Goal: Task Accomplishment & Management: Use online tool/utility

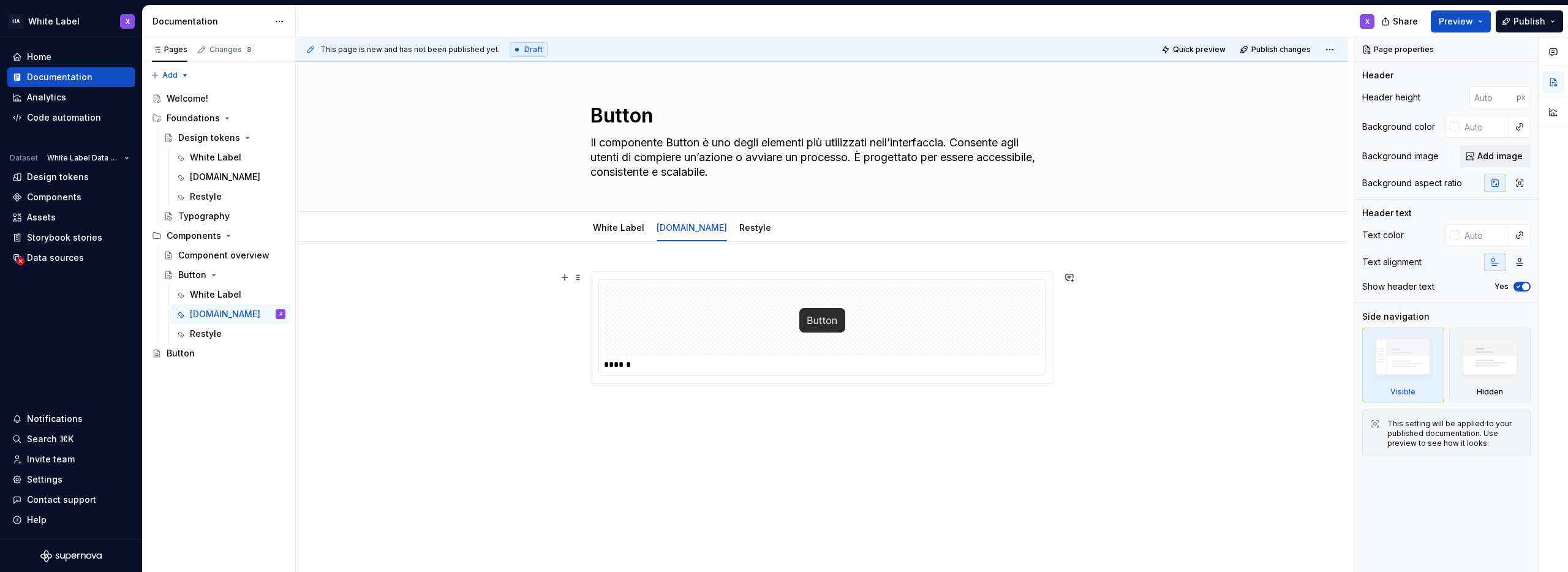
type textarea "*"
click at [615, 230] on link "White Label" at bounding box center [619, 227] width 52 height 10
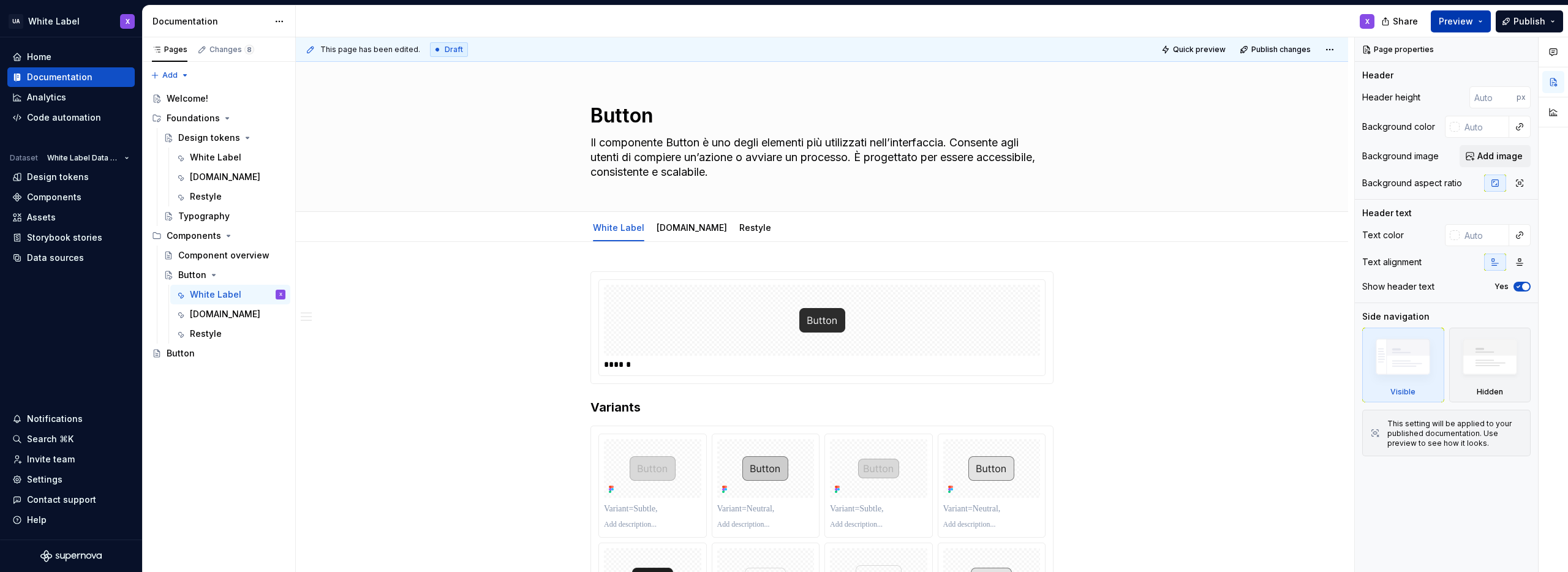
click at [1449, 20] on span "Preview" at bounding box center [1456, 21] width 34 height 13
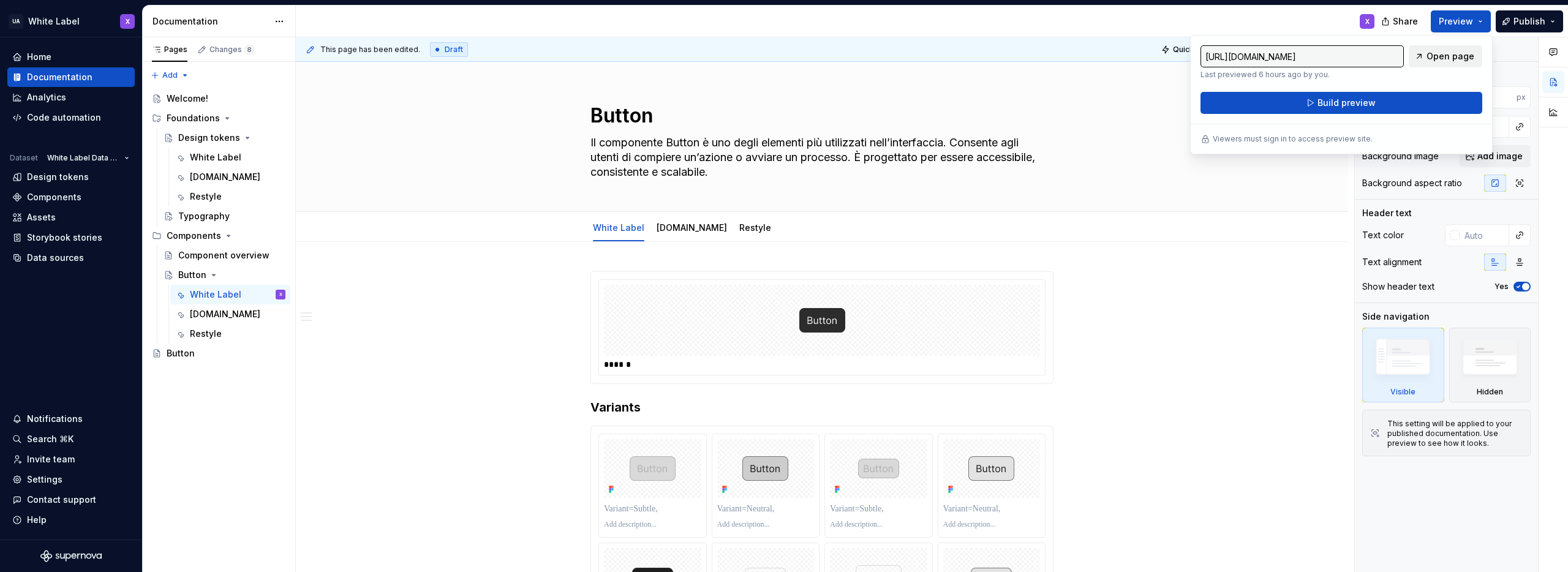
click at [1439, 57] on span "Open page" at bounding box center [1451, 56] width 48 height 13
click at [1105, 94] on div "Button Il componente Button è uno degli elementi più utilizzati [PERSON_NAME]’i…" at bounding box center [821, 137] width 954 height 150
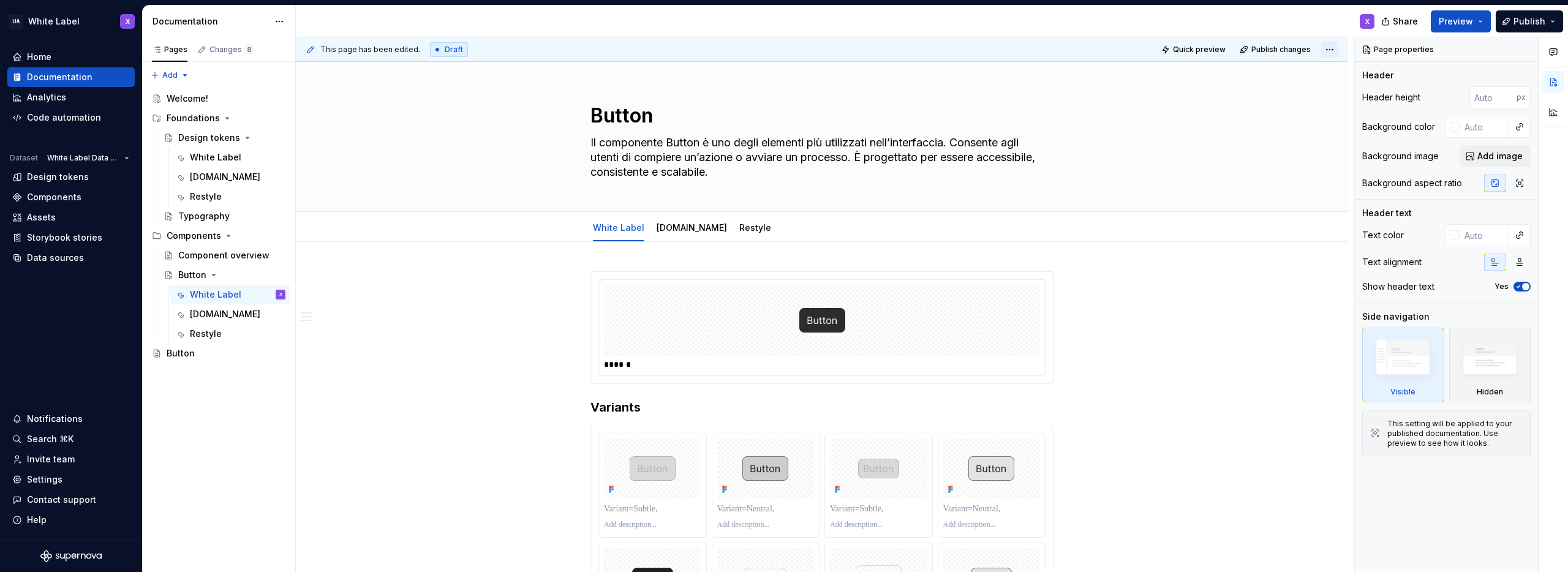
click at [1329, 49] on html "UA White Label X Home Documentation Analytics Code automation Dataset White Lab…" at bounding box center [784, 286] width 1568 height 572
click at [1150, 100] on html "UA White Label X Home Documentation Analytics Code automation Dataset White Lab…" at bounding box center [784, 286] width 1568 height 572
click at [1266, 51] on span "Publish changes" at bounding box center [1281, 49] width 60 height 10
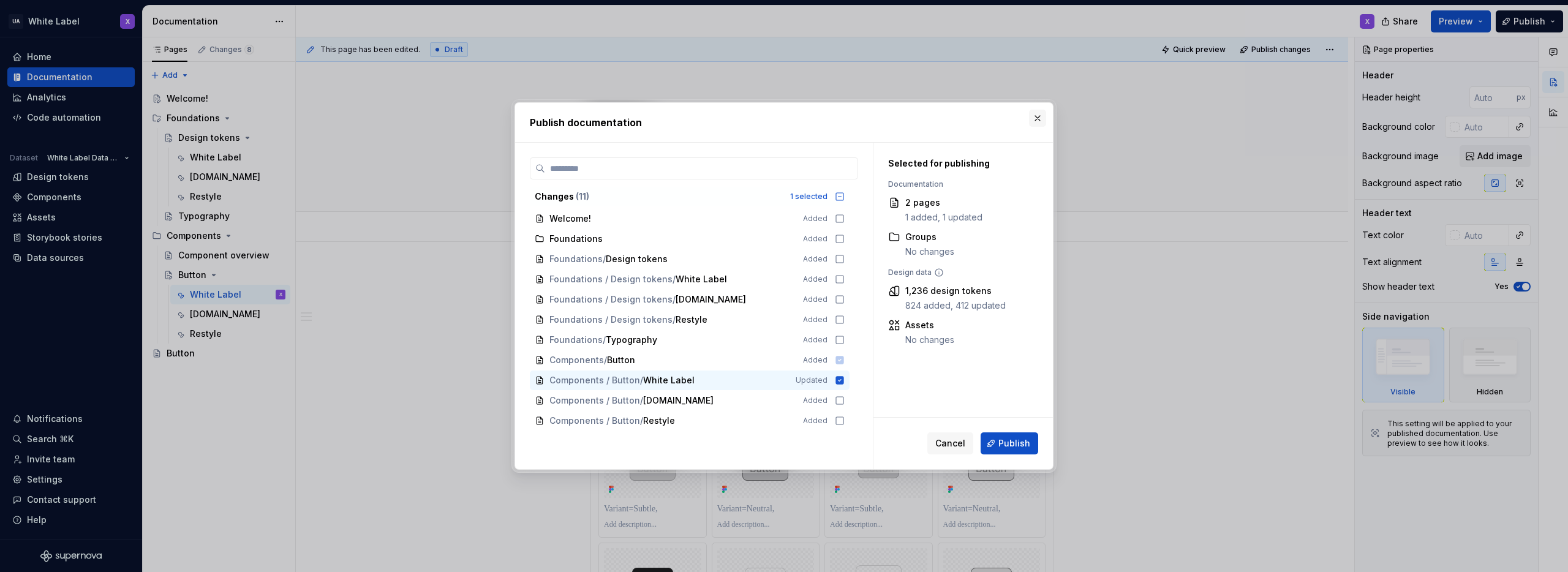
click at [1042, 117] on button "button" at bounding box center [1037, 118] width 17 height 17
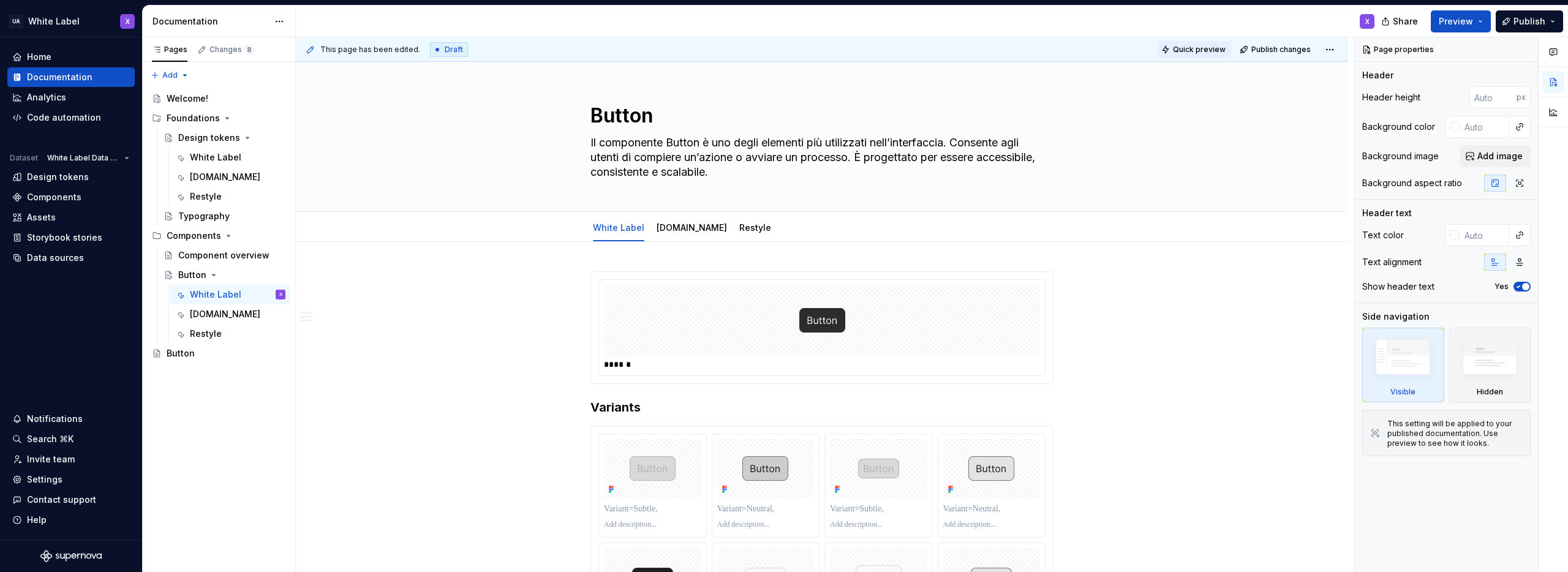
click at [1189, 49] on span "Quick preview" at bounding box center [1199, 49] width 52 height 10
click at [1189, 50] on span "Quick preview" at bounding box center [1199, 49] width 52 height 10
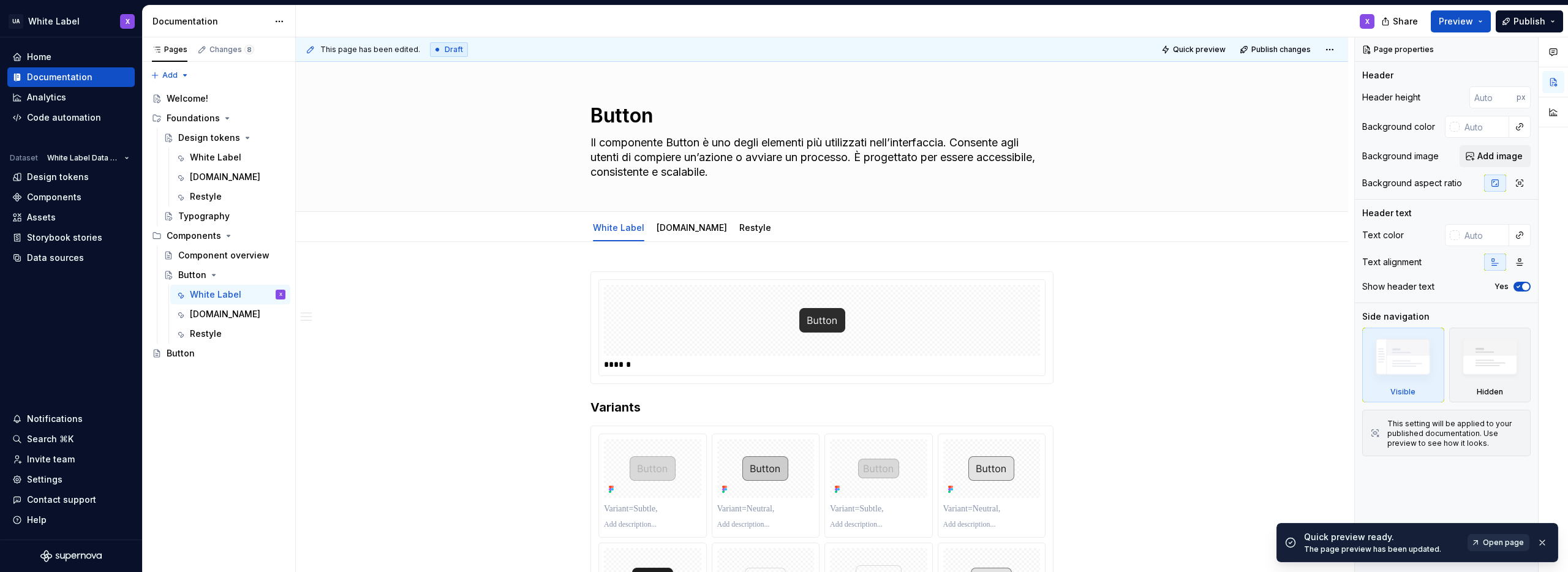
click at [1502, 545] on span "Open page" at bounding box center [1504, 542] width 41 height 10
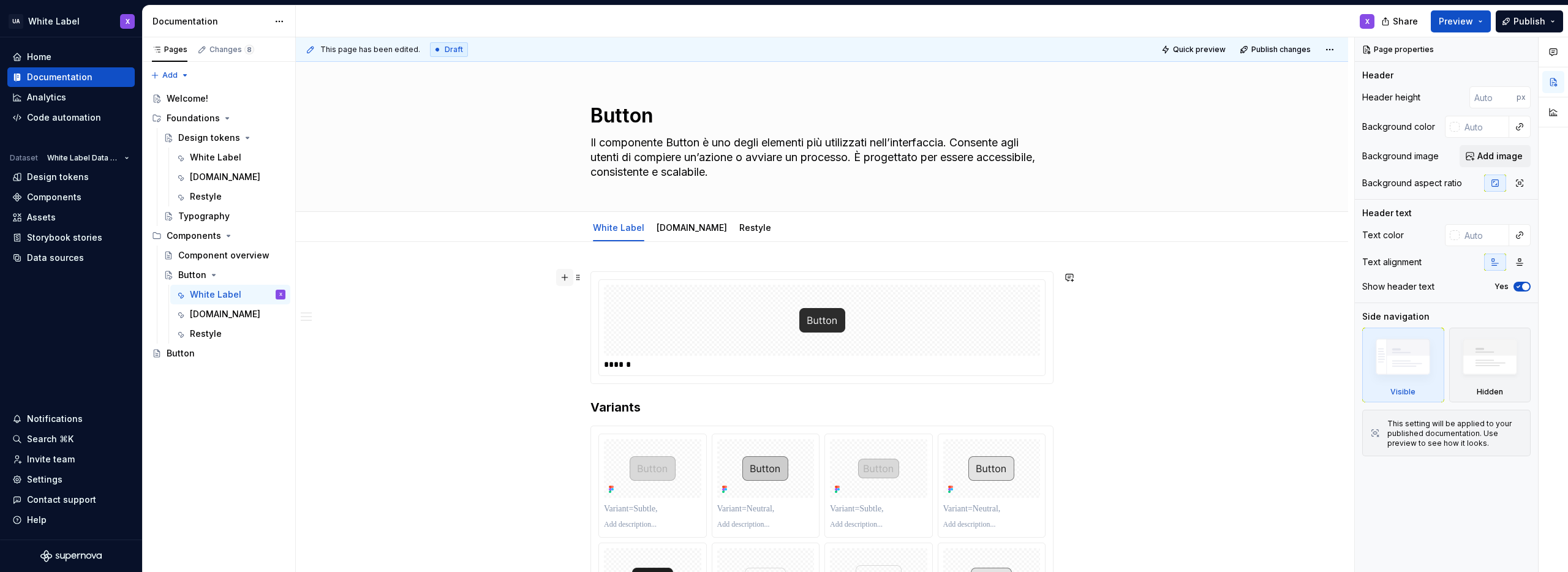
click at [565, 278] on button "button" at bounding box center [564, 277] width 17 height 17
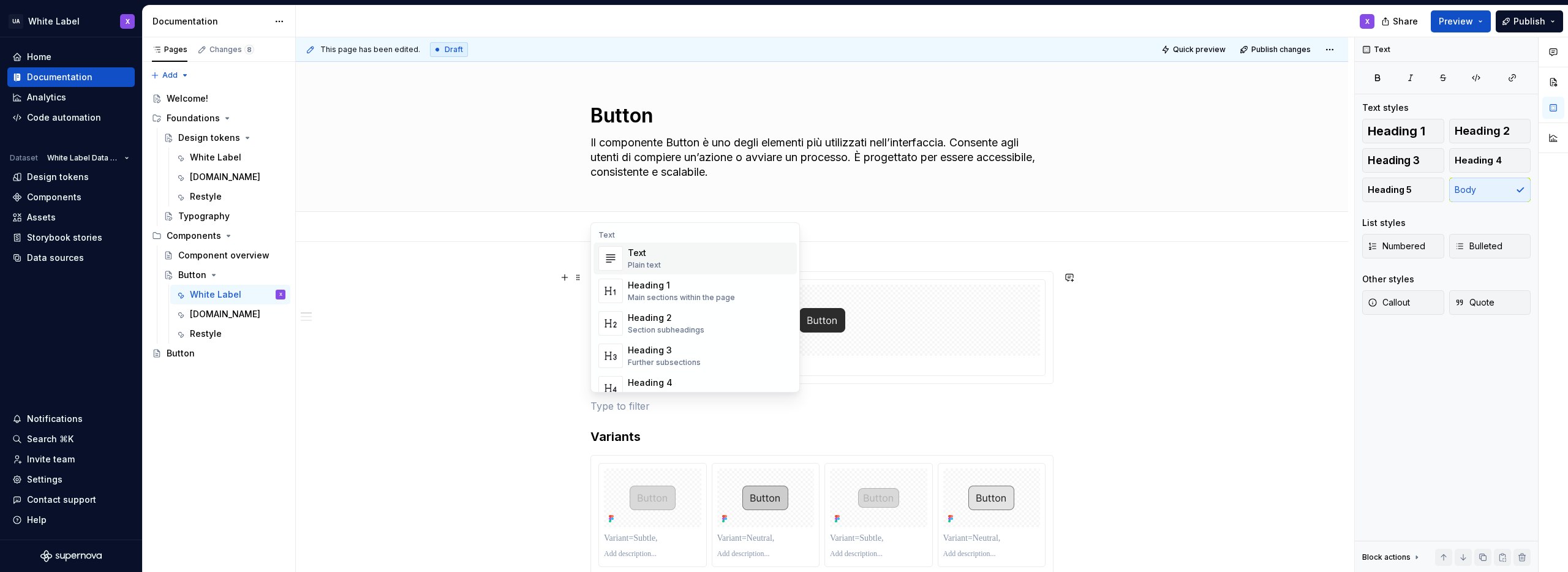
click at [640, 253] on div "Text" at bounding box center [644, 253] width 33 height 13
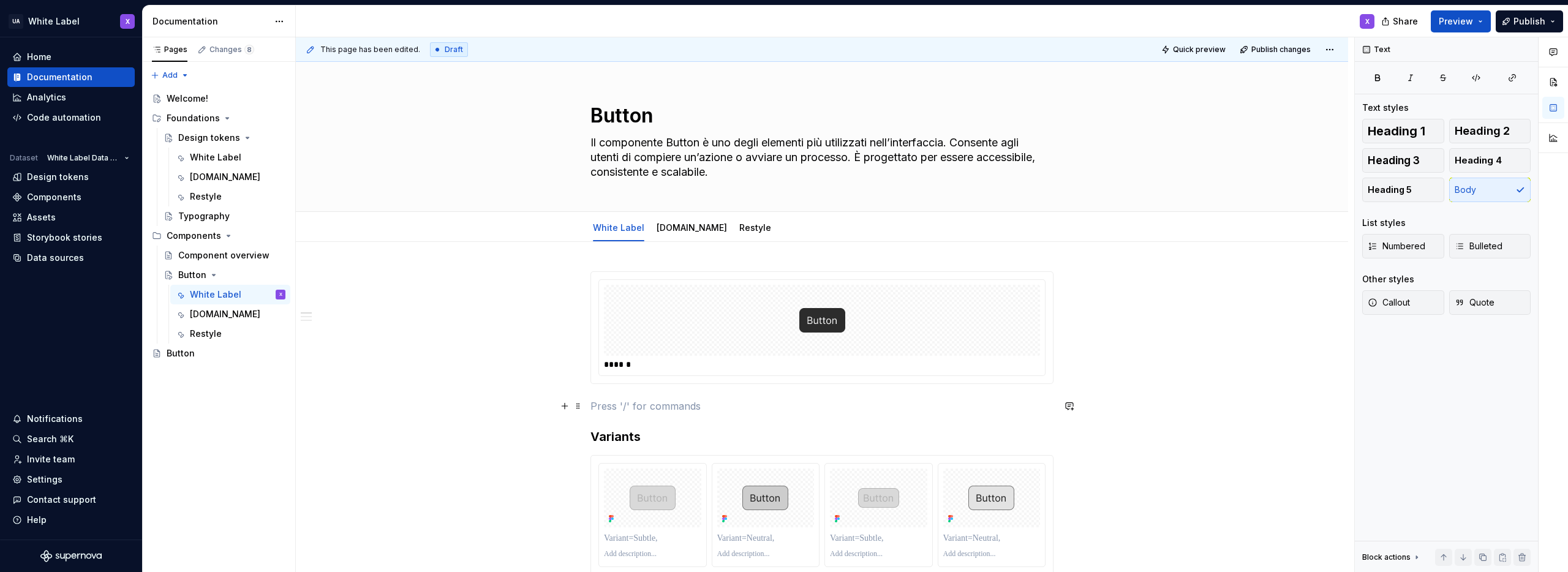
click at [618, 405] on p at bounding box center [822, 406] width 463 height 15
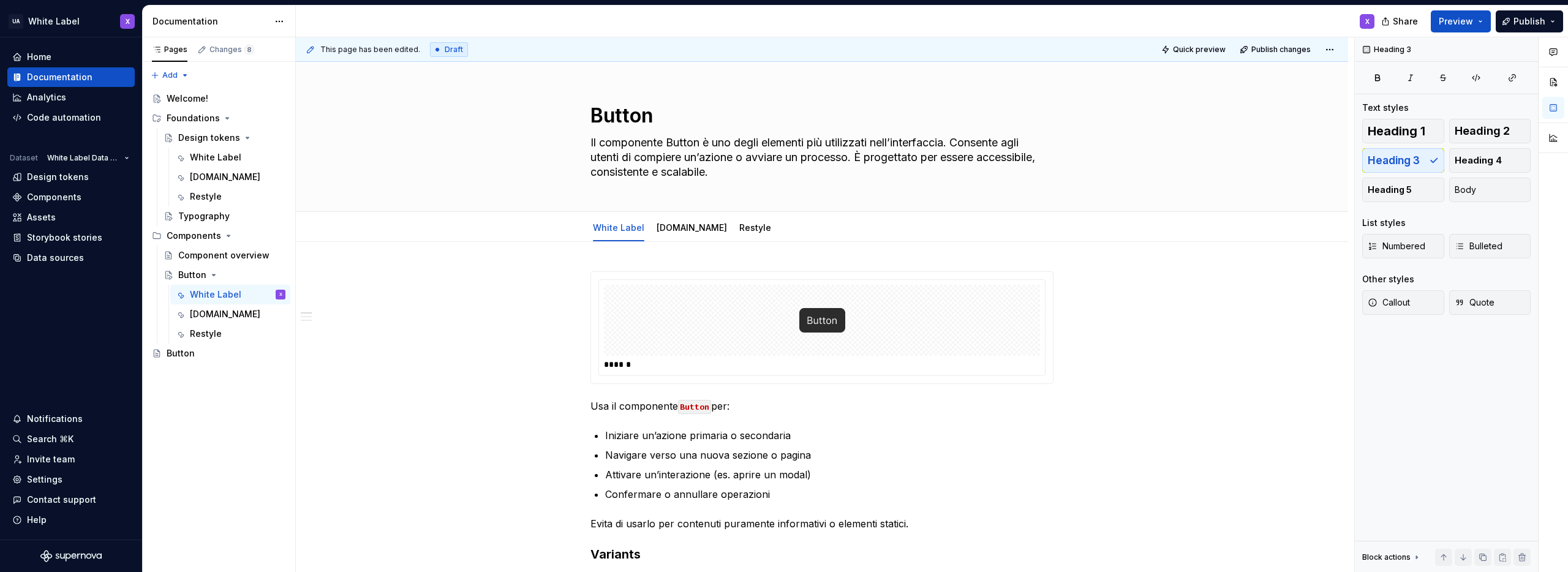
type textarea "*"
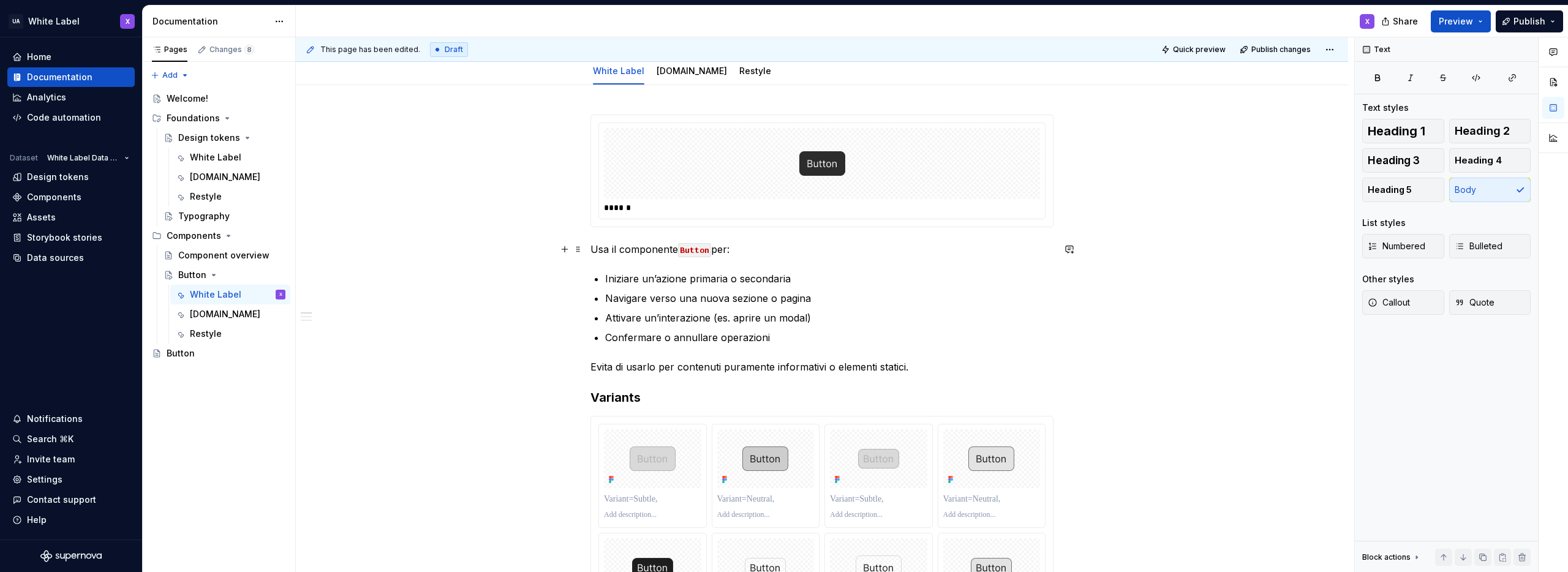
scroll to position [167, 0]
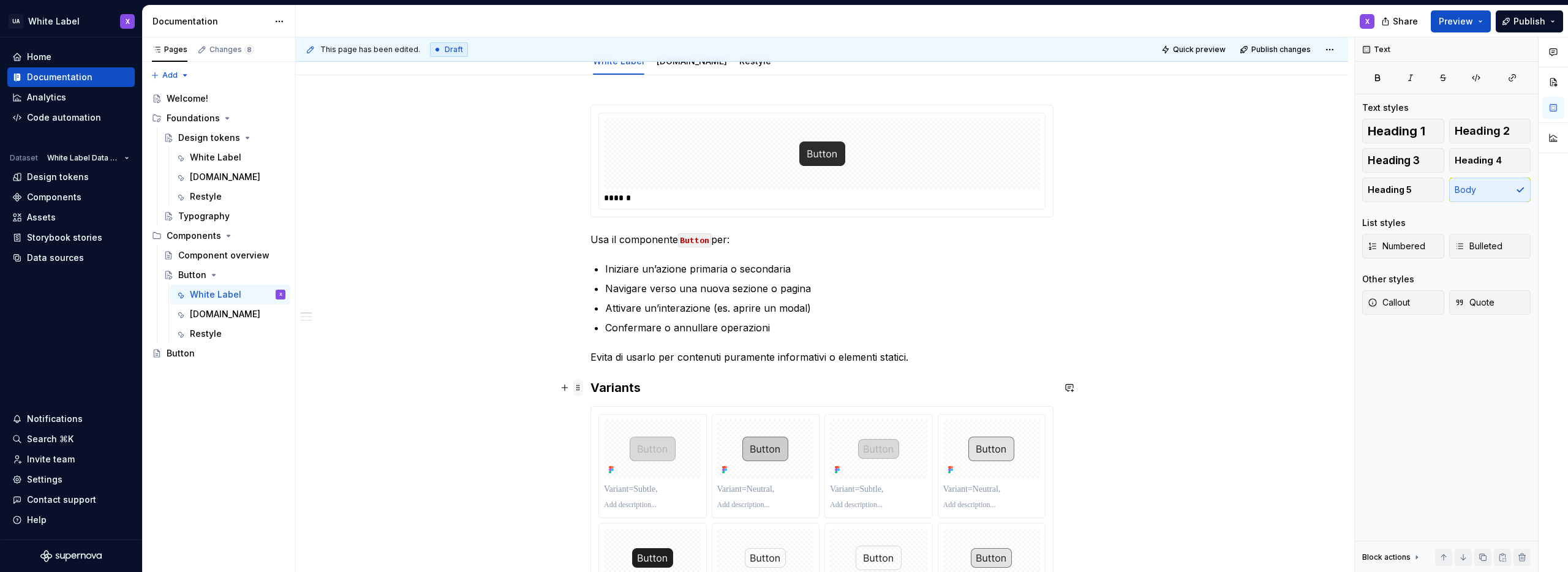
click at [578, 387] on span at bounding box center [578, 387] width 10 height 17
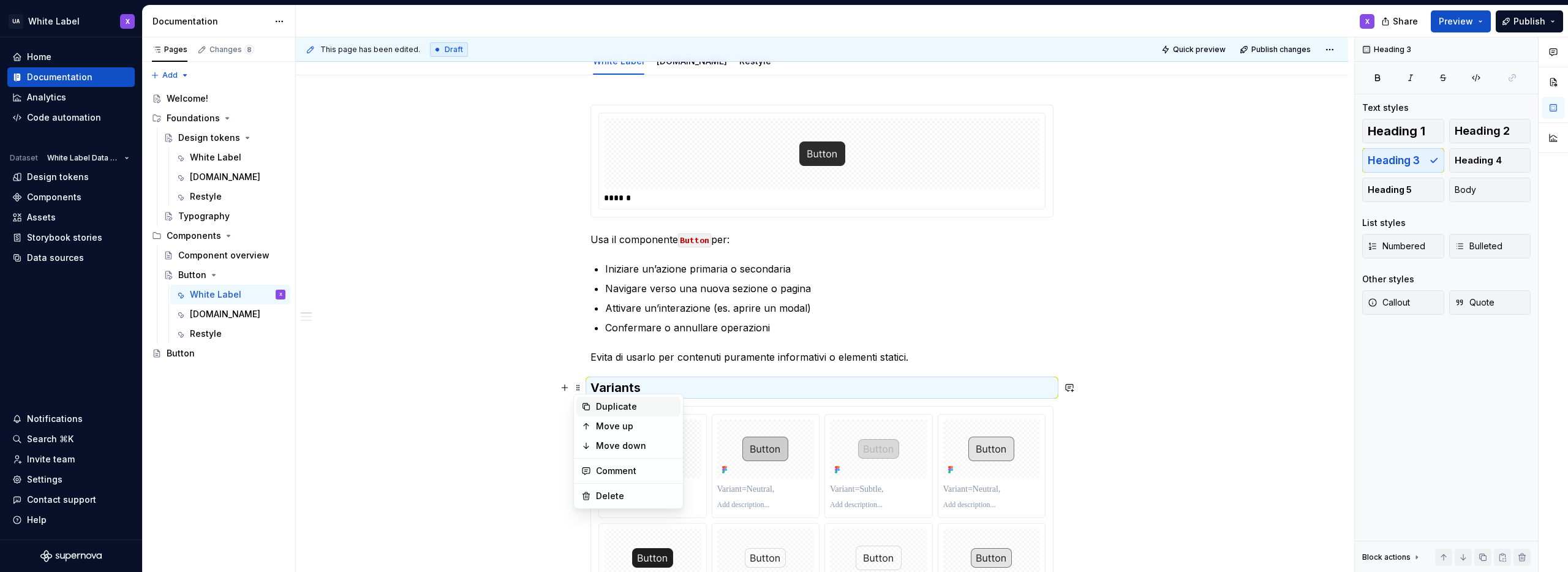
click at [598, 404] on div "Duplicate" at bounding box center [636, 407] width 80 height 13
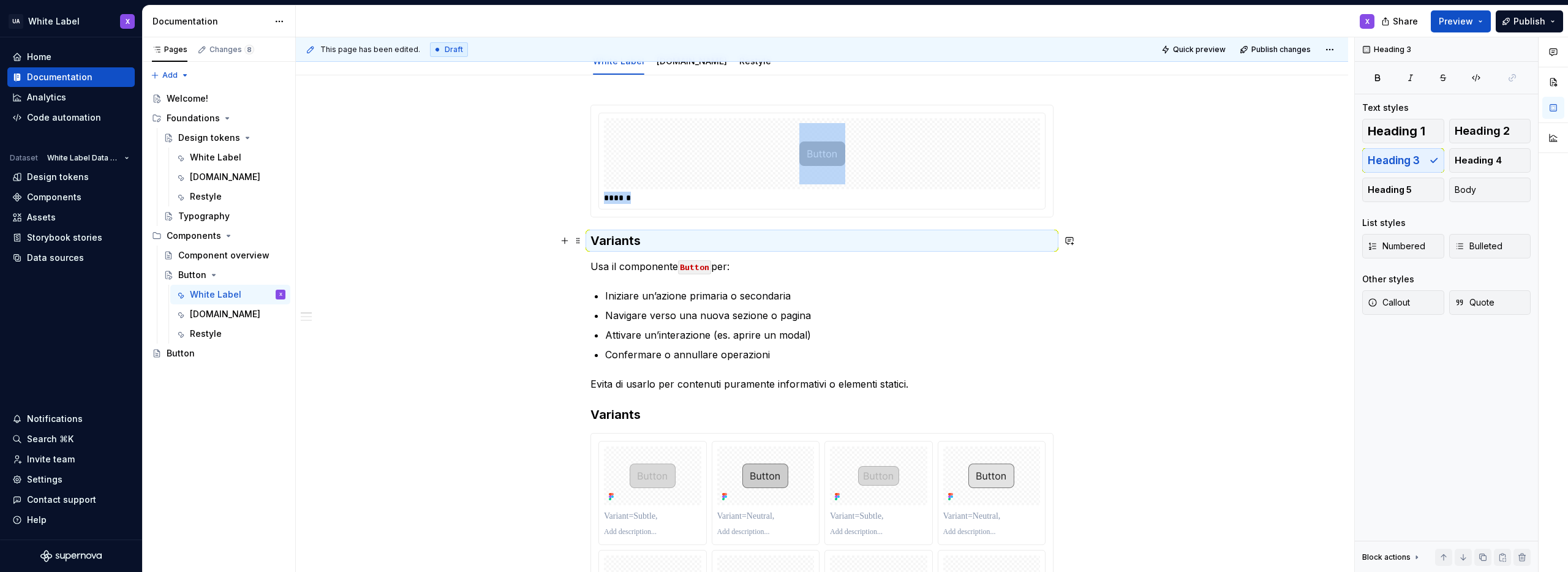
click at [613, 240] on h3 "Variants" at bounding box center [822, 241] width 463 height 17
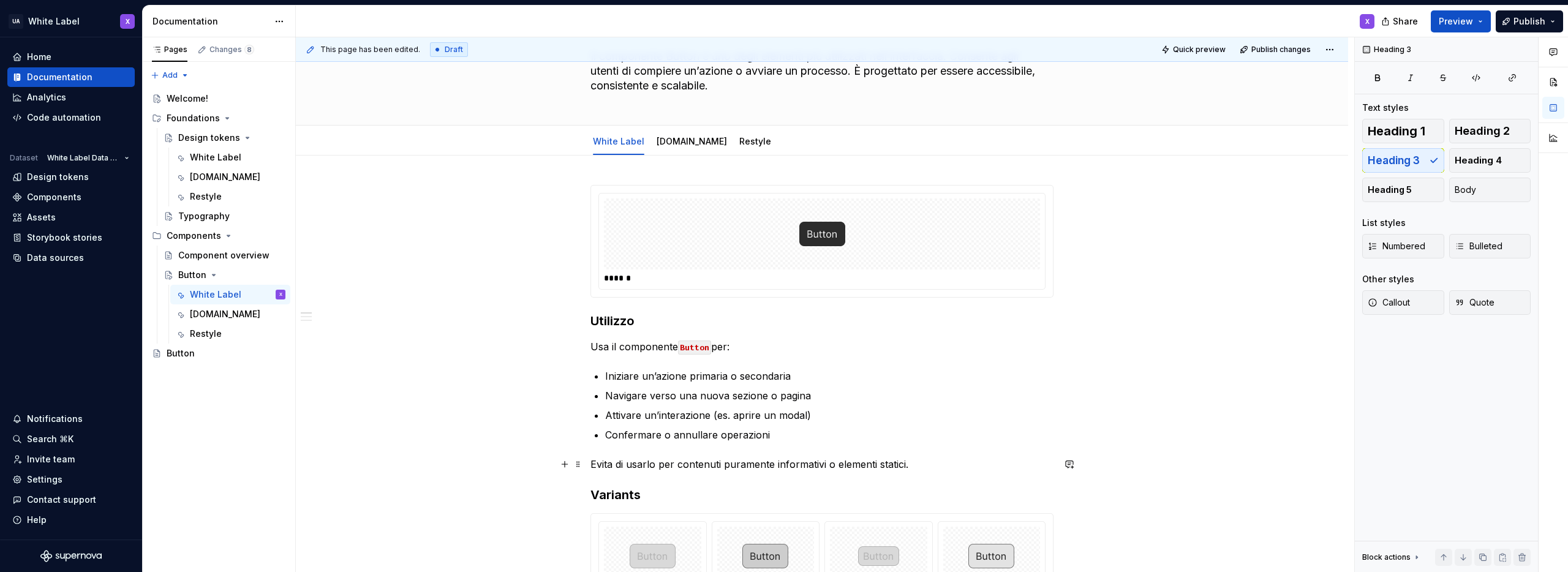
scroll to position [173, 0]
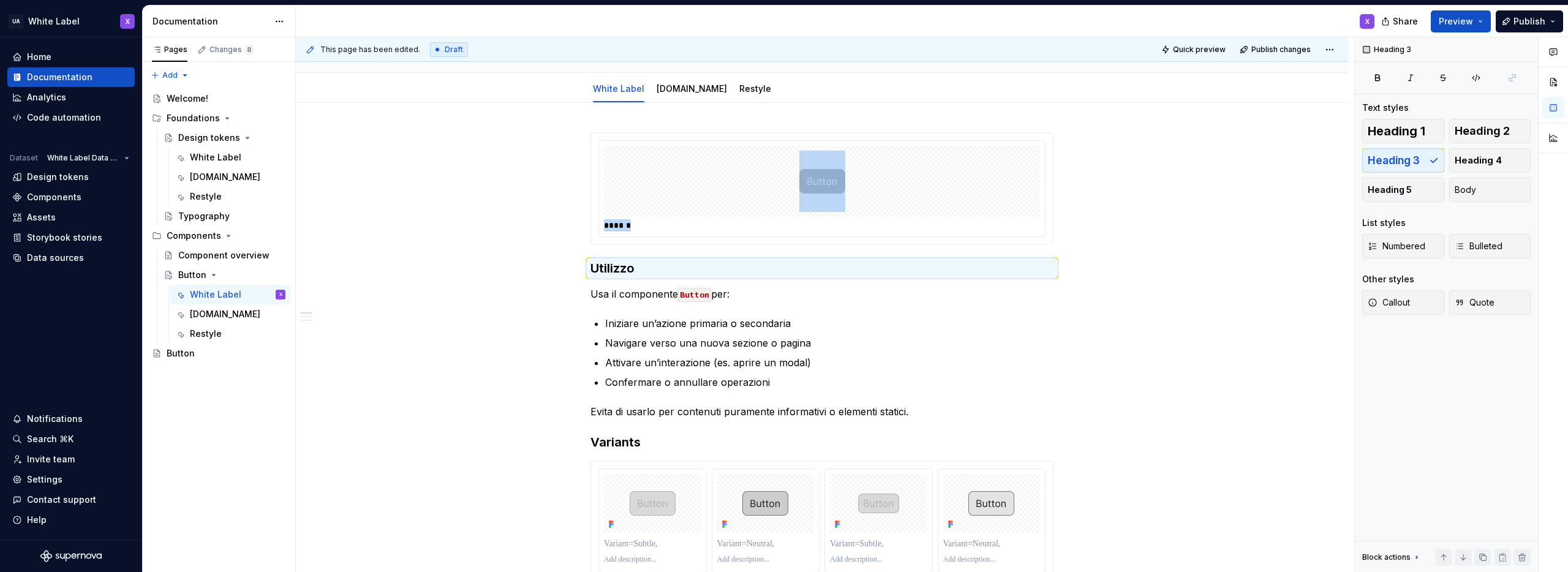
scroll to position [133, 0]
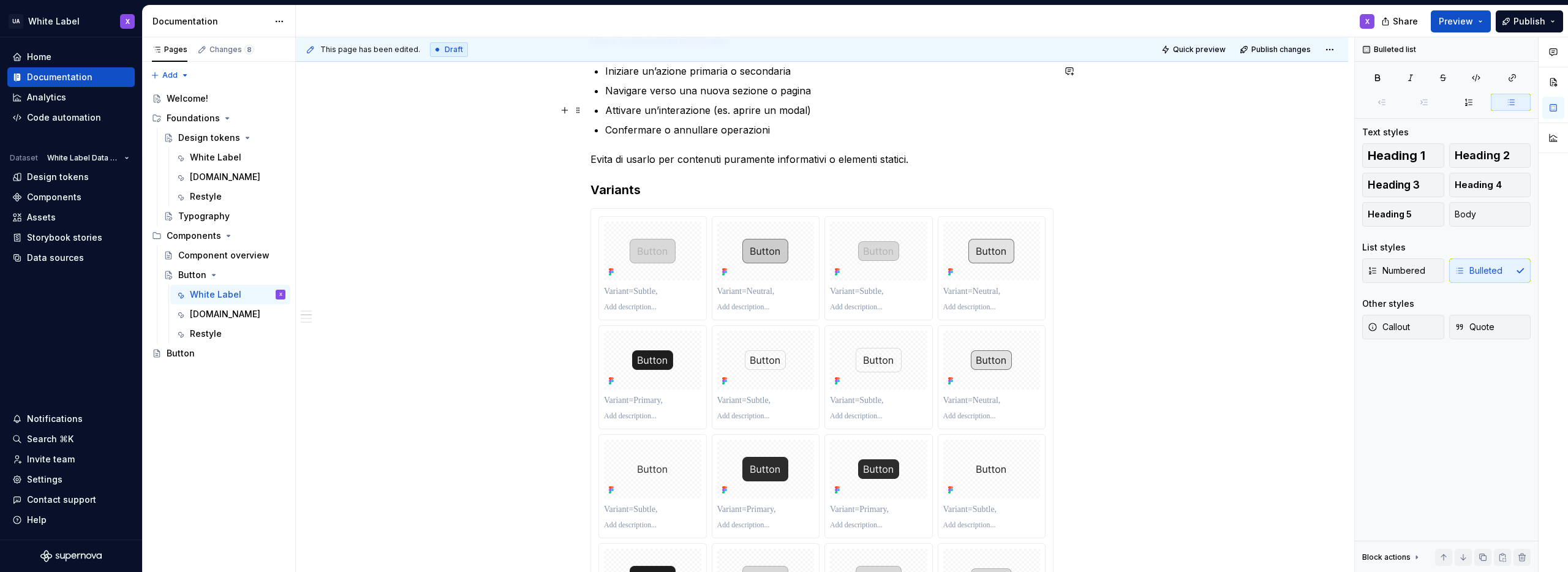
scroll to position [235, 0]
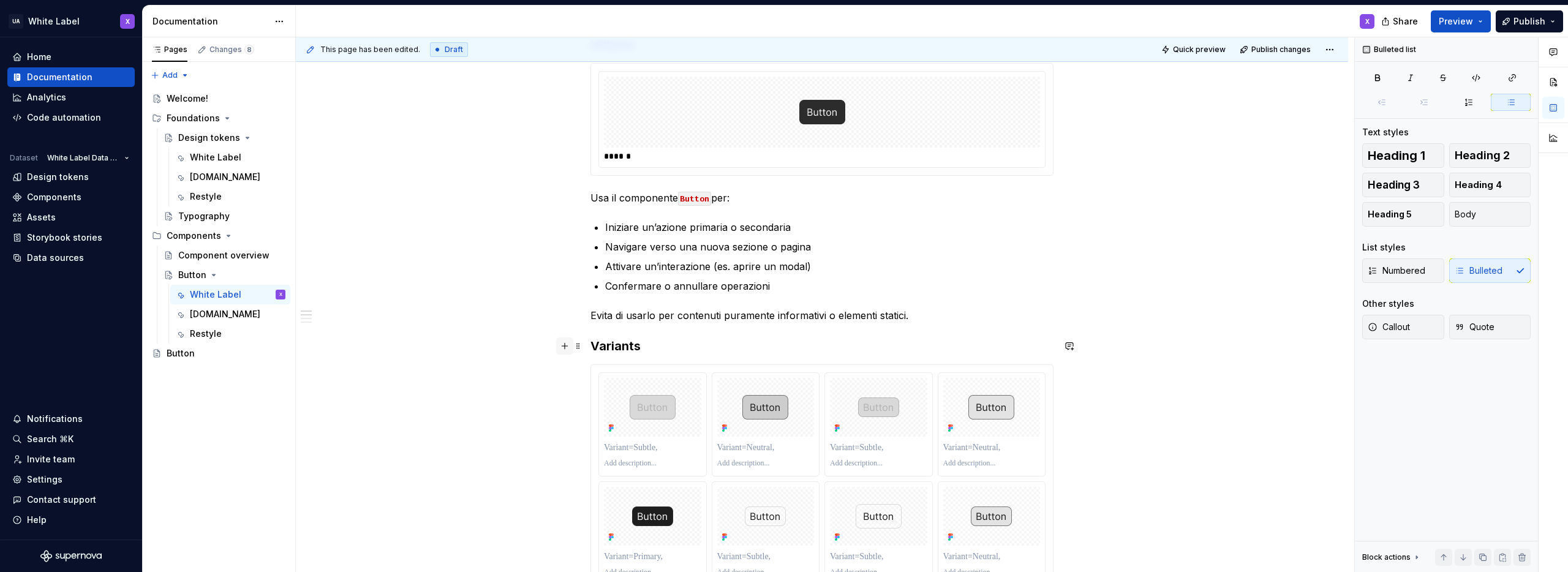
click at [565, 346] on button "button" at bounding box center [564, 345] width 17 height 17
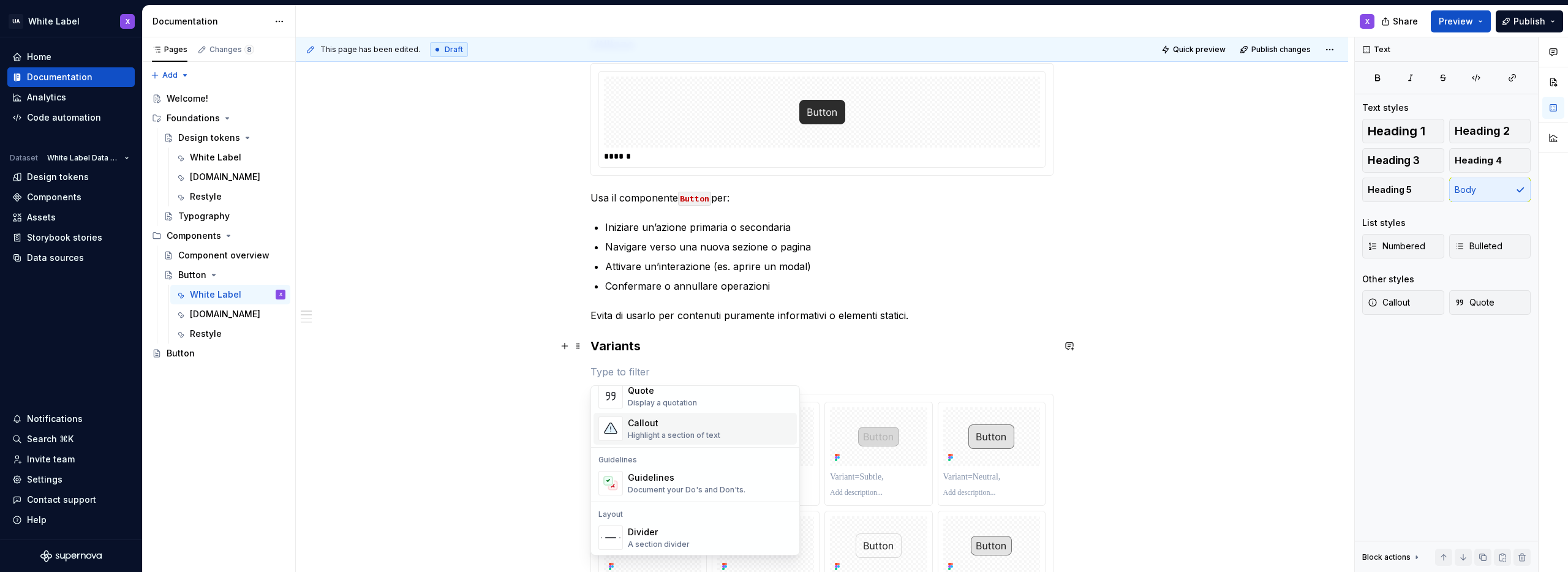
scroll to position [348, 0]
click at [643, 469] on div "Divider" at bounding box center [659, 469] width 62 height 13
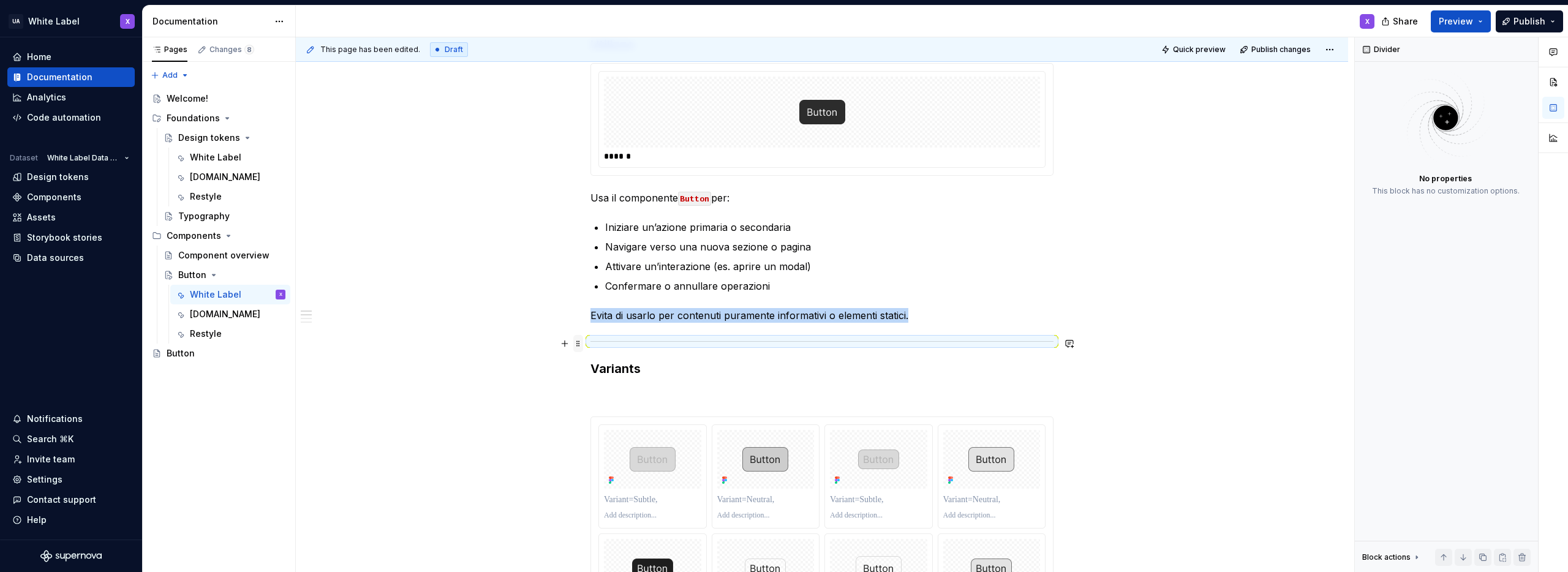
click at [578, 343] on span at bounding box center [578, 343] width 10 height 17
click at [594, 361] on div "Duplicate" at bounding box center [628, 362] width 104 height 20
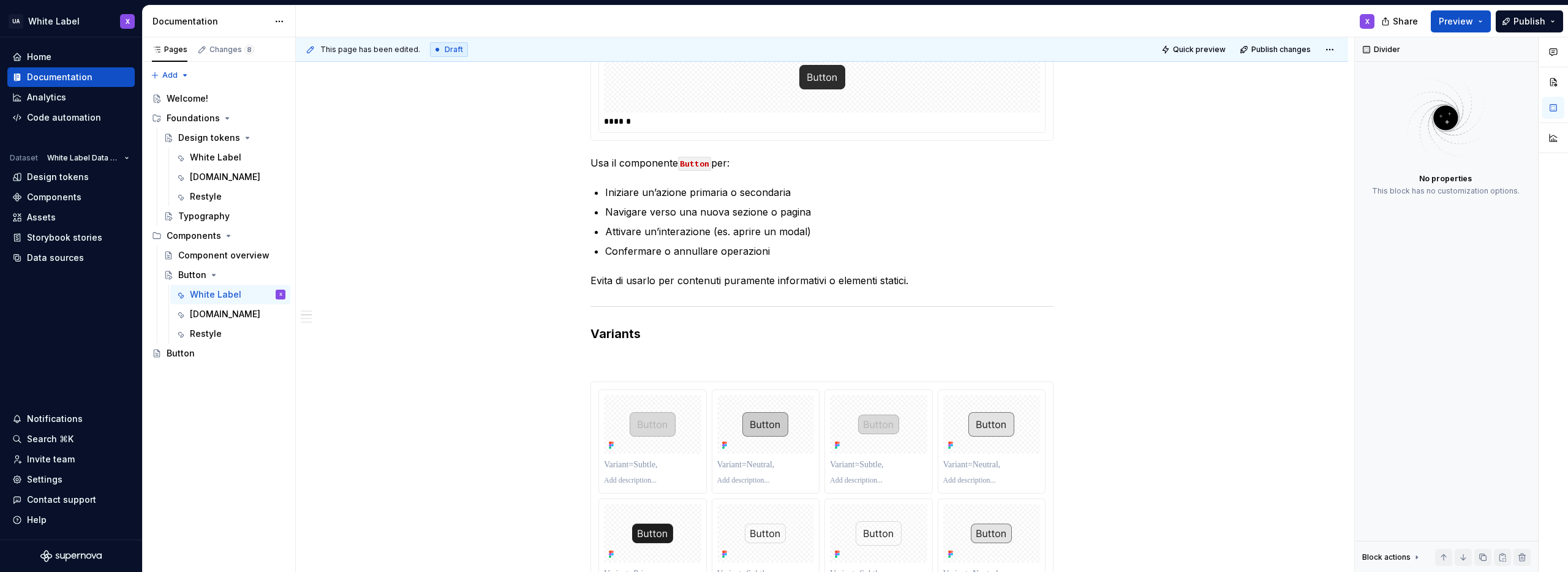
scroll to position [269, 0]
click at [578, 309] on span at bounding box center [578, 309] width 10 height 17
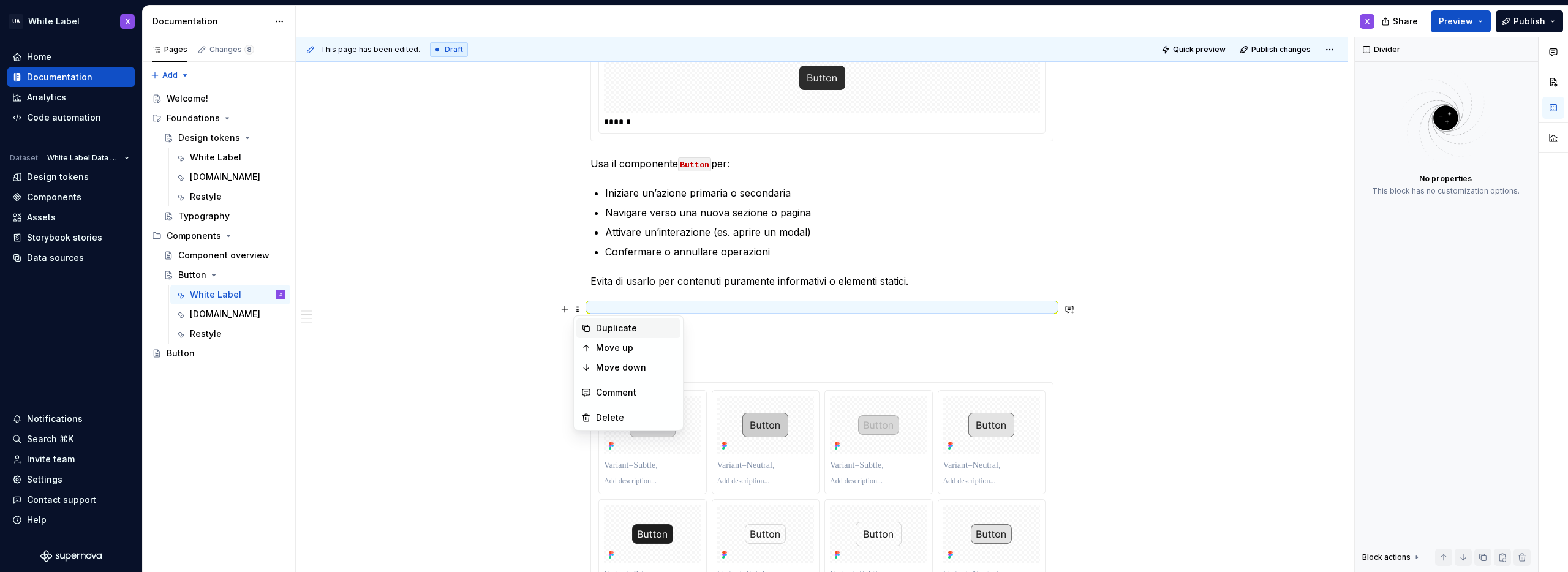
click at [587, 328] on icon at bounding box center [586, 328] width 10 height 10
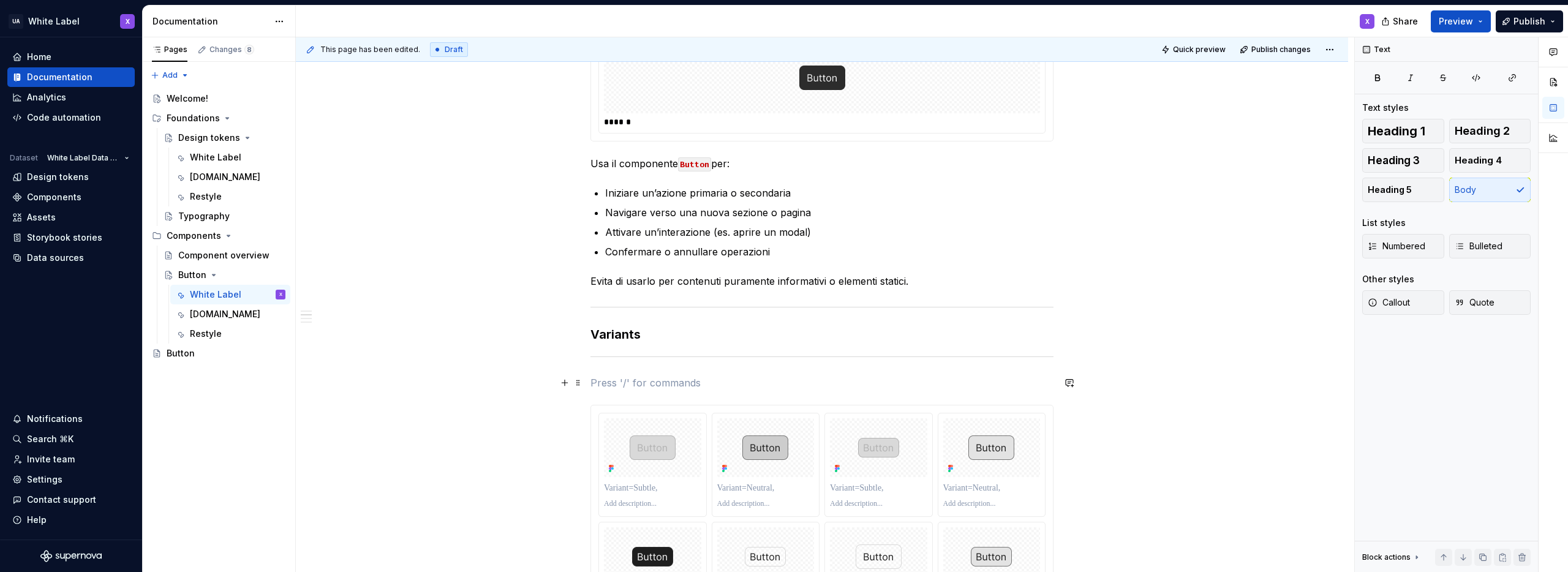
click at [624, 385] on p at bounding box center [822, 383] width 463 height 15
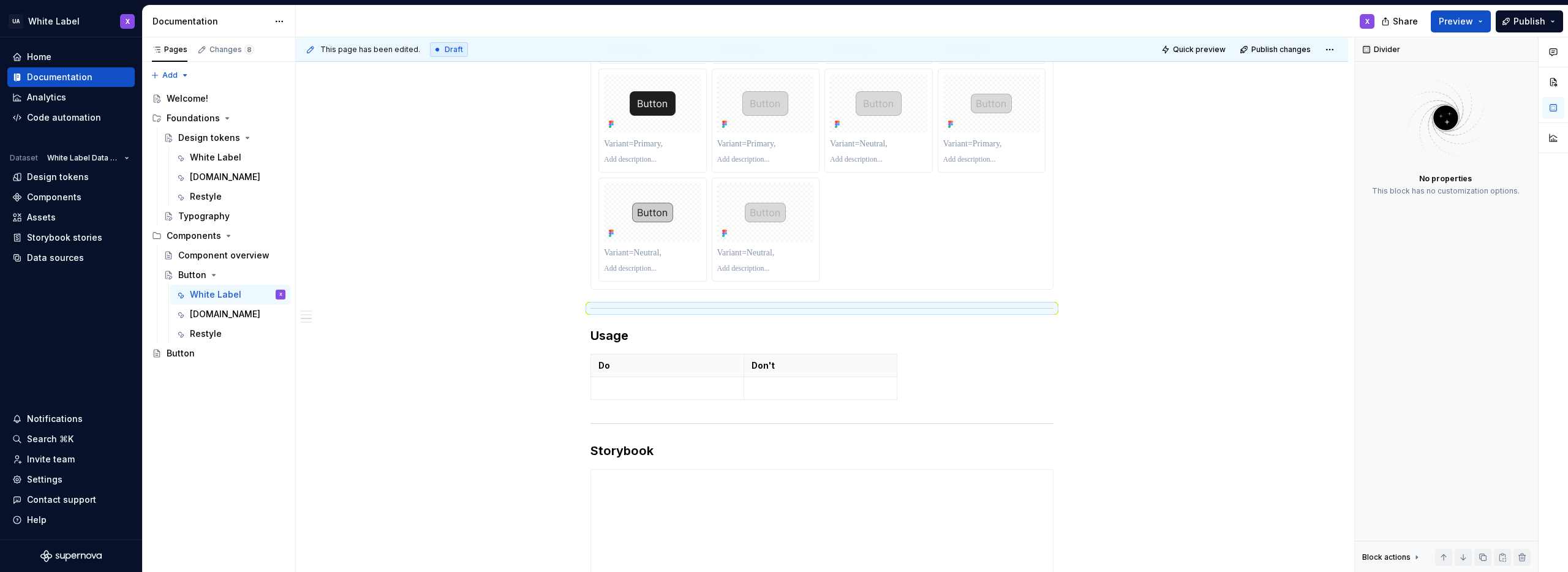
scroll to position [934, 0]
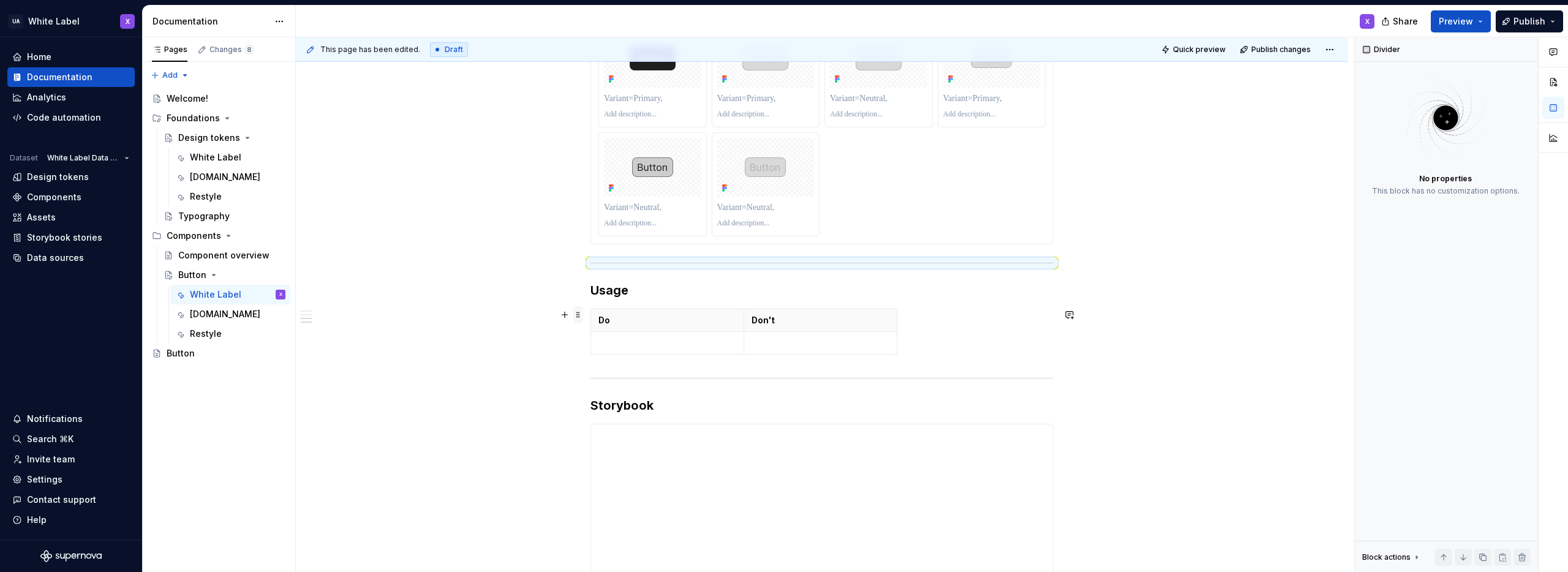
click at [578, 317] on span at bounding box center [578, 314] width 10 height 17
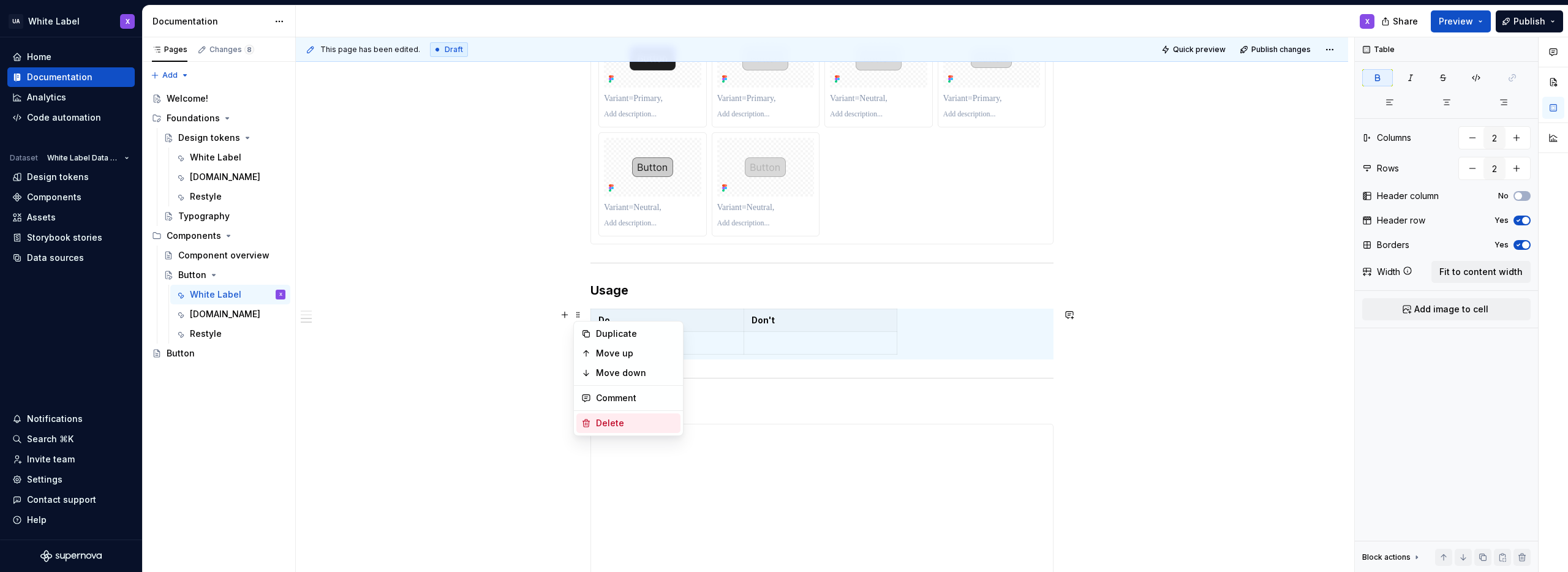
click at [598, 424] on div "Delete" at bounding box center [636, 423] width 80 height 13
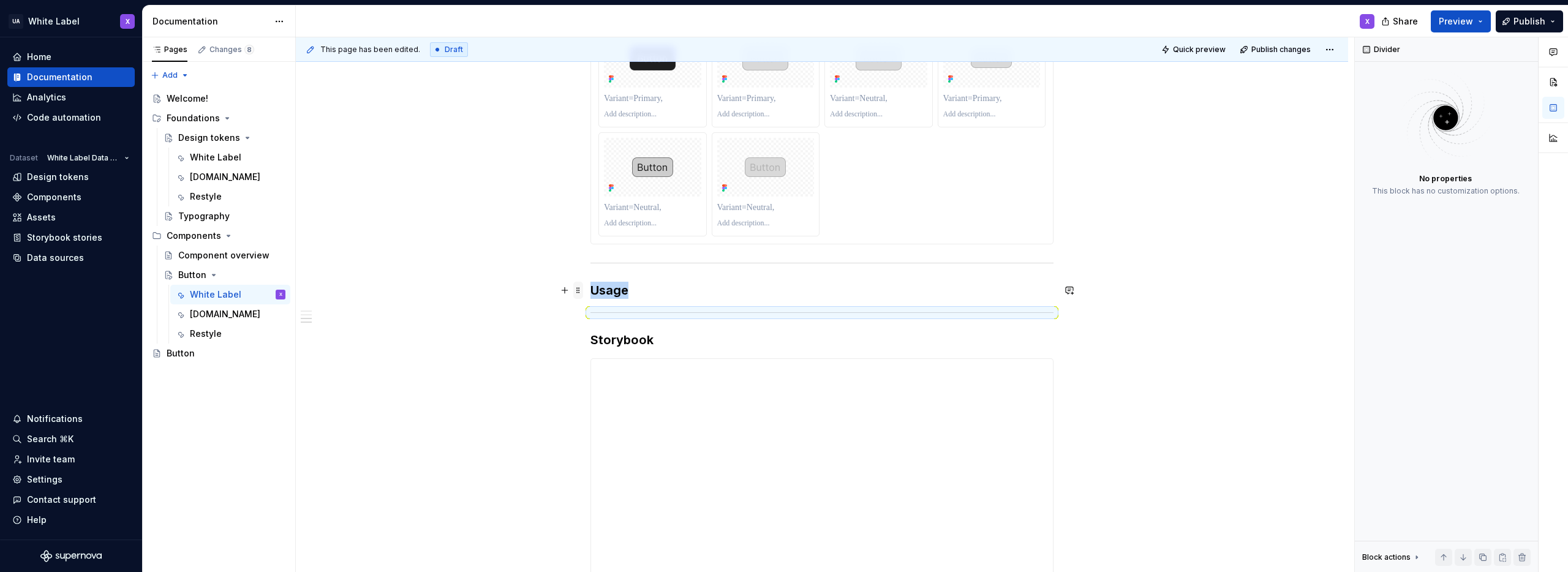
click at [580, 292] on span at bounding box center [578, 290] width 10 height 17
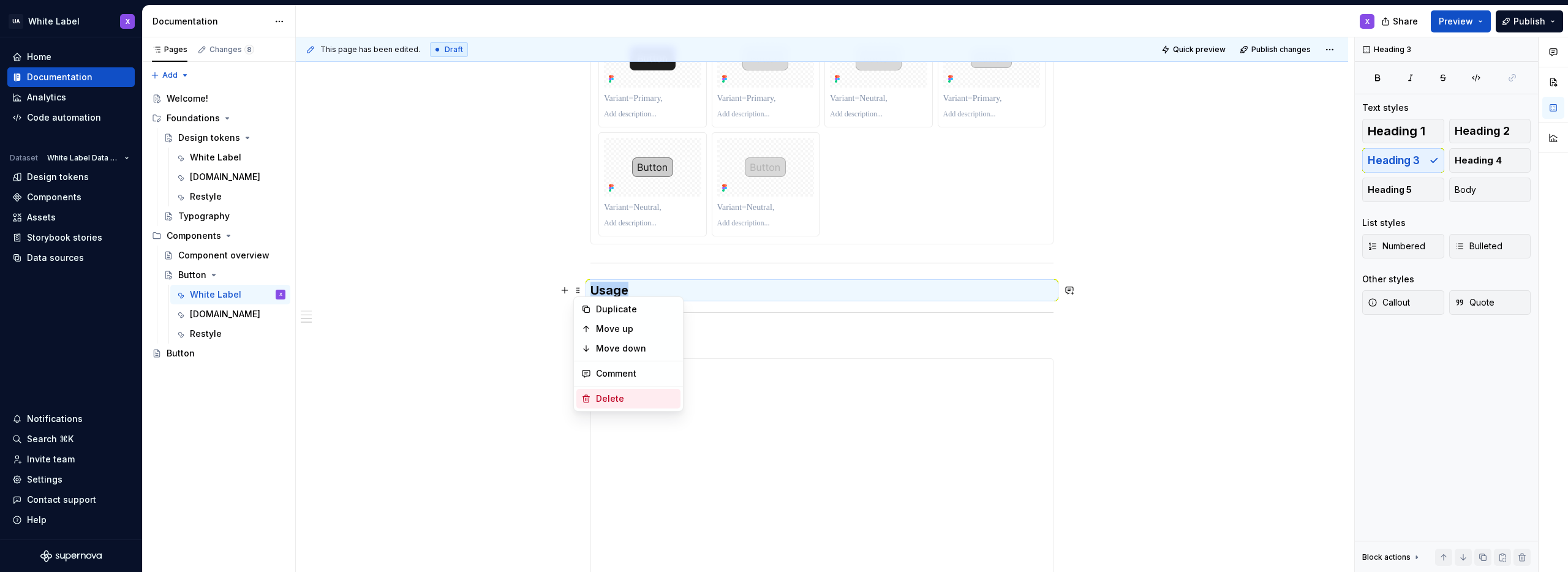
click at [617, 396] on div "Delete" at bounding box center [636, 399] width 80 height 13
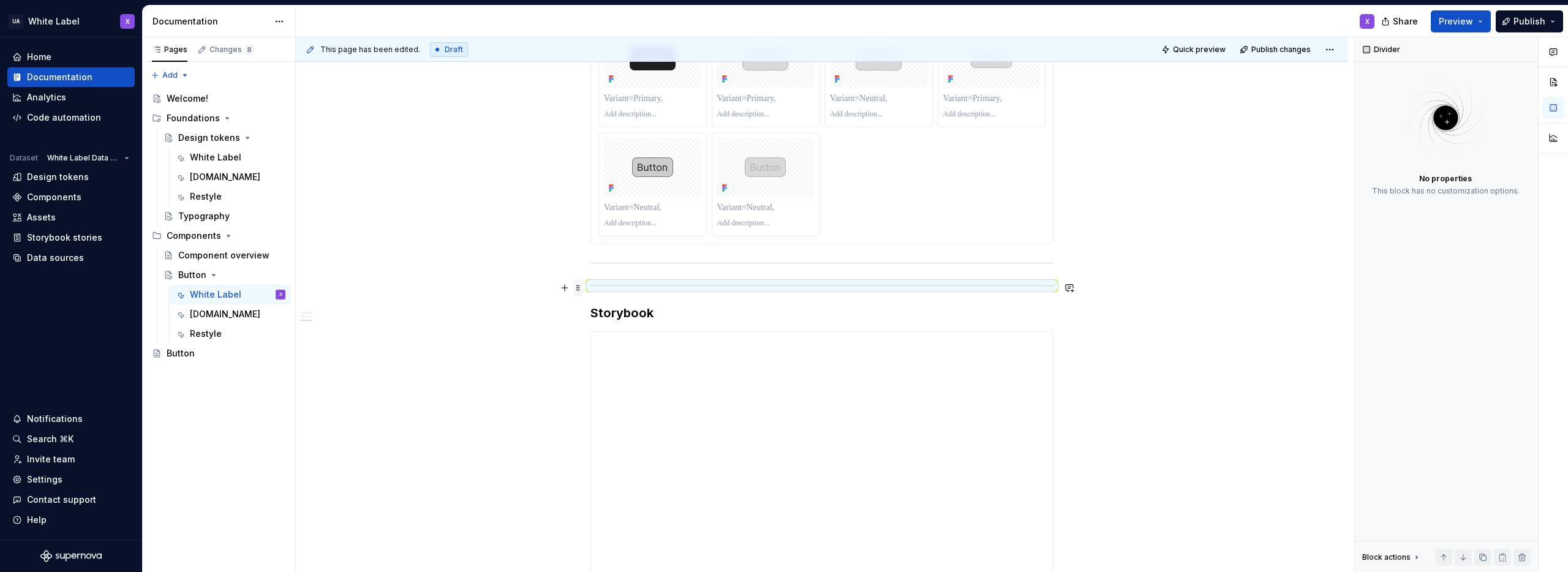
click at [579, 286] on span at bounding box center [578, 288] width 10 height 17
click at [618, 394] on div "Delete" at bounding box center [636, 396] width 80 height 13
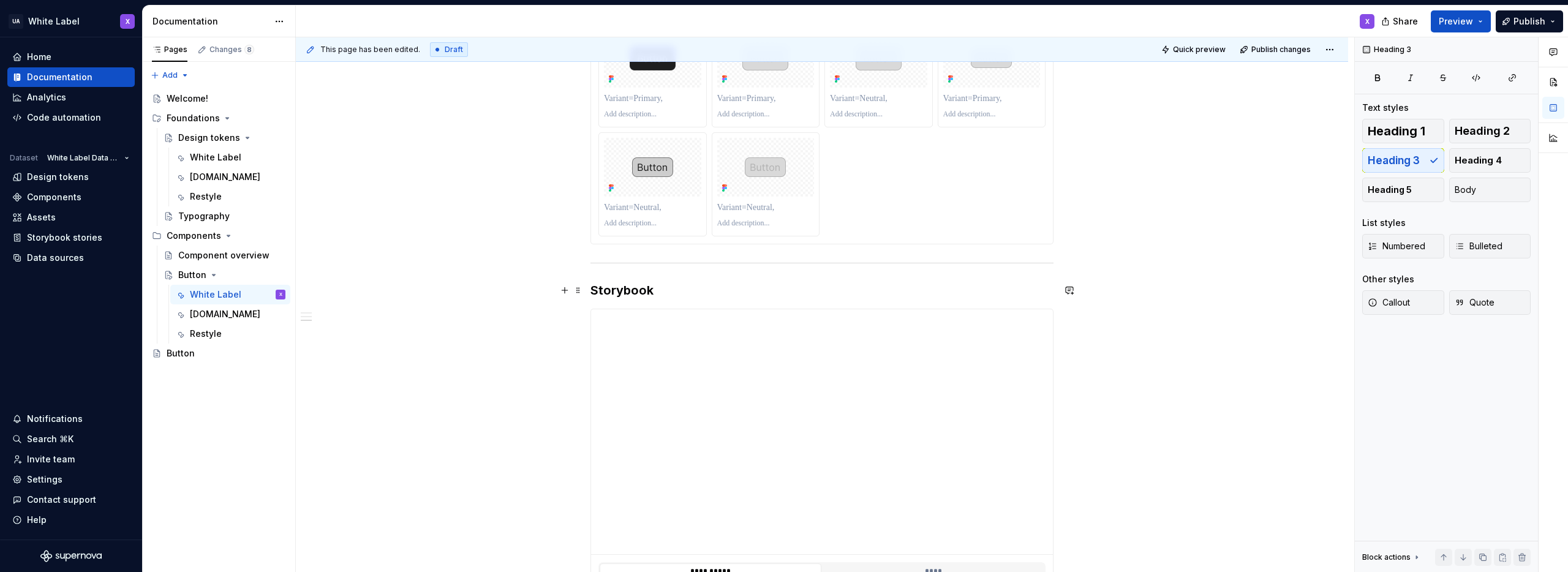
click at [1198, 292] on div "**********" at bounding box center [822, 165] width 1052 height 1716
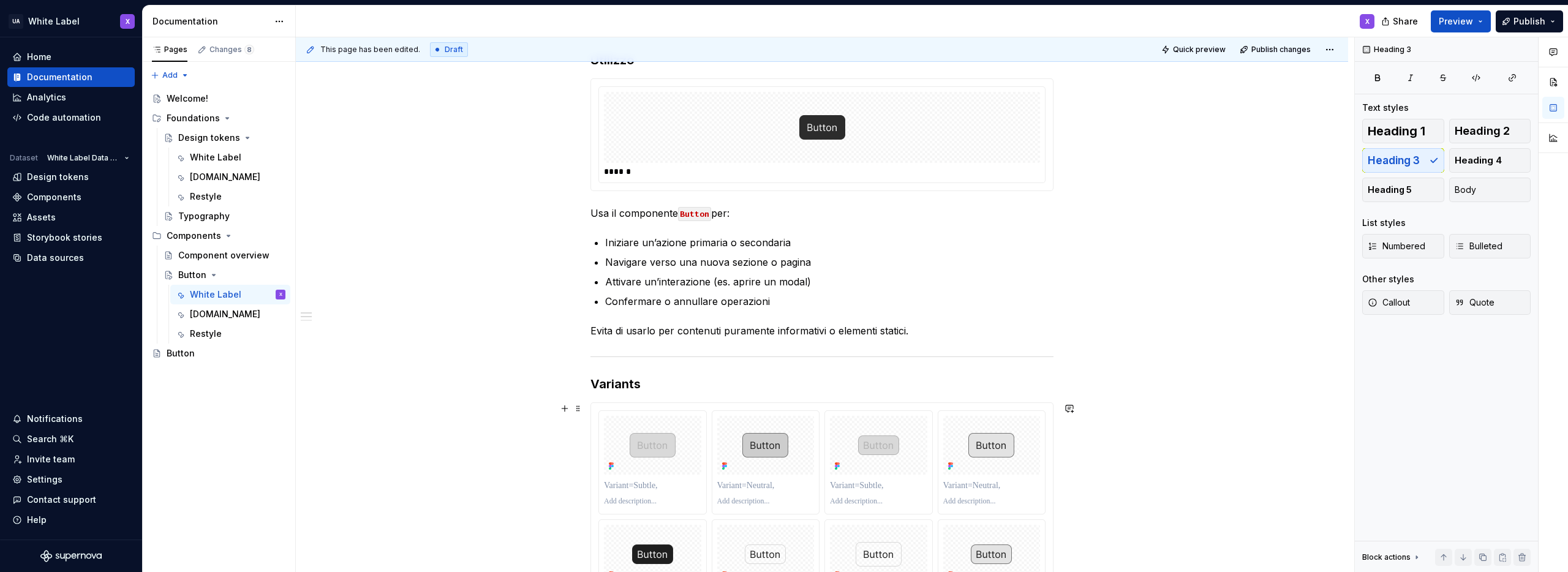
scroll to position [205, 0]
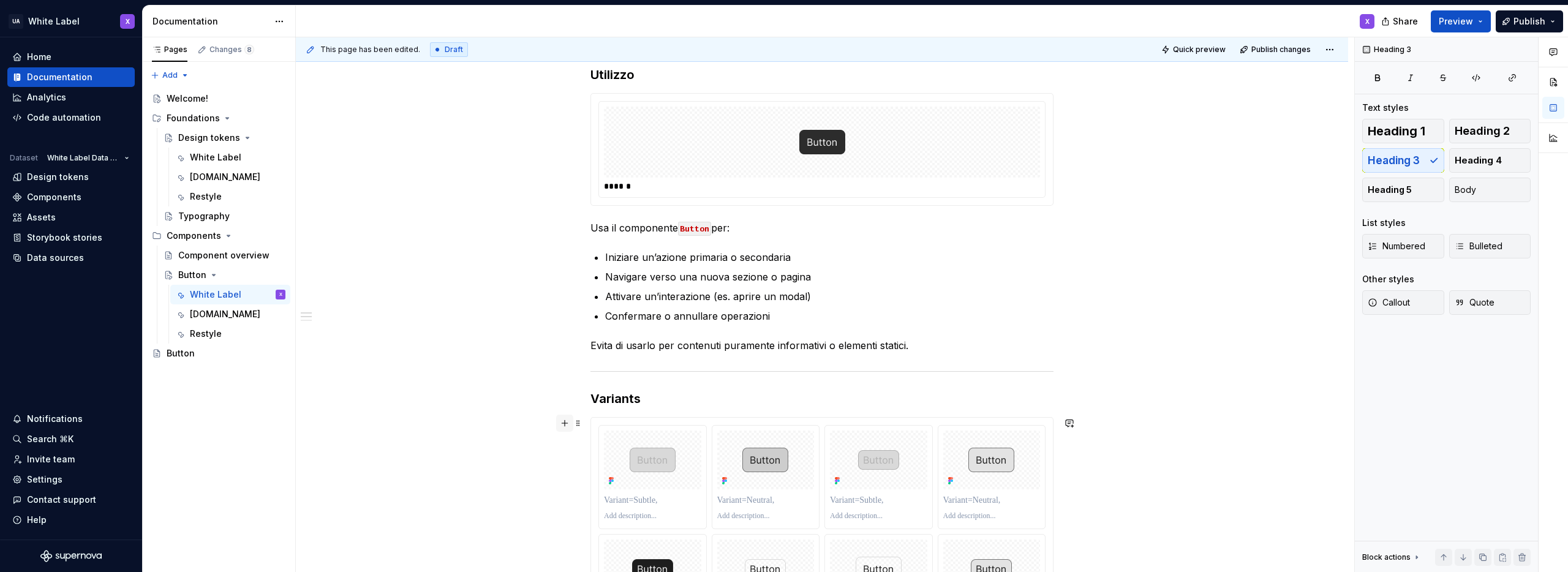
click at [564, 424] on button "button" at bounding box center [564, 423] width 17 height 17
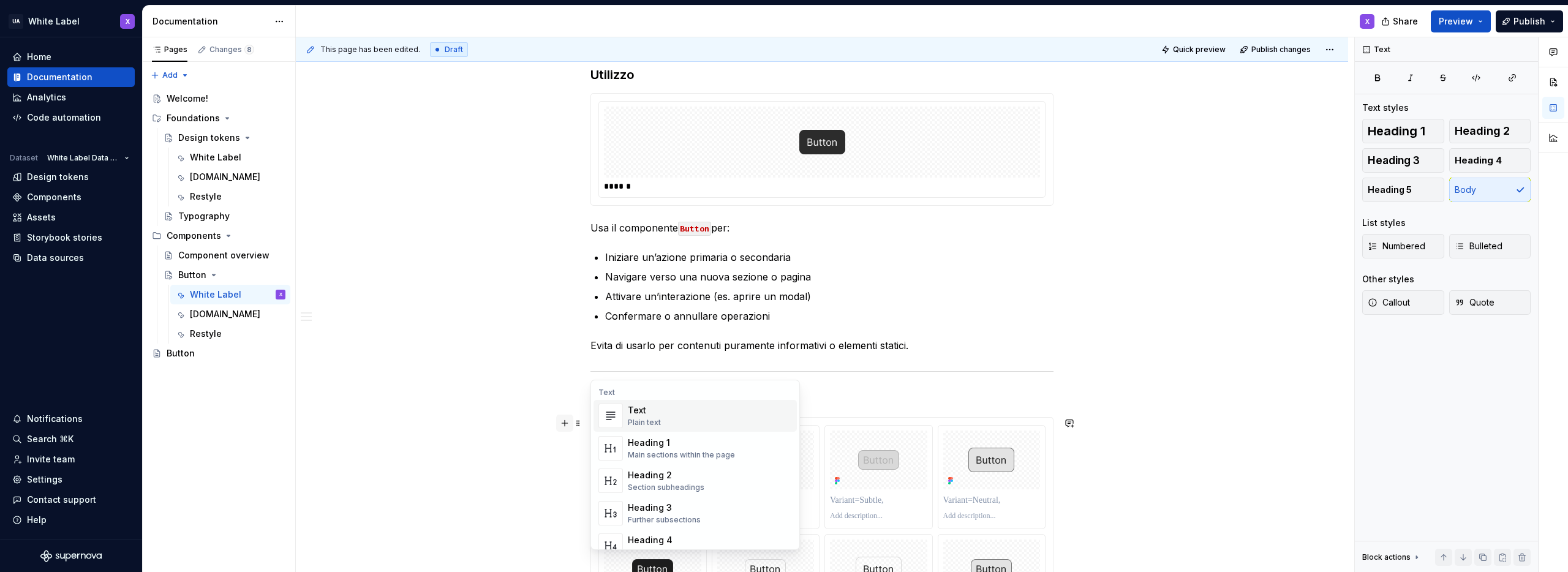
scroll to position [637, 0]
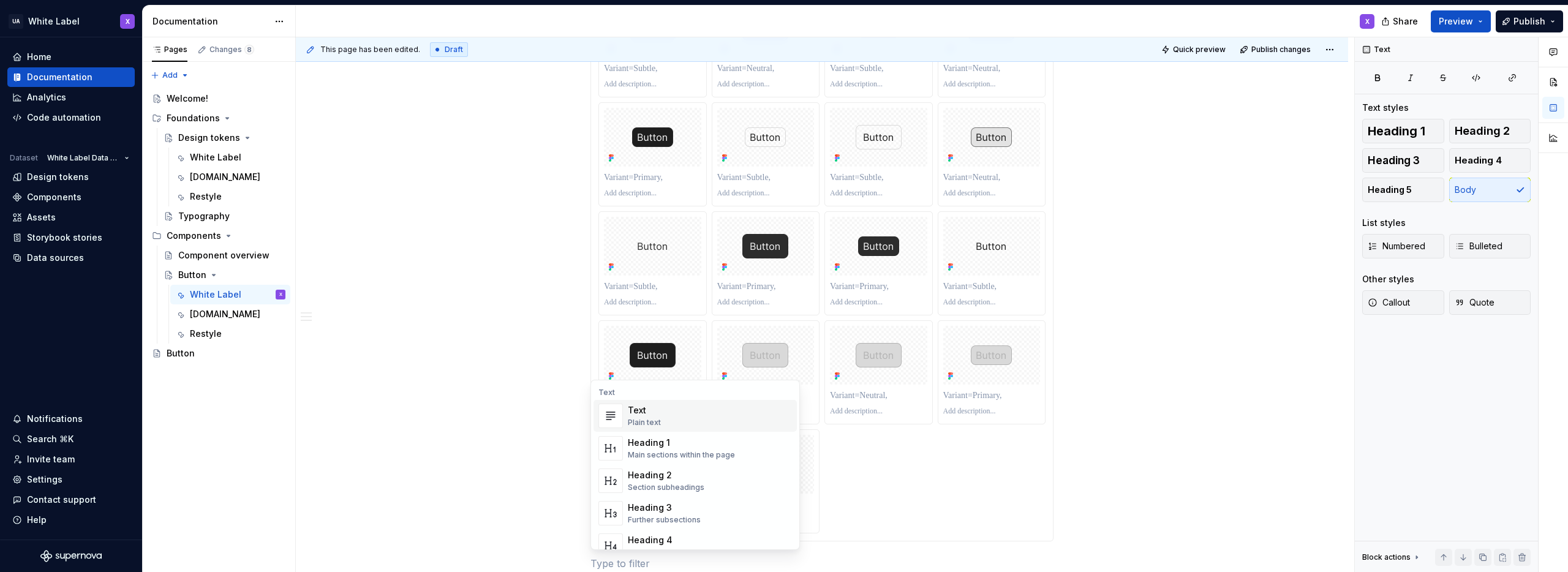
click at [635, 415] on div "Text" at bounding box center [644, 410] width 33 height 13
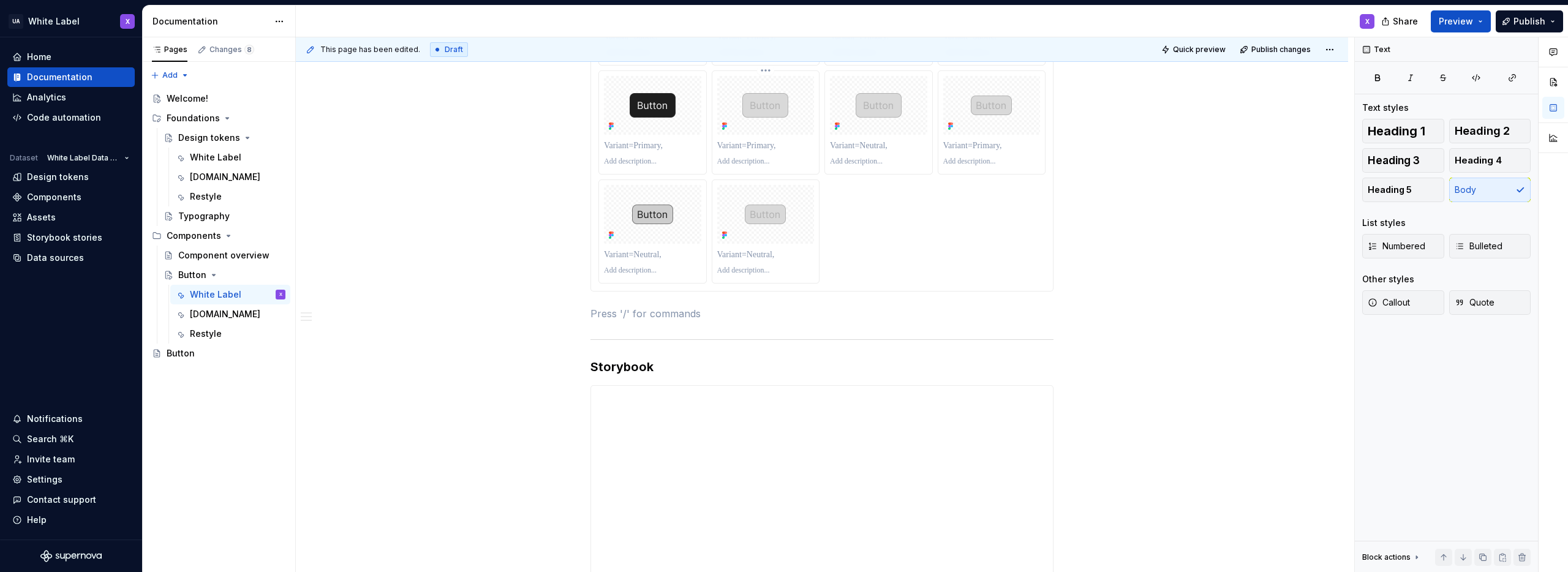
scroll to position [896, 0]
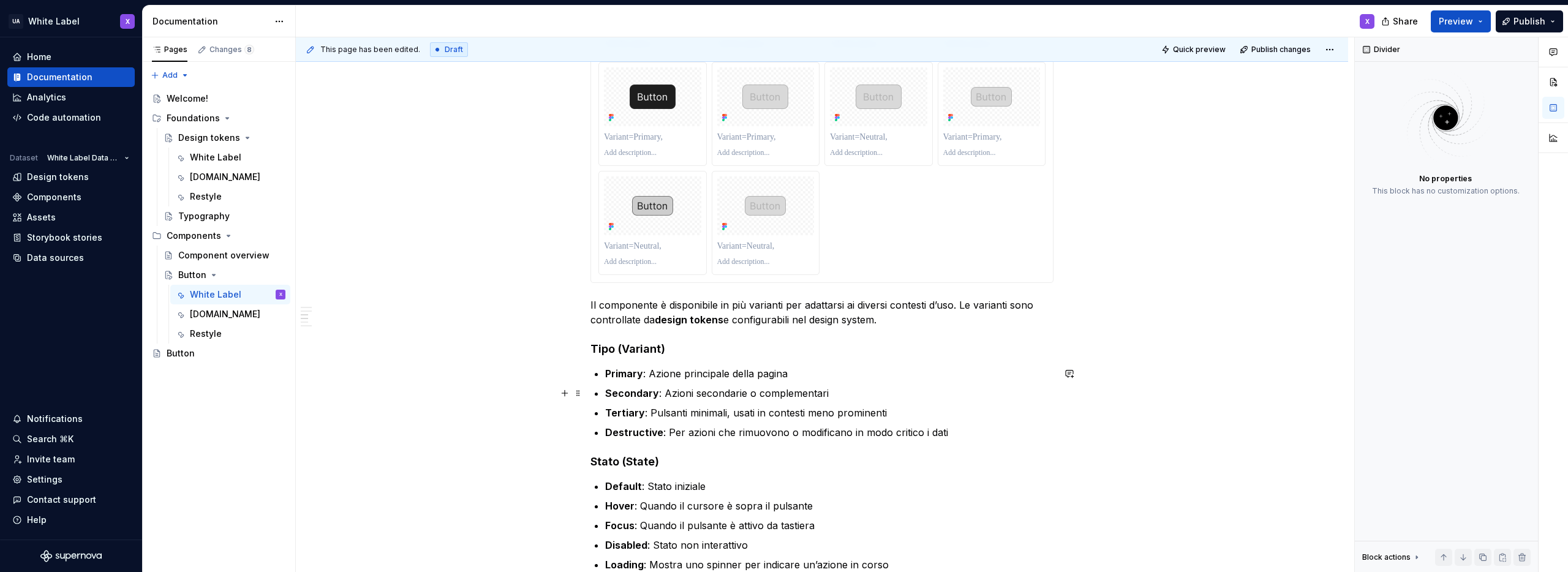
click at [1232, 392] on div "**********" at bounding box center [822, 395] width 1052 height 2098
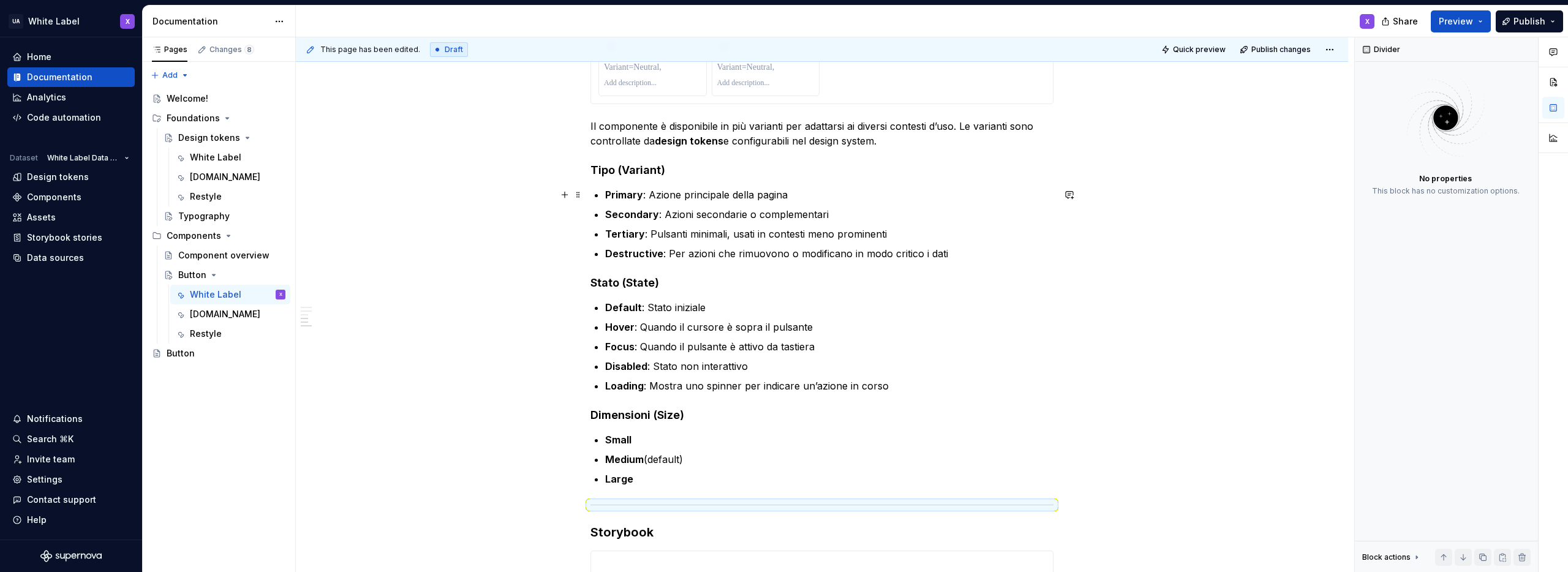
scroll to position [1074, 0]
click at [1192, 376] on div "**********" at bounding box center [822, 217] width 1052 height 2098
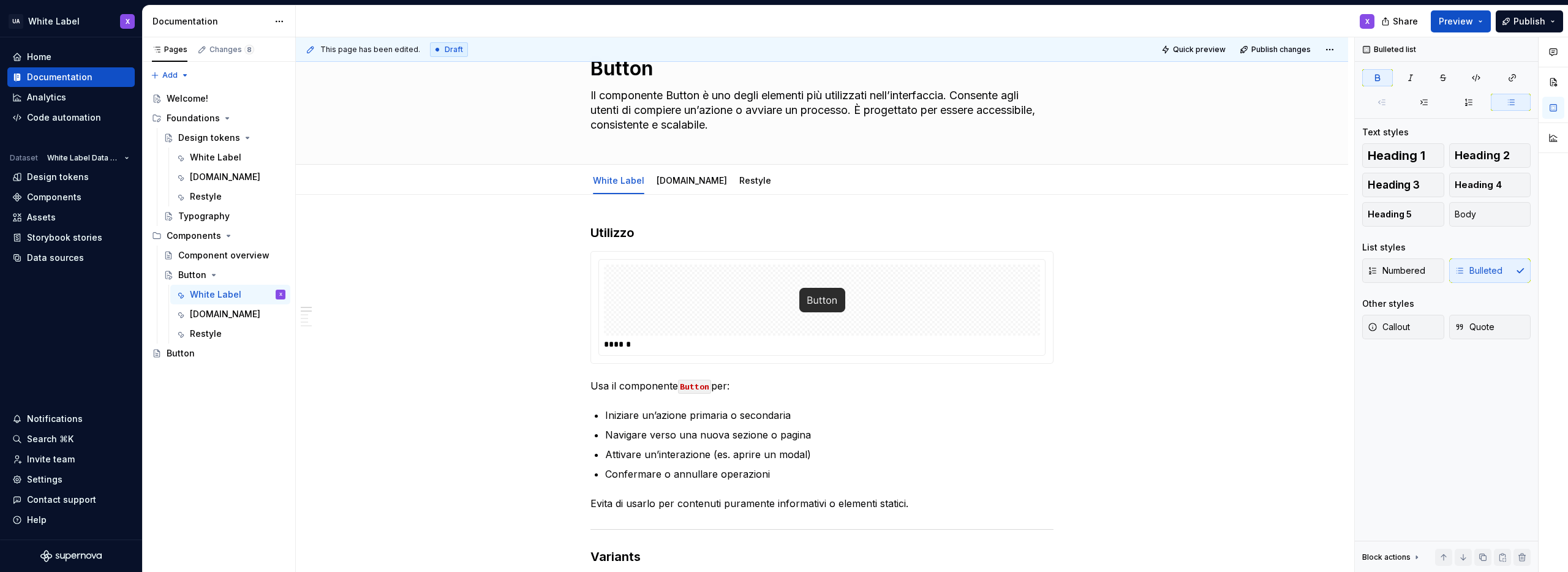
scroll to position [44, 0]
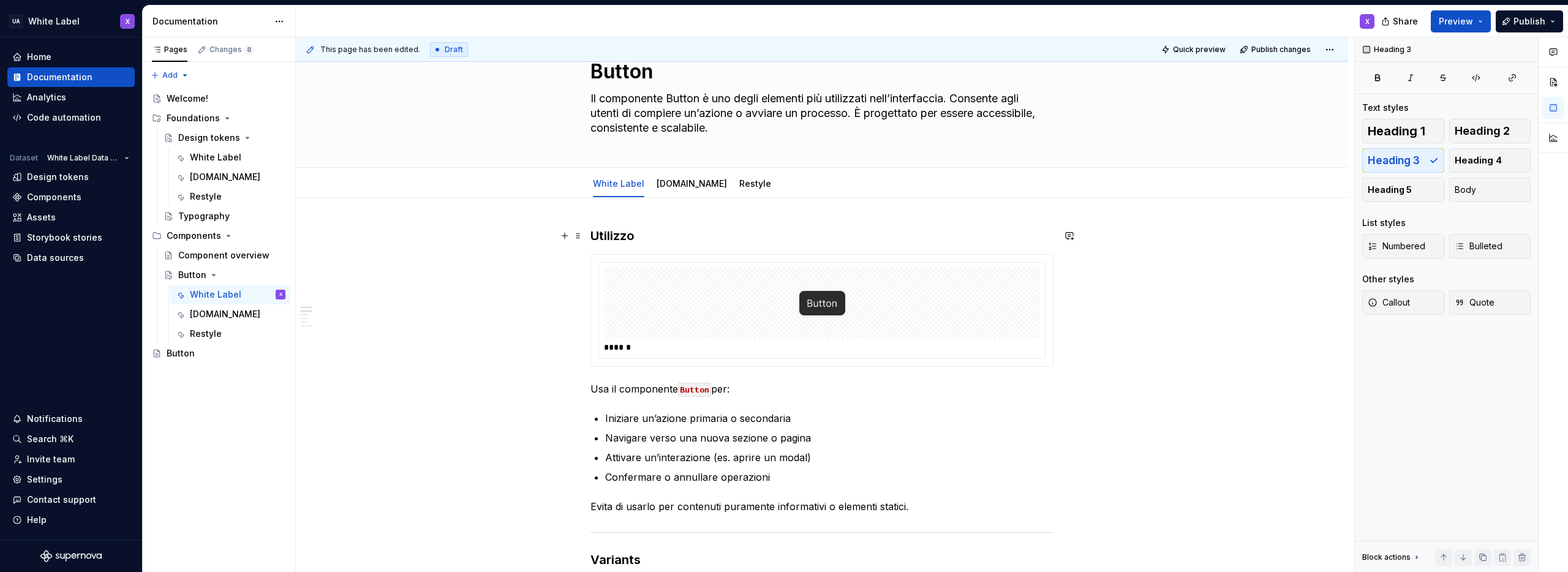
click at [622, 237] on h3 "Utilizzo" at bounding box center [822, 235] width 463 height 17
drag, startPoint x: 642, startPoint y: 235, endPoint x: 601, endPoint y: 235, distance: 41.0
click at [601, 235] on h3 "Utilizzo" at bounding box center [822, 235] width 463 height 17
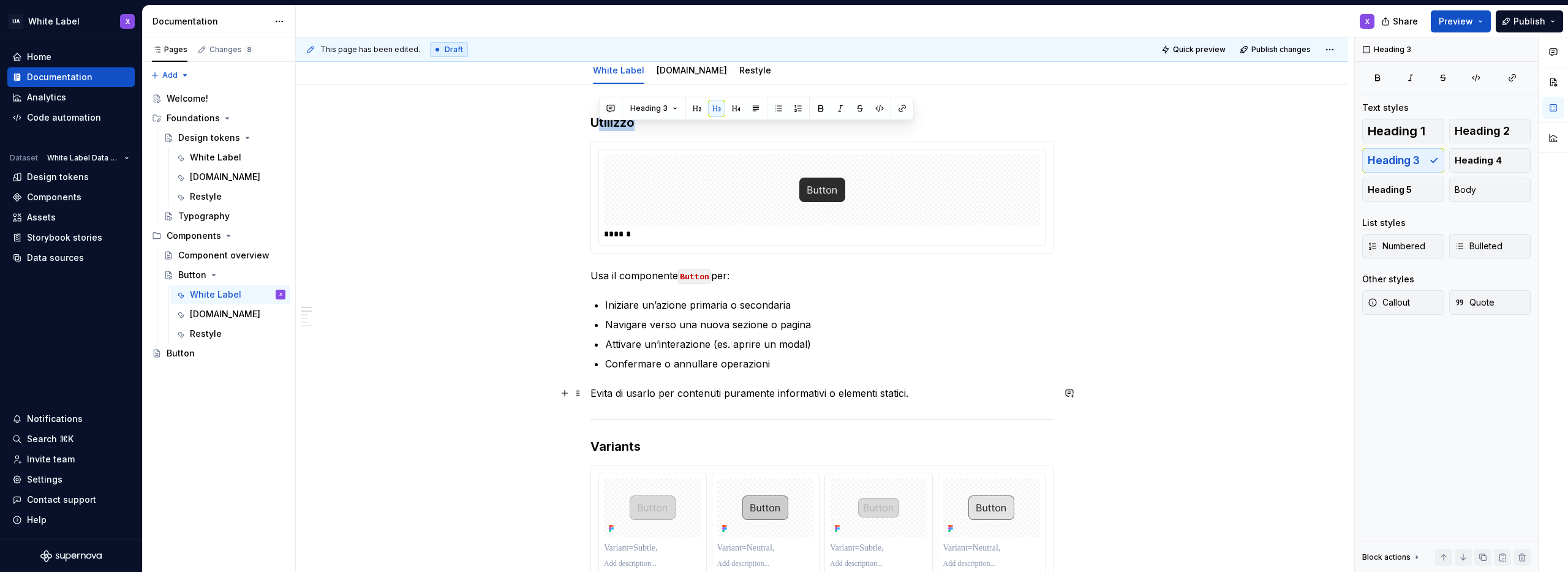
scroll to position [159, 0]
click at [640, 442] on h3 "Variants" at bounding box center [822, 445] width 463 height 17
click at [655, 450] on h3 "Varianti" at bounding box center [822, 445] width 463 height 17
drag, startPoint x: 644, startPoint y: 119, endPoint x: 561, endPoint y: 122, distance: 83.1
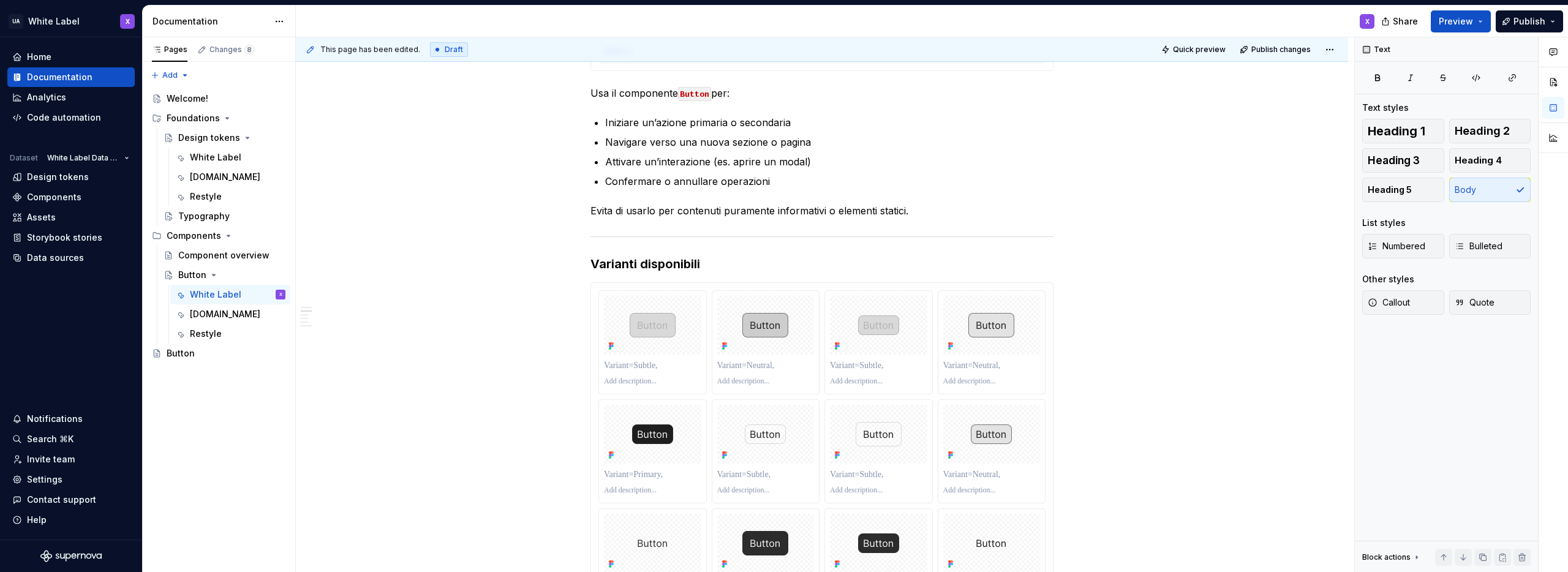
scroll to position [421, 0]
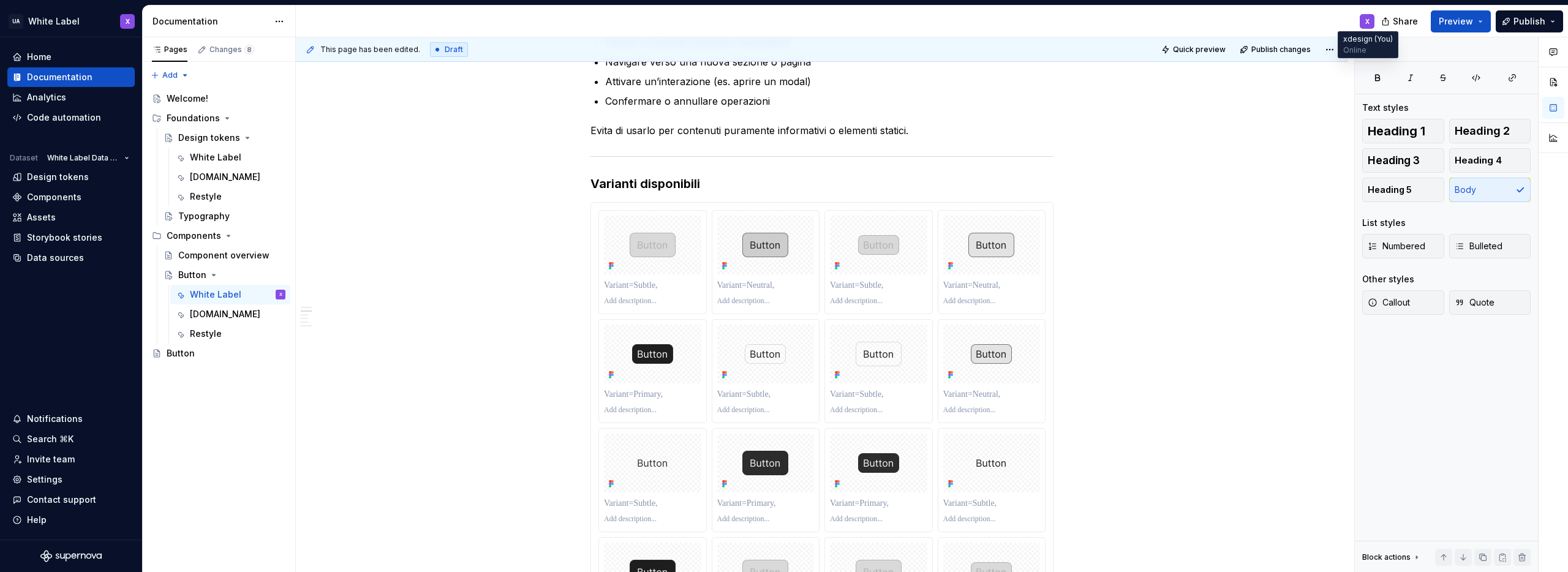
click at [1366, 21] on div "X" at bounding box center [1368, 21] width 4 height 10
click at [1368, 24] on div "X" at bounding box center [1368, 21] width 4 height 10
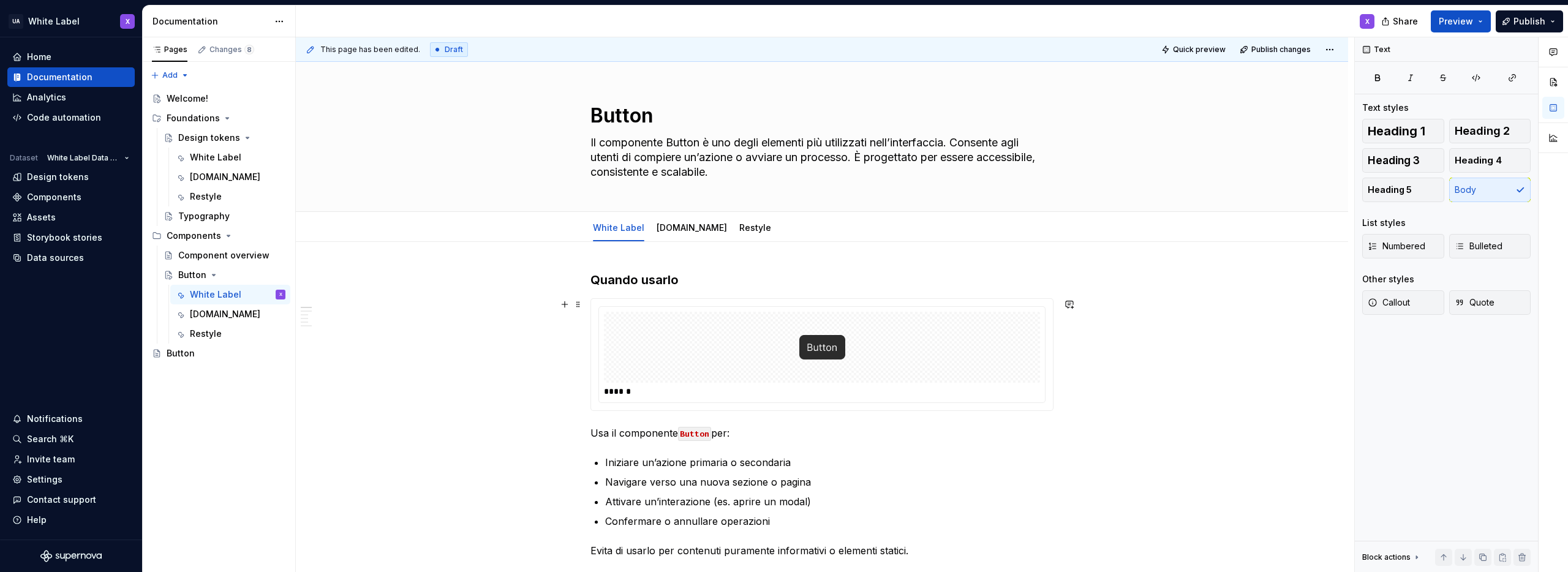
click at [667, 227] on link "[DOMAIN_NAME]" at bounding box center [691, 227] width 70 height 10
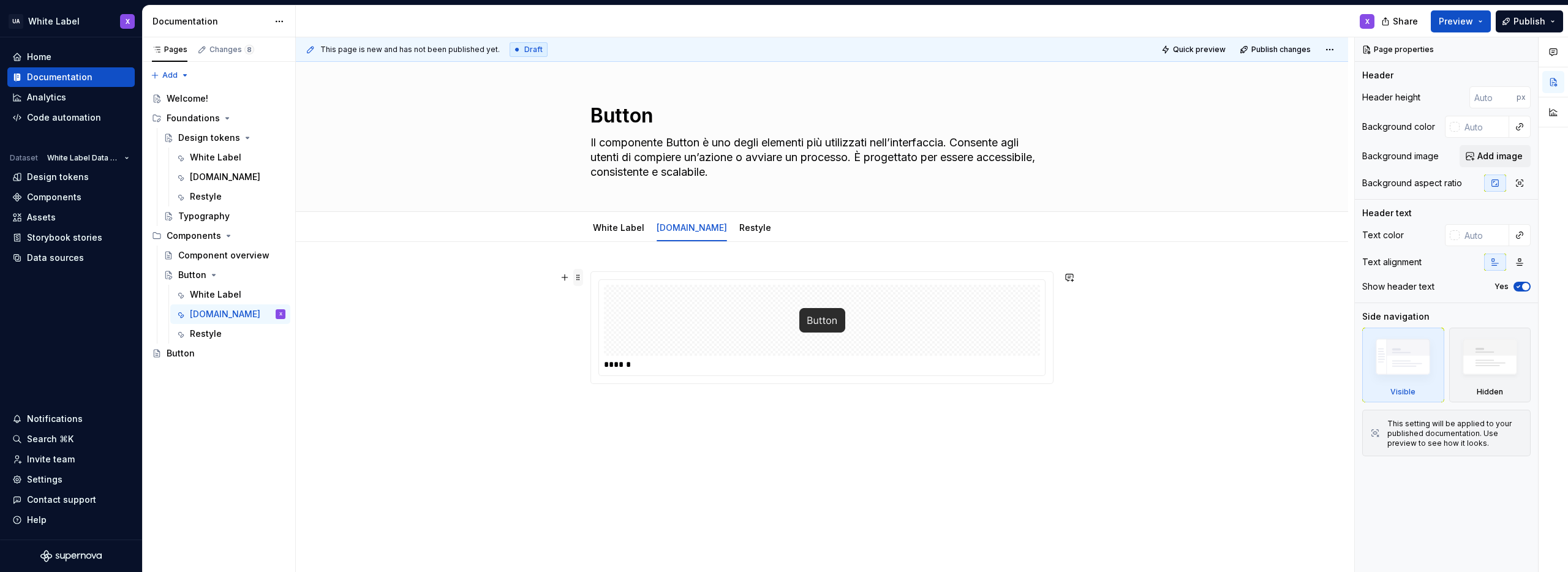
click at [578, 276] on span at bounding box center [578, 277] width 10 height 17
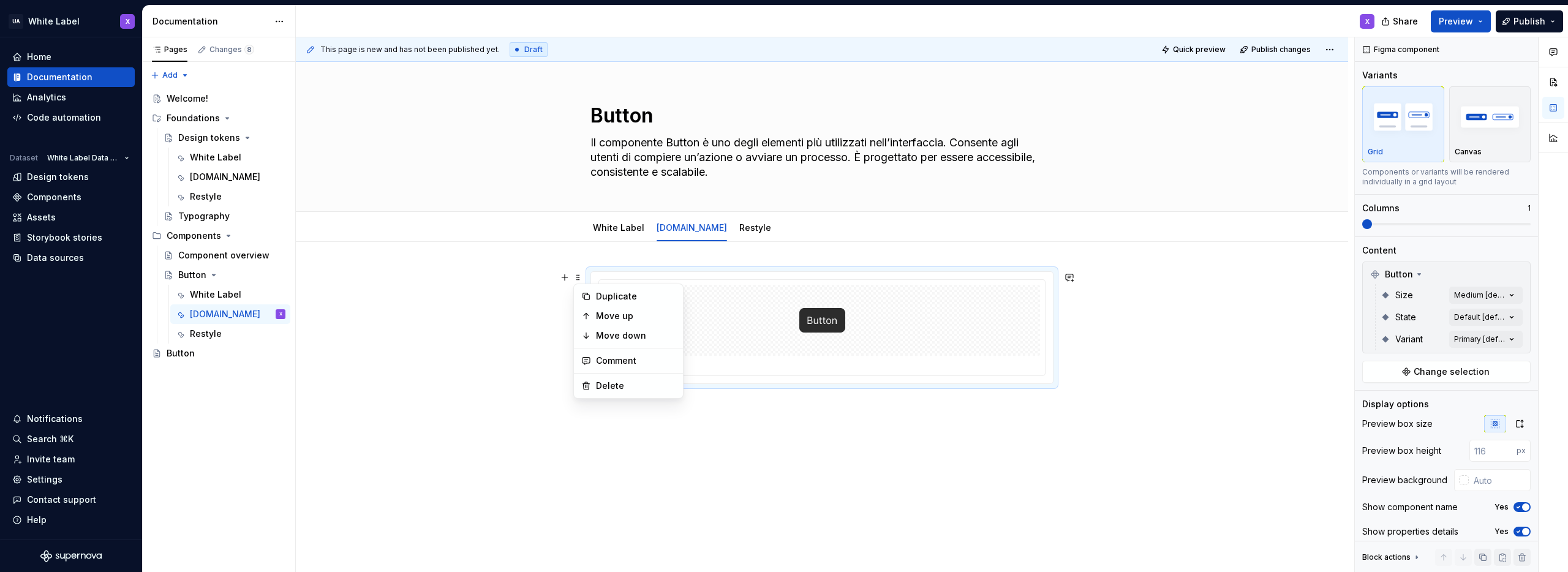
click at [784, 317] on div at bounding box center [822, 320] width 436 height 71
click at [756, 318] on div at bounding box center [822, 320] width 436 height 71
click at [618, 224] on link "White Label" at bounding box center [619, 227] width 52 height 10
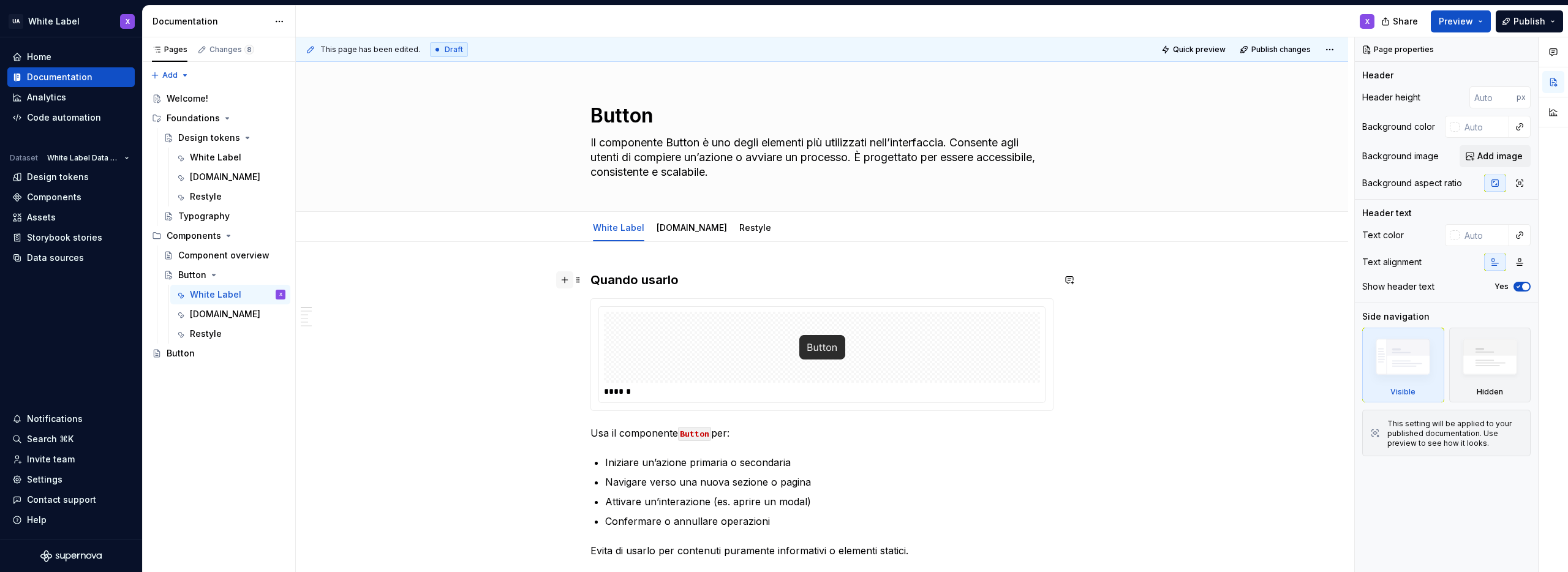
click at [564, 280] on button "button" at bounding box center [564, 280] width 17 height 17
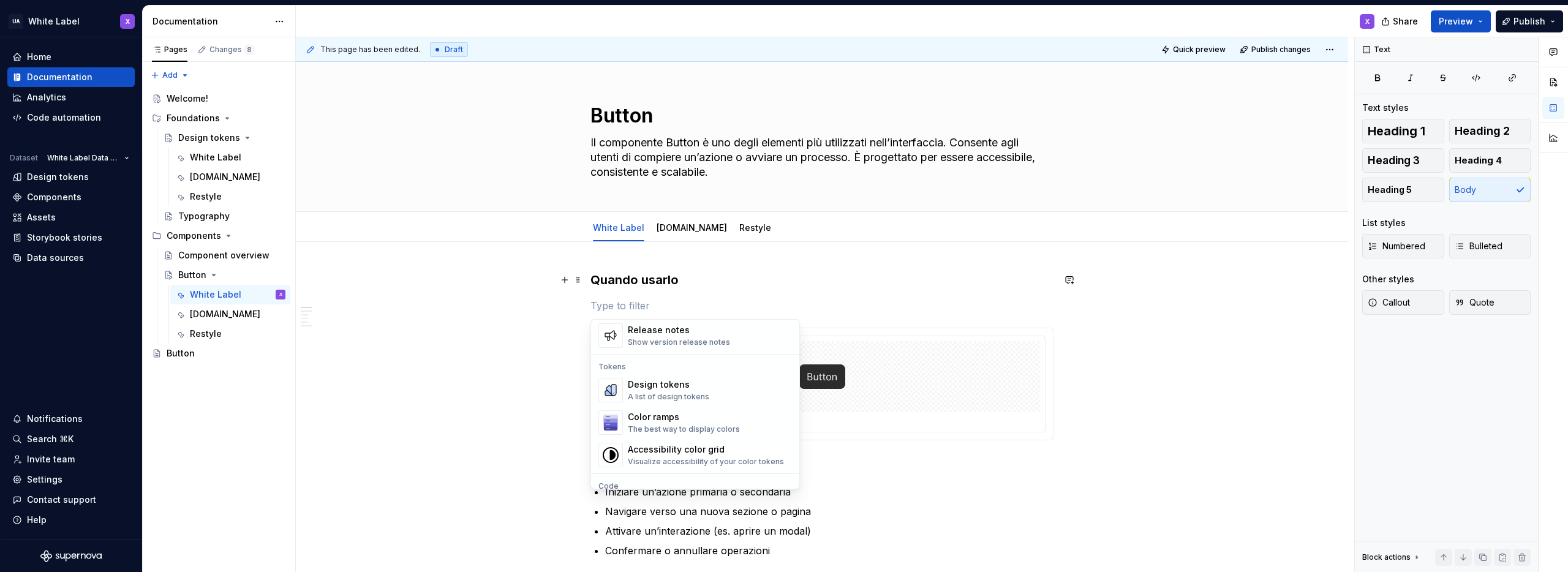
scroll to position [880, 0]
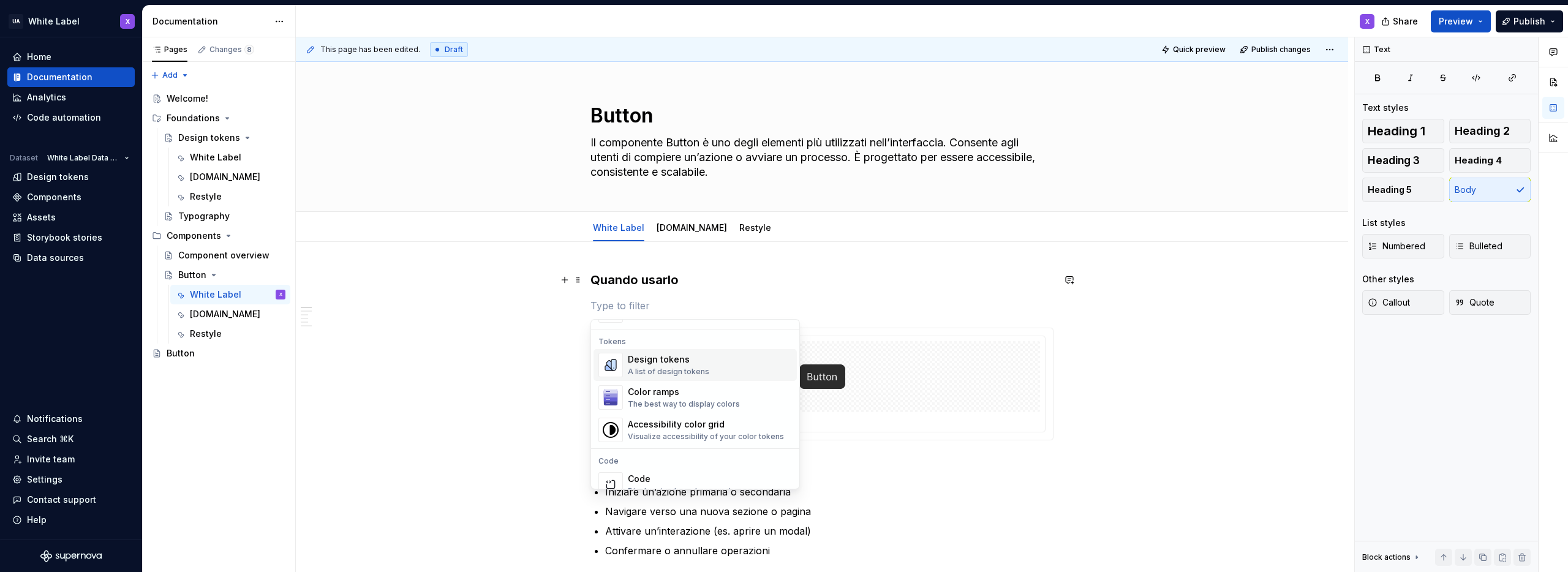
click at [655, 365] on div "Design tokens" at bounding box center [669, 359] width 81 height 13
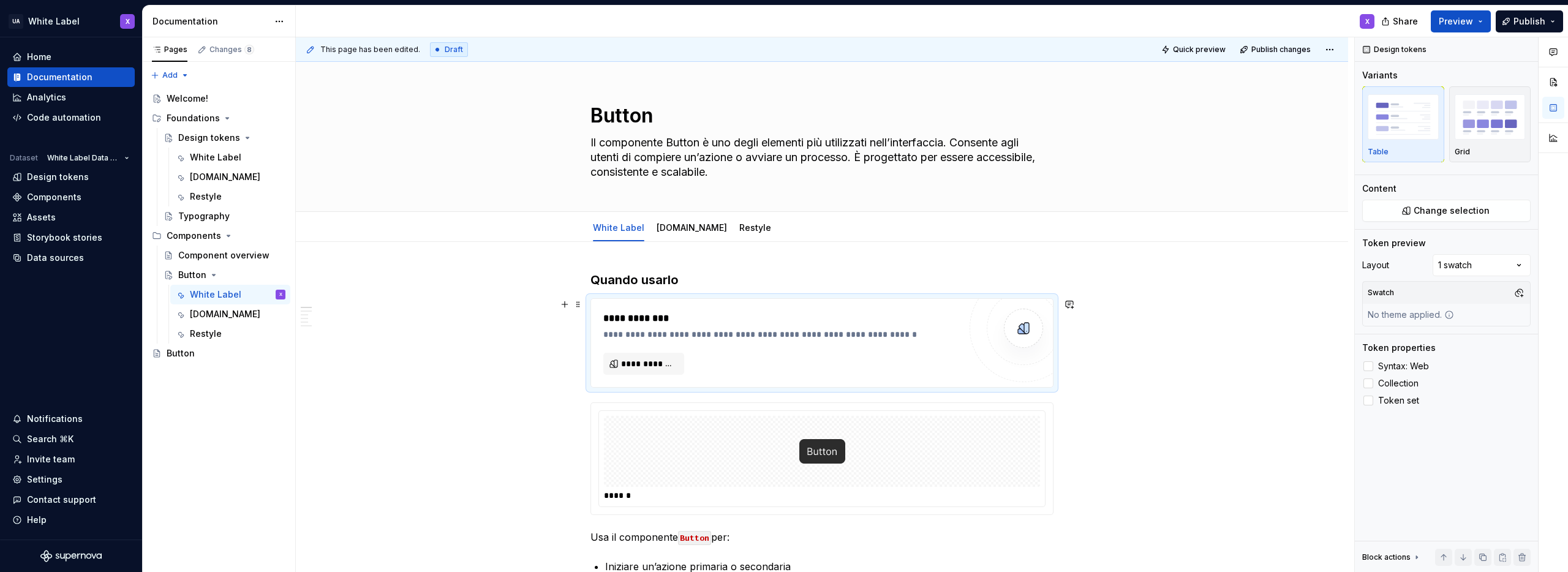
click at [654, 364] on span "**********" at bounding box center [649, 364] width 55 height 13
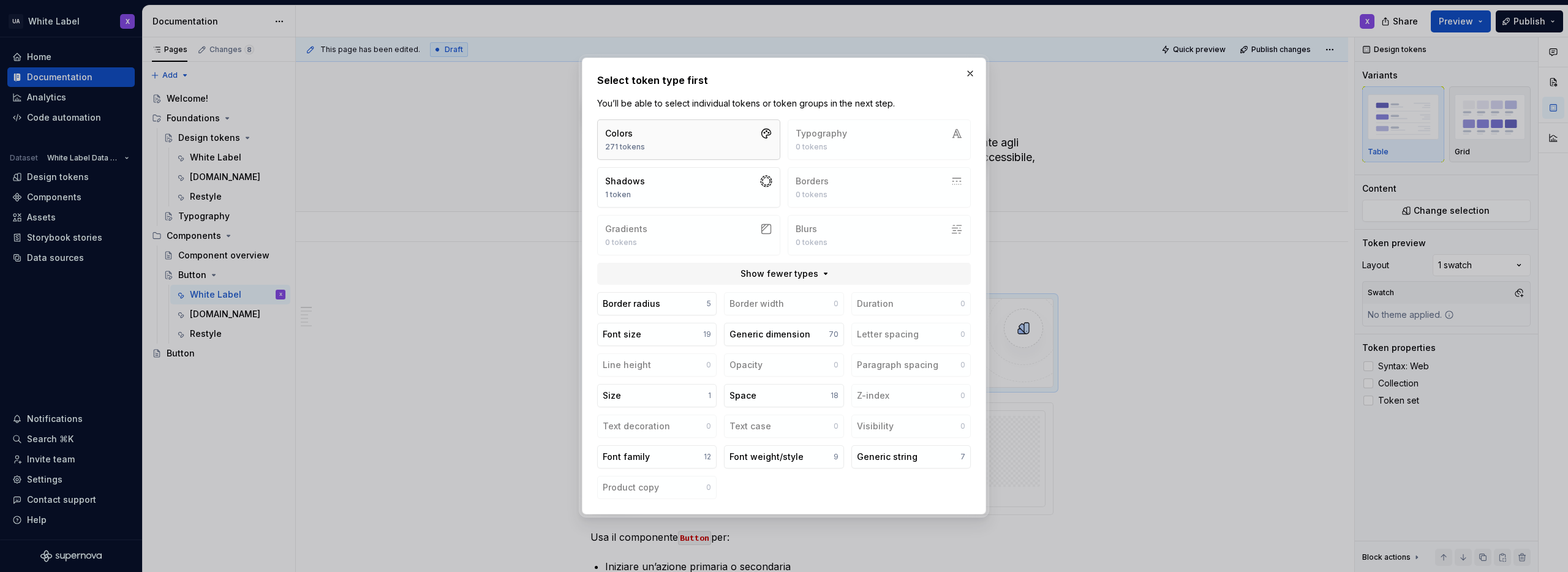
click at [681, 137] on button "Colors 271 tokens" at bounding box center [688, 139] width 183 height 41
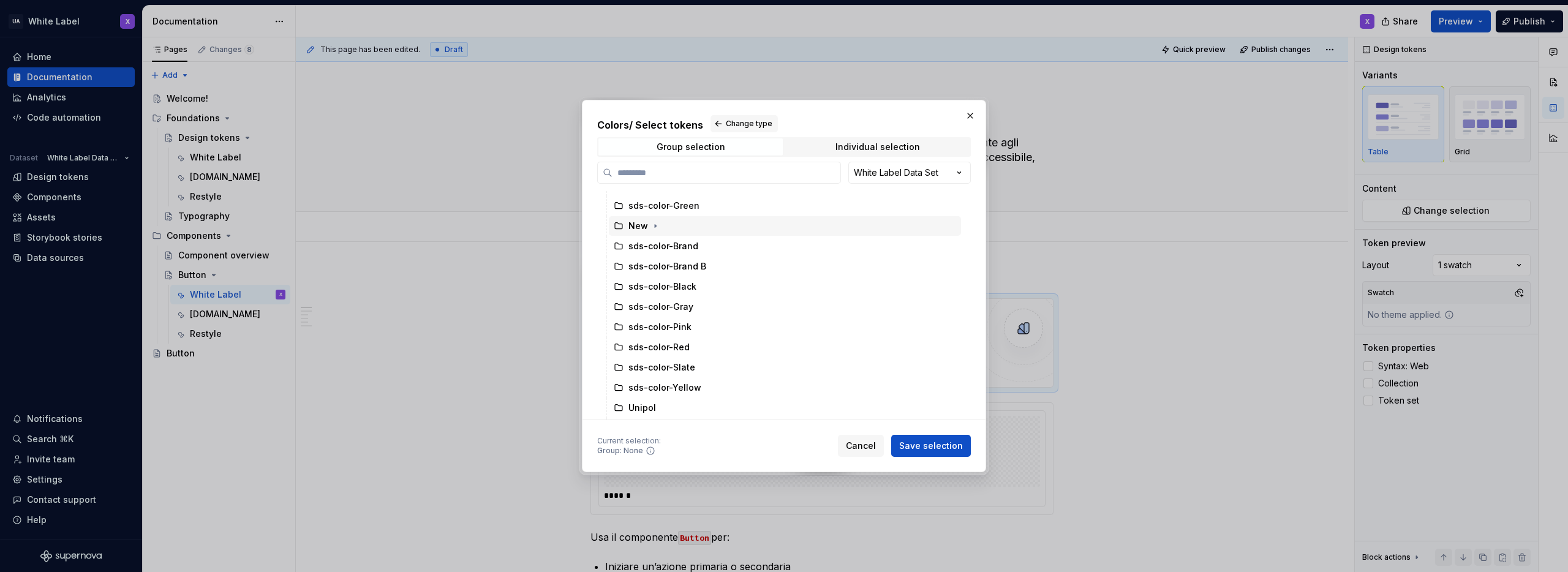
scroll to position [114, 0]
click at [668, 370] on div "sds-color-Background" at bounding box center [677, 369] width 96 height 13
click at [732, 369] on icon "button" at bounding box center [731, 369] width 10 height 10
type textarea "*"
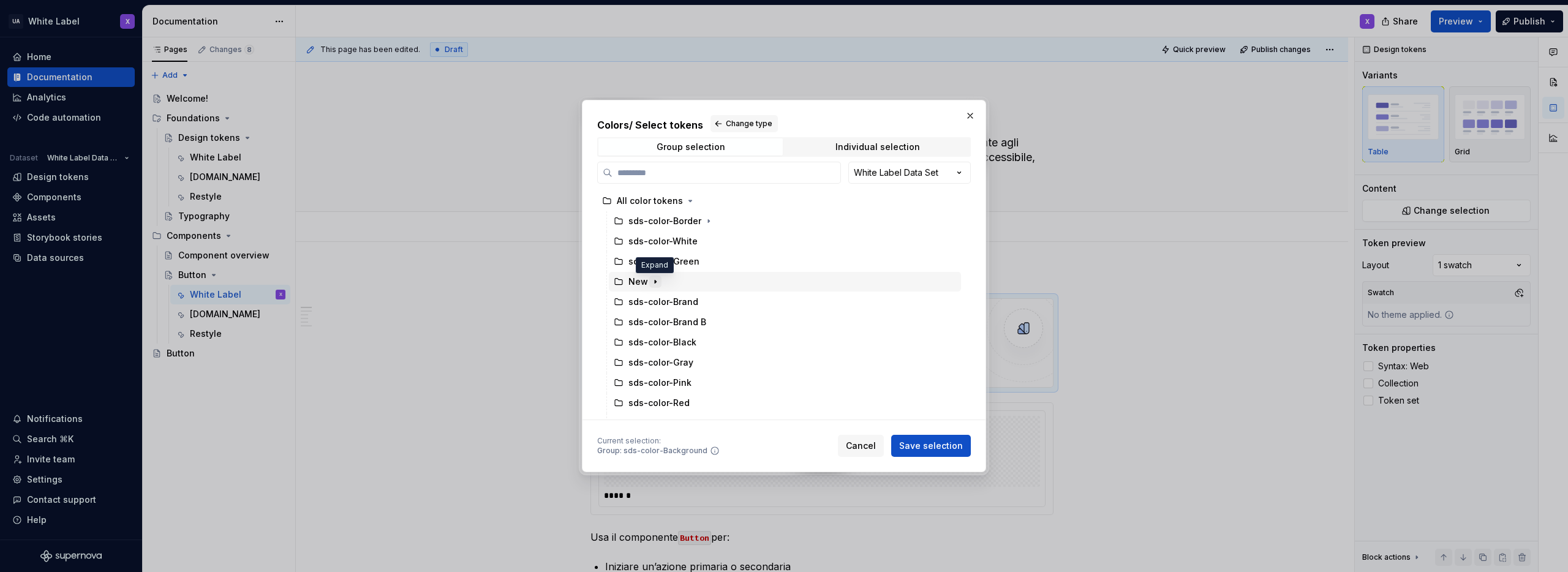
click at [655, 280] on icon "button" at bounding box center [655, 281] width 1 height 3
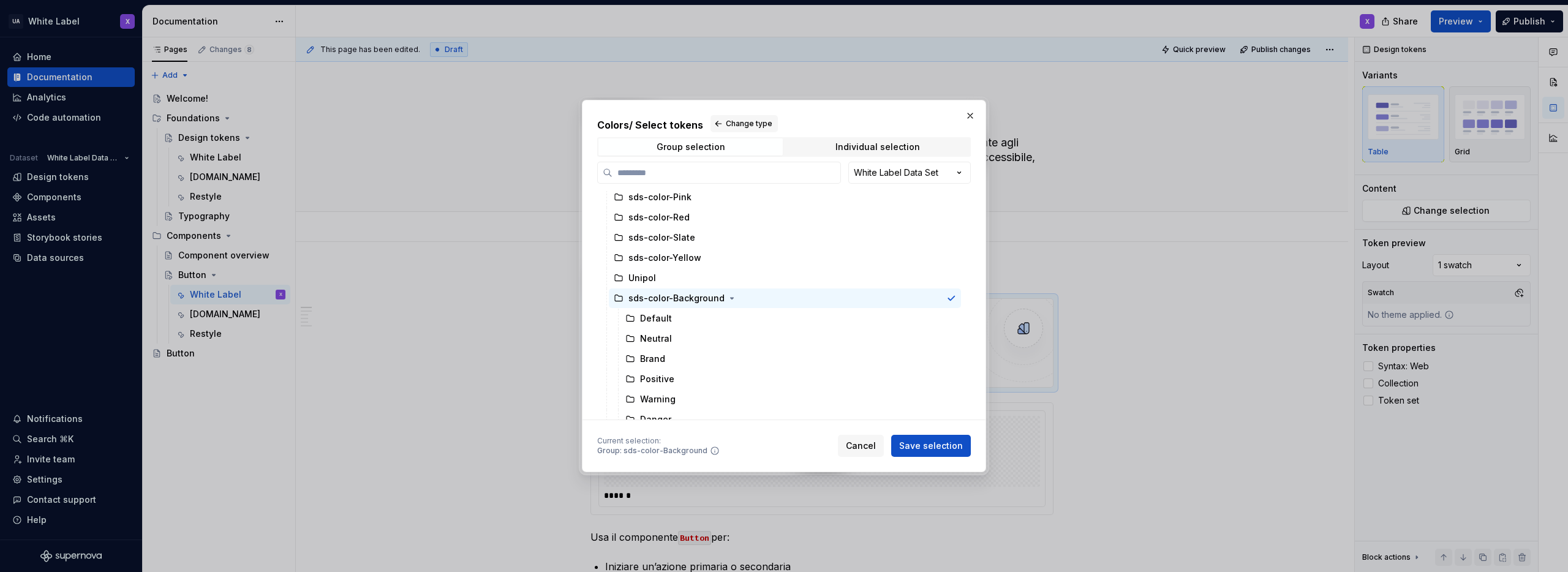
scroll to position [323, 0]
click at [949, 302] on icon at bounding box center [951, 302] width 10 height 10
click at [891, 175] on div "Colors / Select tokens Change type Group selection Individual selection White L…" at bounding box center [784, 286] width 1568 height 572
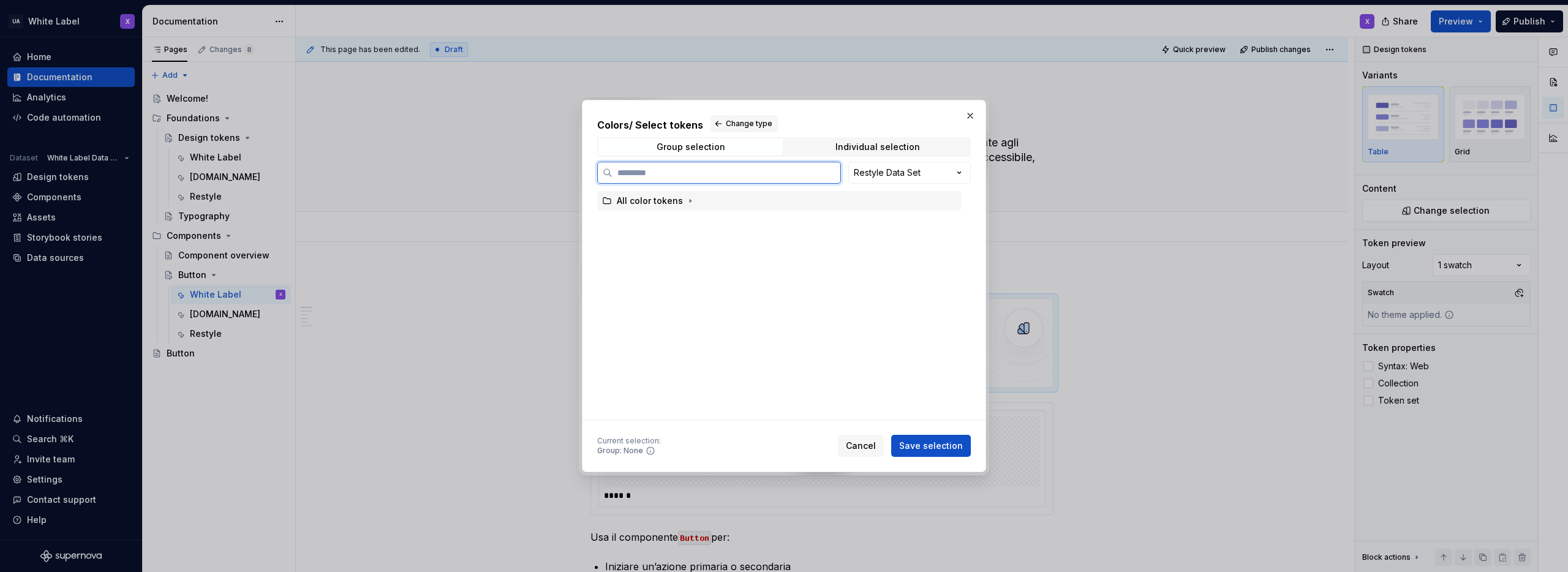
click at [677, 201] on div "All color tokens" at bounding box center [650, 201] width 66 height 13
click at [685, 200] on icon "button" at bounding box center [690, 201] width 10 height 10
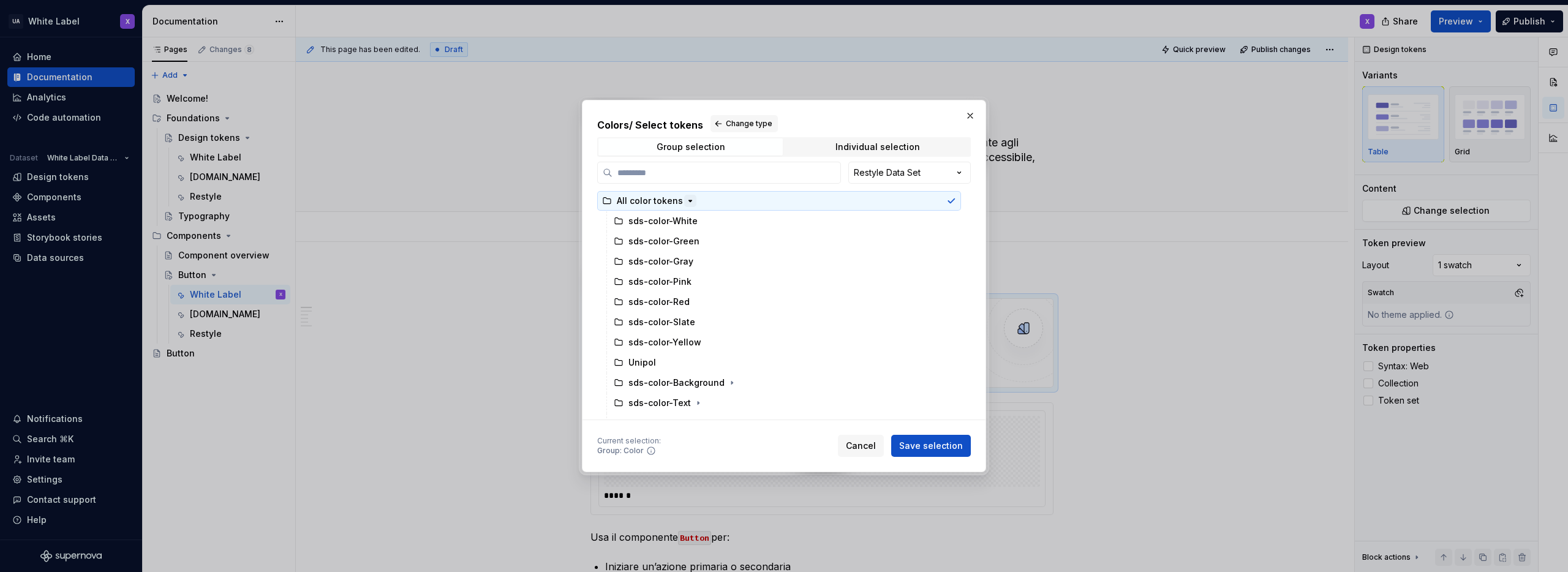
click at [685, 200] on icon "button" at bounding box center [690, 201] width 10 height 10
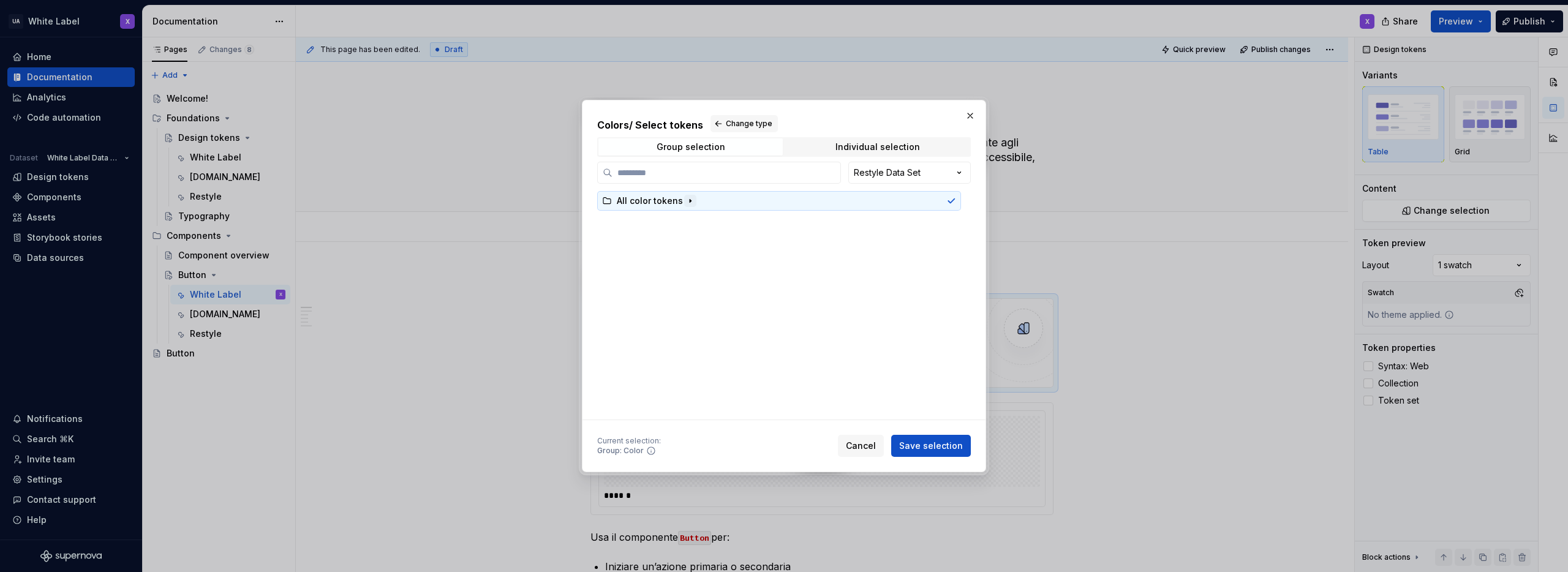
click at [685, 200] on icon "button" at bounding box center [690, 201] width 10 height 10
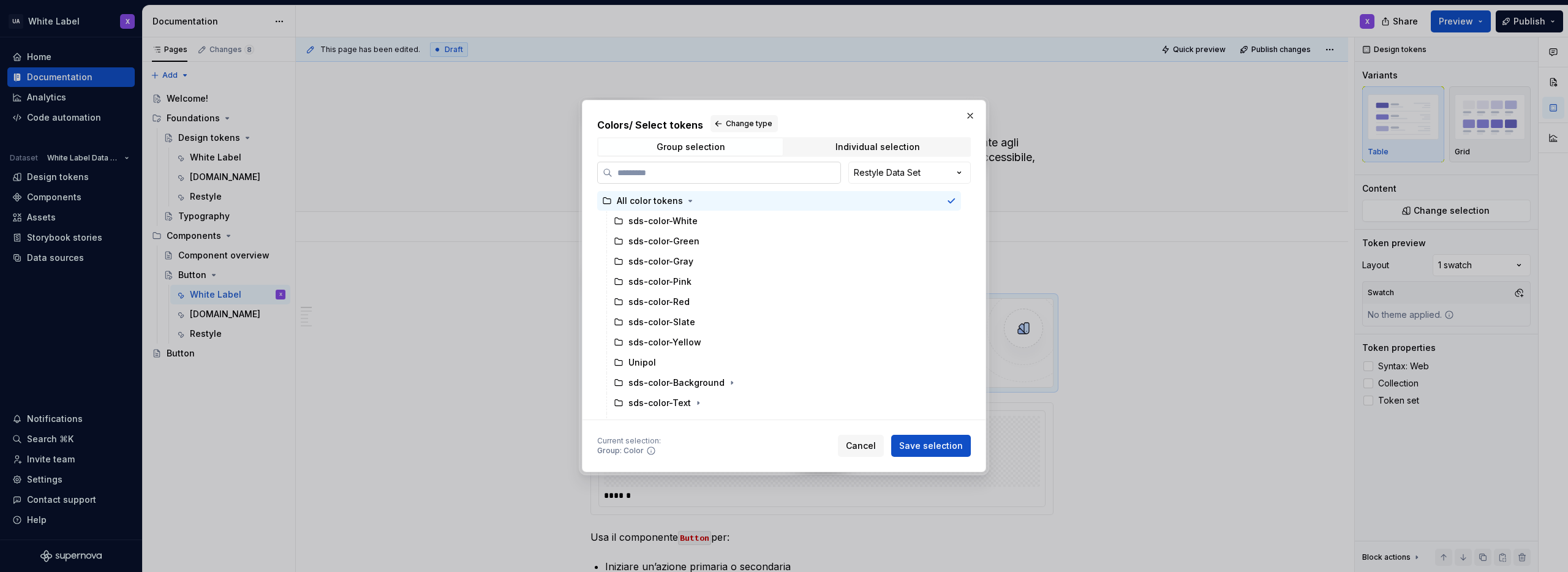
click at [687, 173] on input "search" at bounding box center [726, 173] width 228 height 13
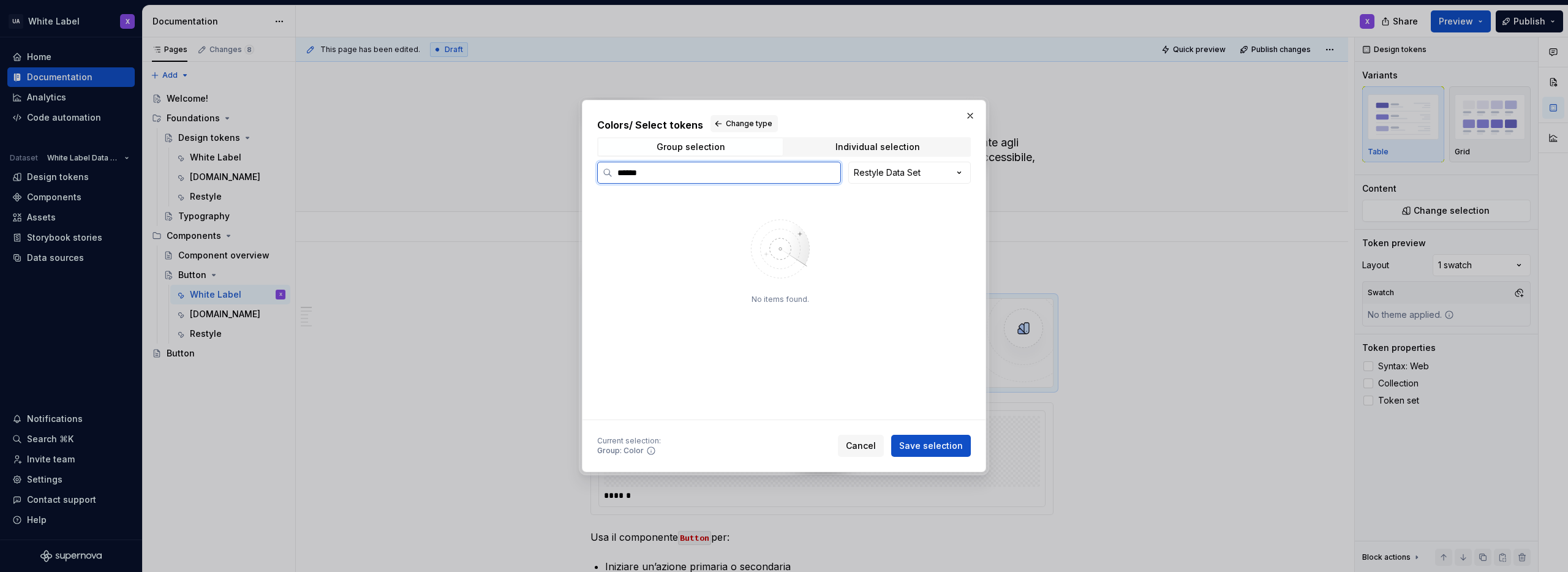
click at [689, 173] on input "******" at bounding box center [726, 173] width 228 height 13
type input "******"
click at [922, 165] on div "Colors / Select tokens Change type Group selection Individual selection ****** …" at bounding box center [784, 286] width 1568 height 572
click at [750, 179] on label "******" at bounding box center [719, 173] width 244 height 22
click at [750, 179] on input "******" at bounding box center [726, 173] width 228 height 13
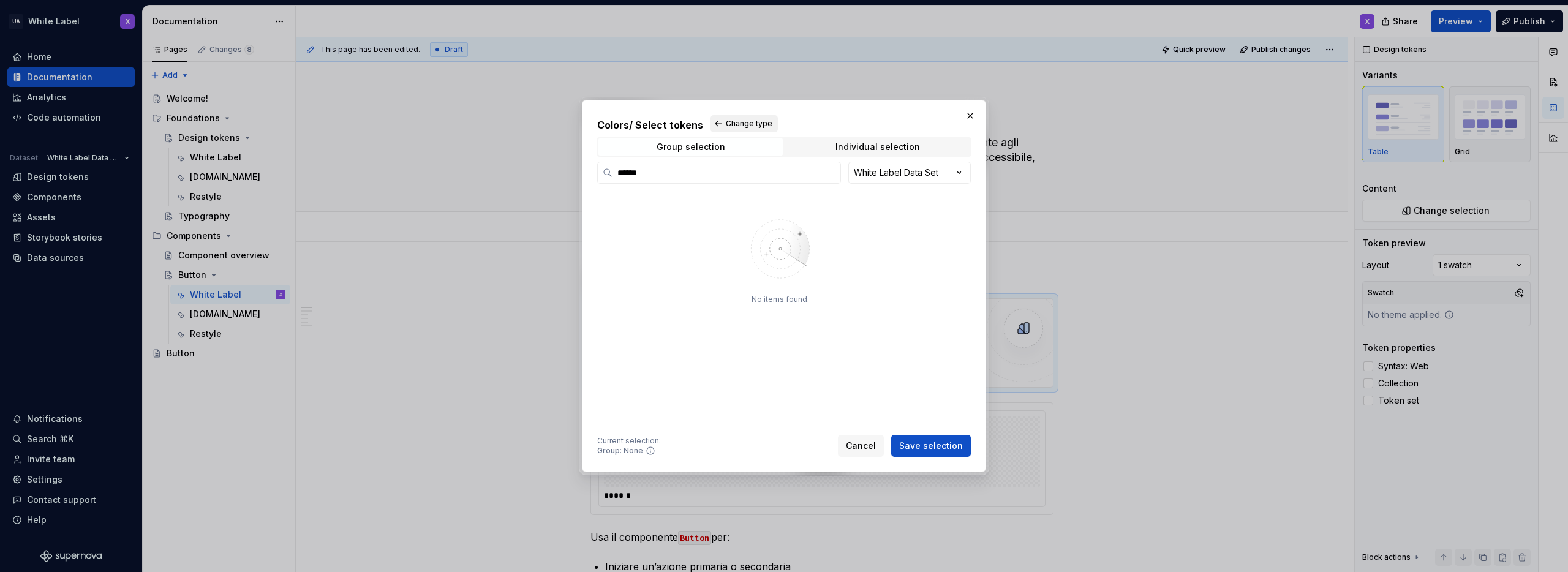
click at [716, 122] on button "Change type" at bounding box center [744, 123] width 67 height 17
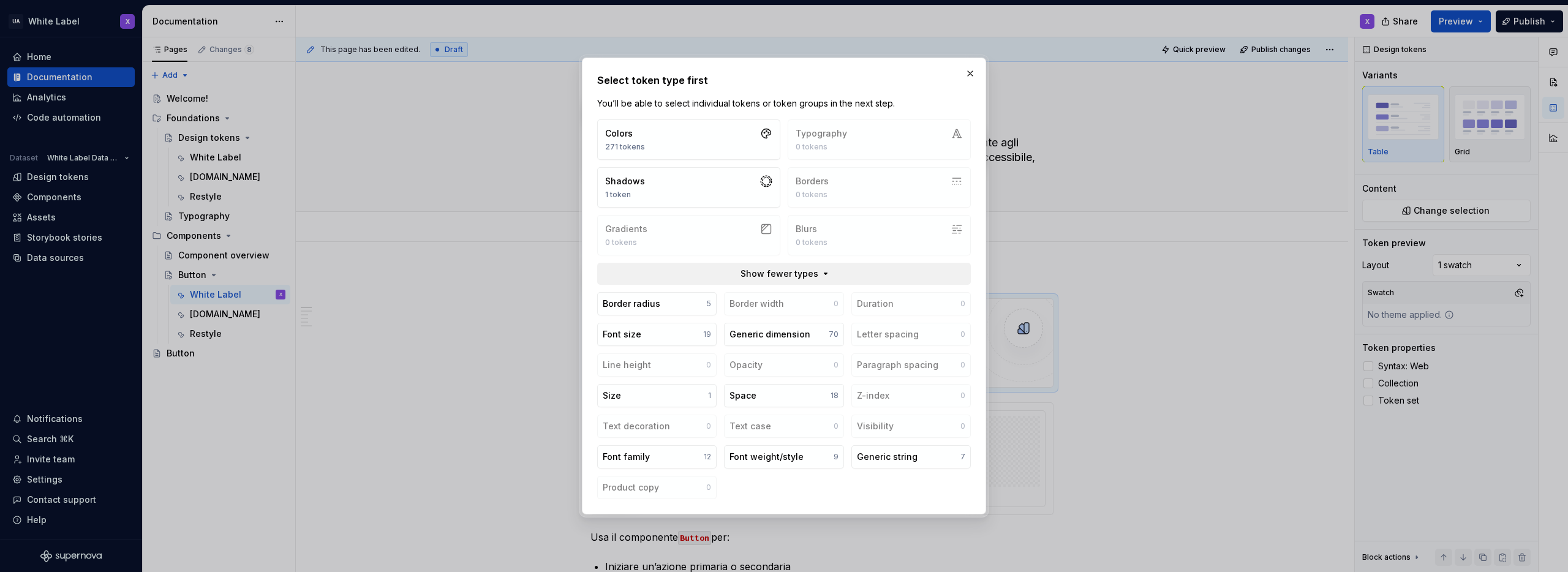
click at [790, 272] on span "Show fewer types" at bounding box center [779, 274] width 77 height 13
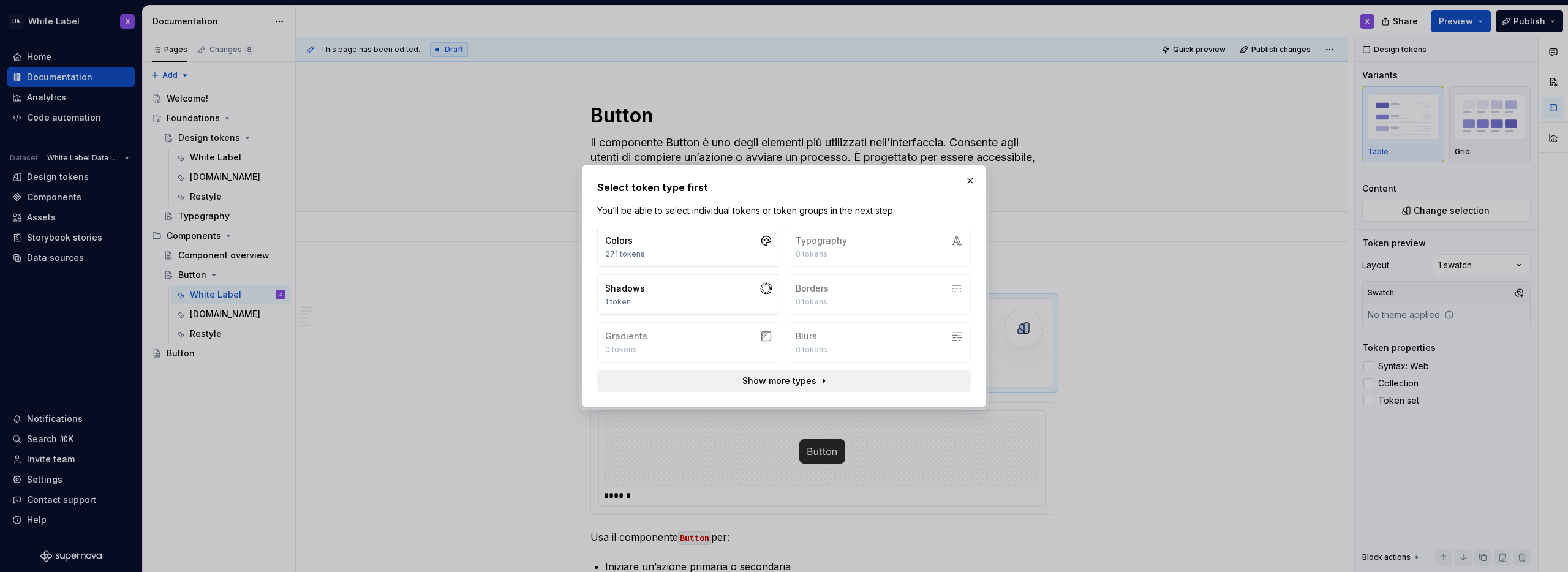
click at [776, 380] on span "Show more types" at bounding box center [779, 381] width 74 height 13
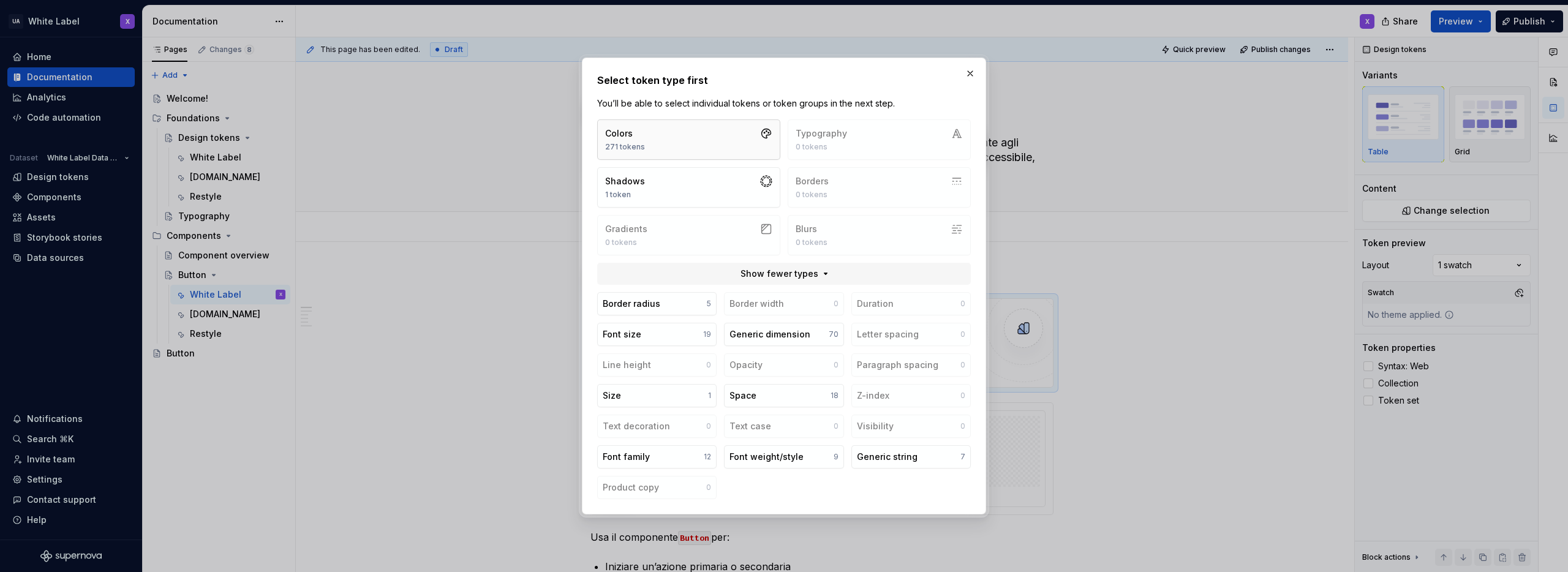
click at [681, 137] on button "Colors 271 tokens" at bounding box center [688, 139] width 183 height 41
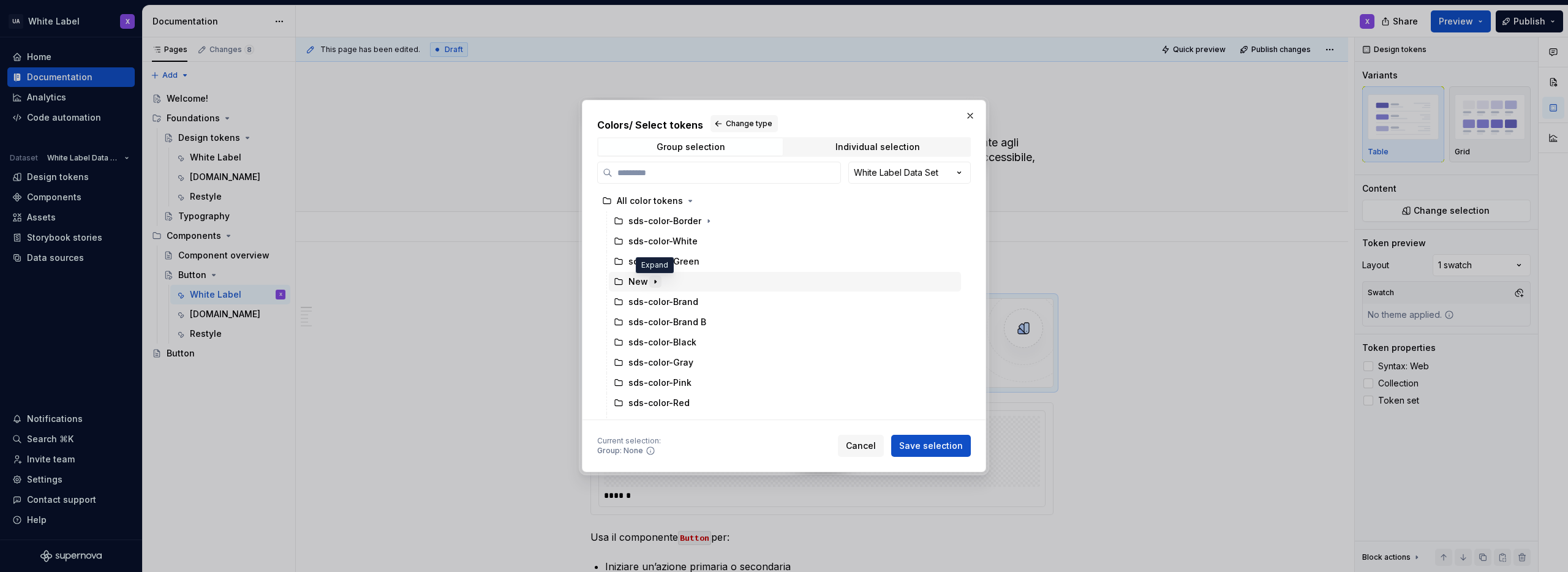
click at [652, 281] on icon "button" at bounding box center [655, 281] width 10 height 10
click at [652, 351] on div "Unipol" at bounding box center [642, 349] width 27 height 13
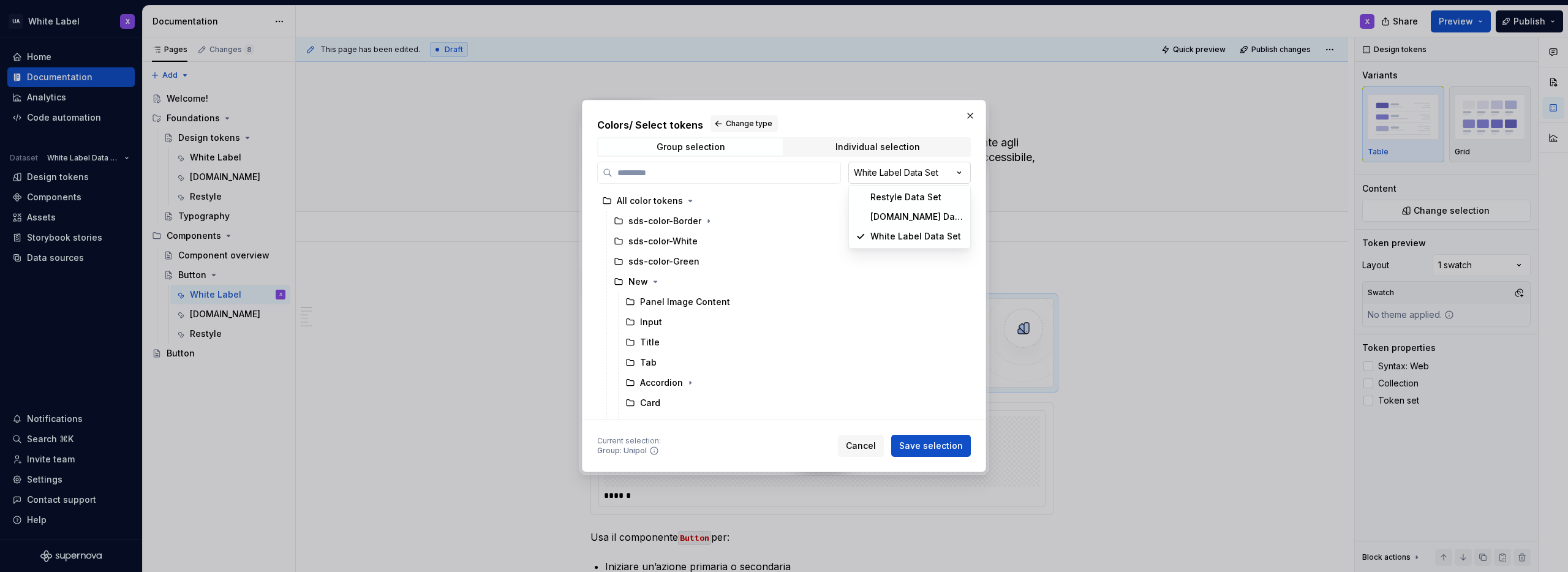
click at [919, 176] on div "Colors / Select tokens Change type Group selection Individual selection White L…" at bounding box center [784, 286] width 1568 height 572
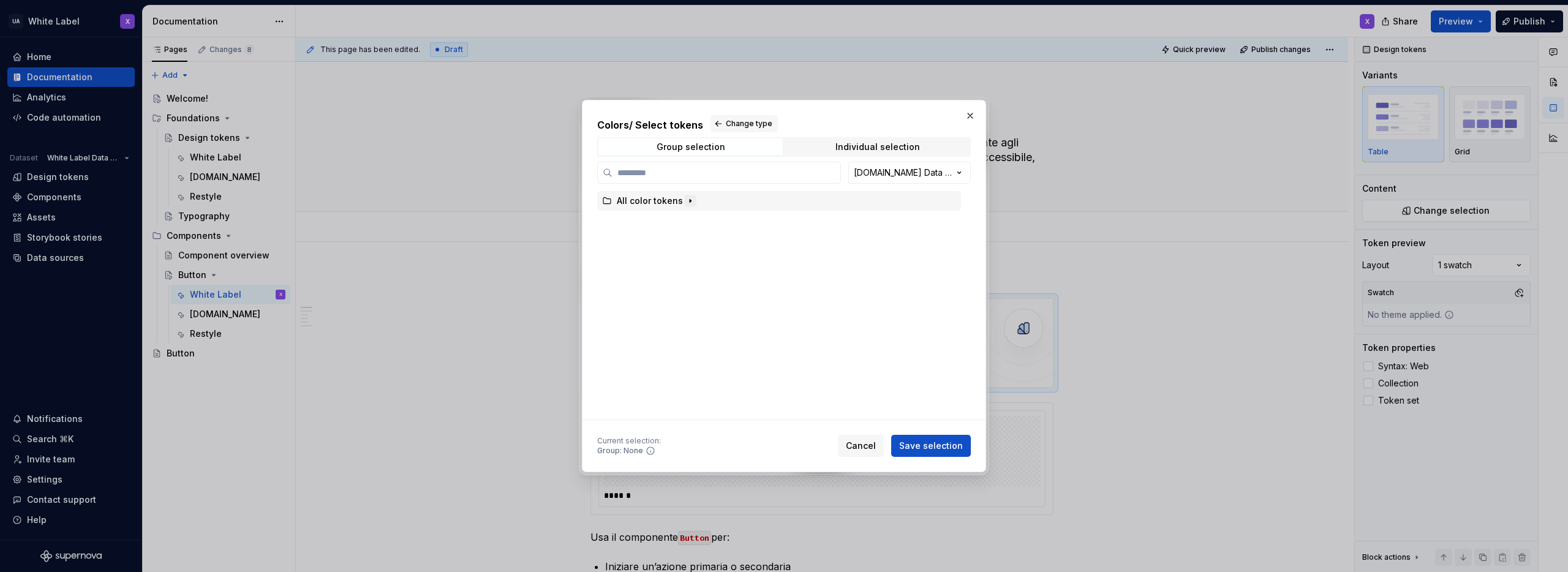
click at [685, 200] on icon "button" at bounding box center [690, 201] width 10 height 10
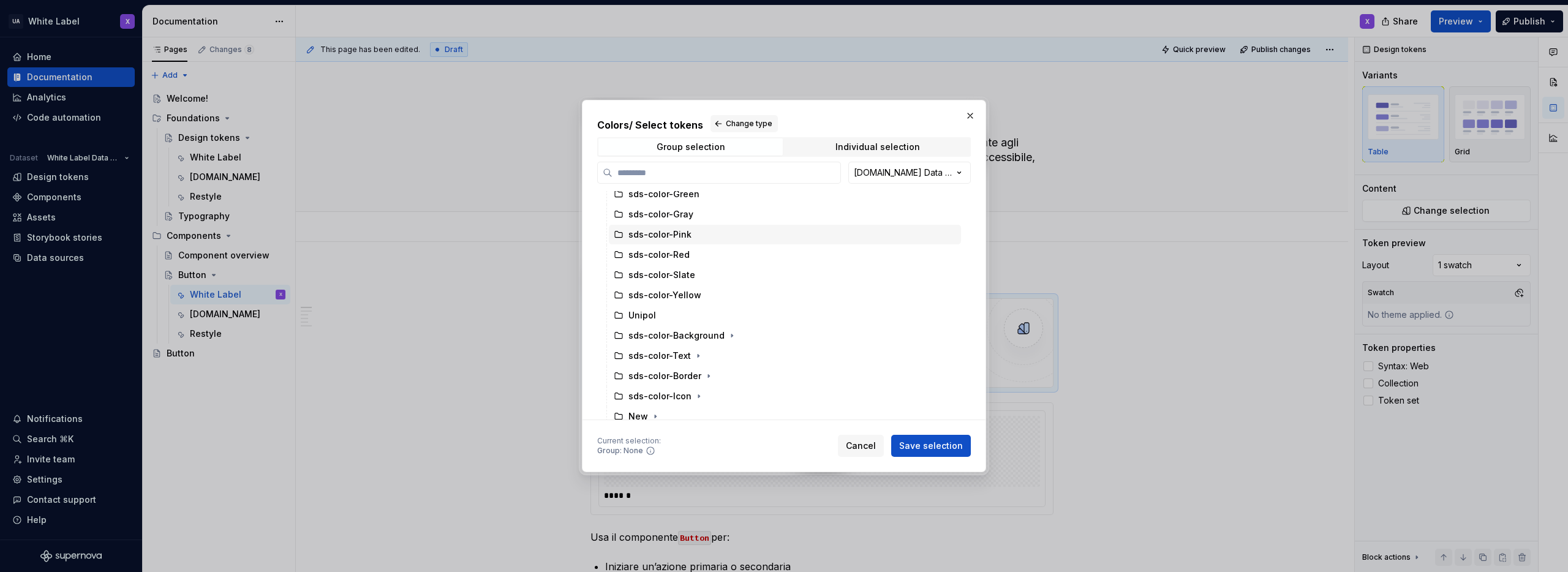
scroll to position [114, 0]
click at [655, 410] on icon "button" at bounding box center [655, 410] width 1 height 3
click at [654, 286] on div "Unipol" at bounding box center [784, 279] width 352 height 20
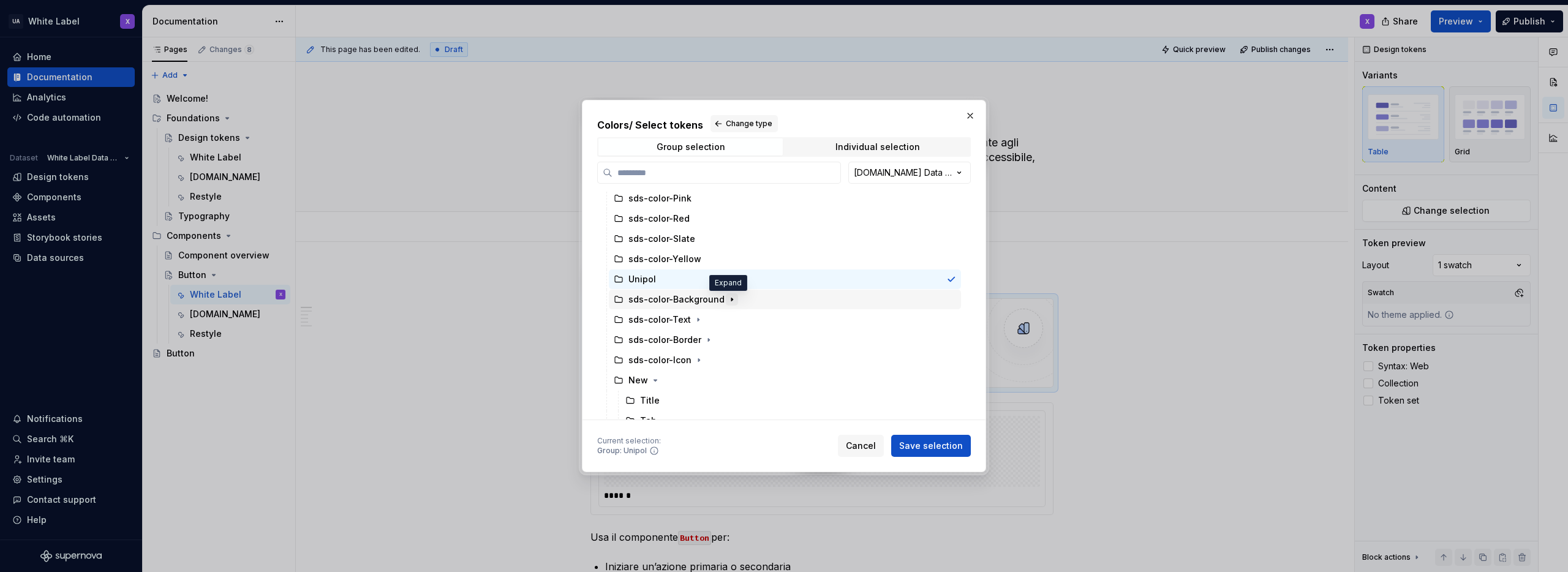
click at [731, 300] on icon "button" at bounding box center [732, 299] width 1 height 3
click at [939, 443] on span "Save selection" at bounding box center [931, 446] width 63 height 13
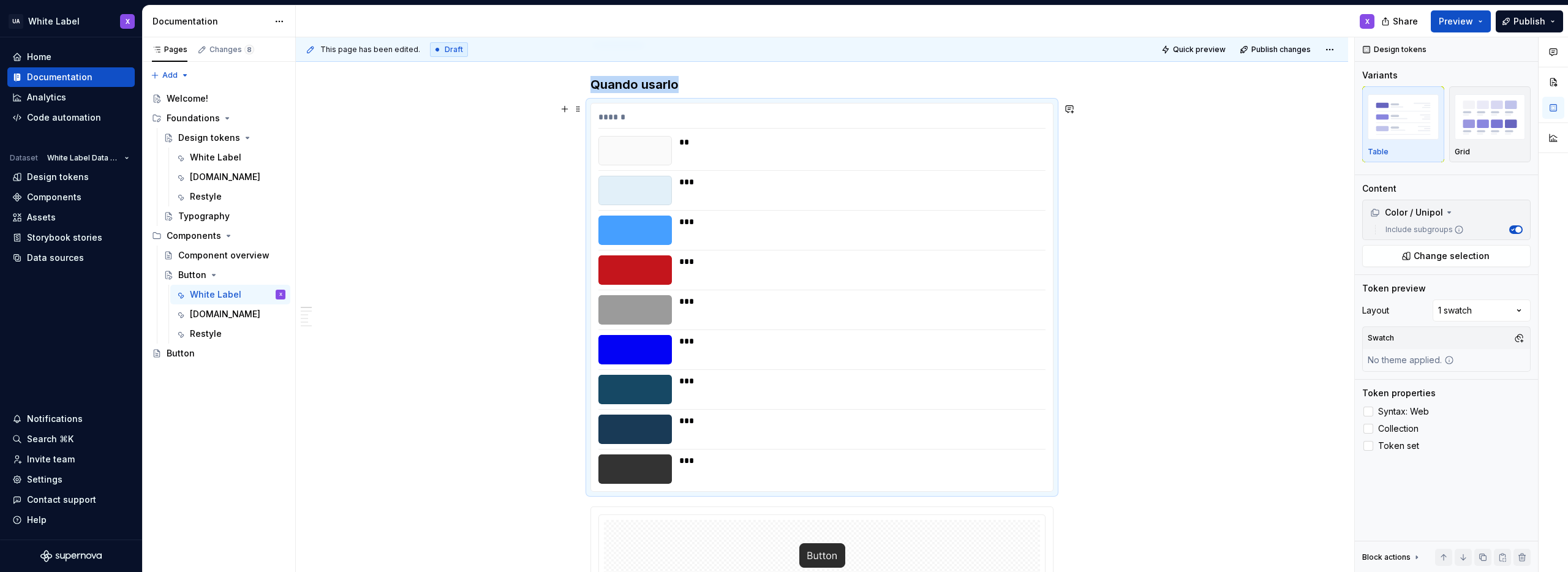
scroll to position [190, 0]
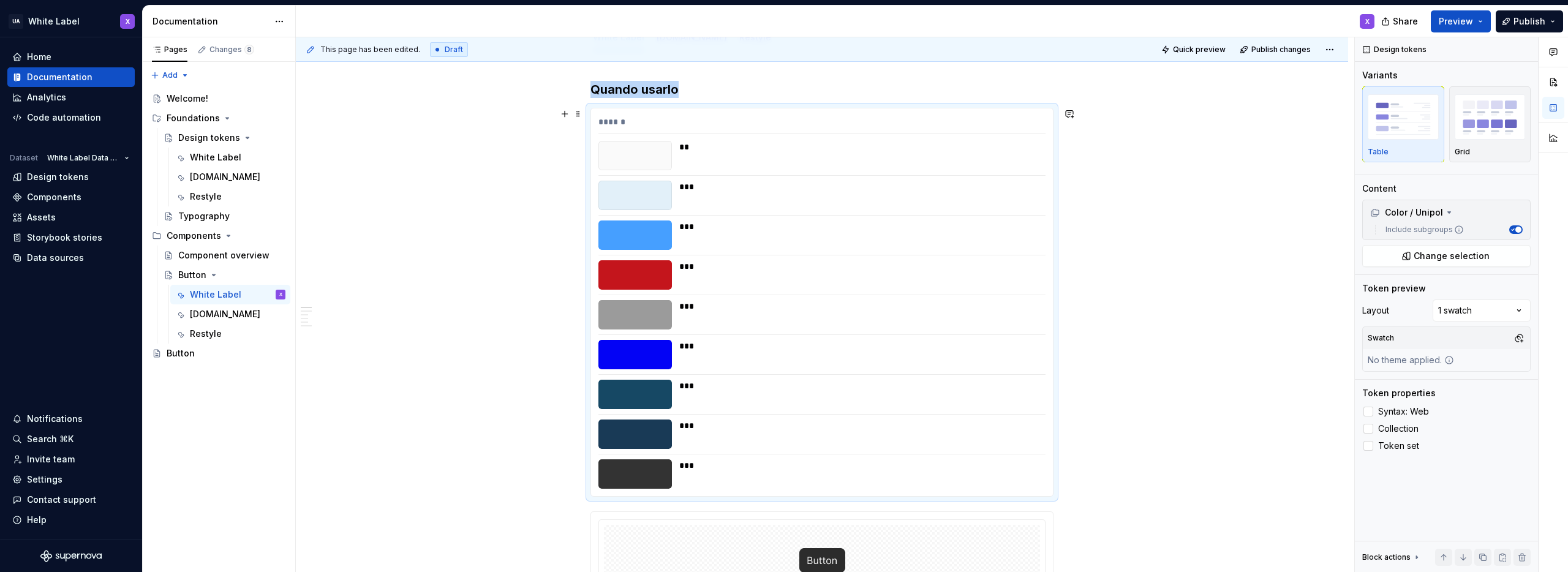
click at [719, 269] on div "***" at bounding box center [859, 266] width 359 height 13
click at [1491, 136] on img "button" at bounding box center [1491, 117] width 71 height 45
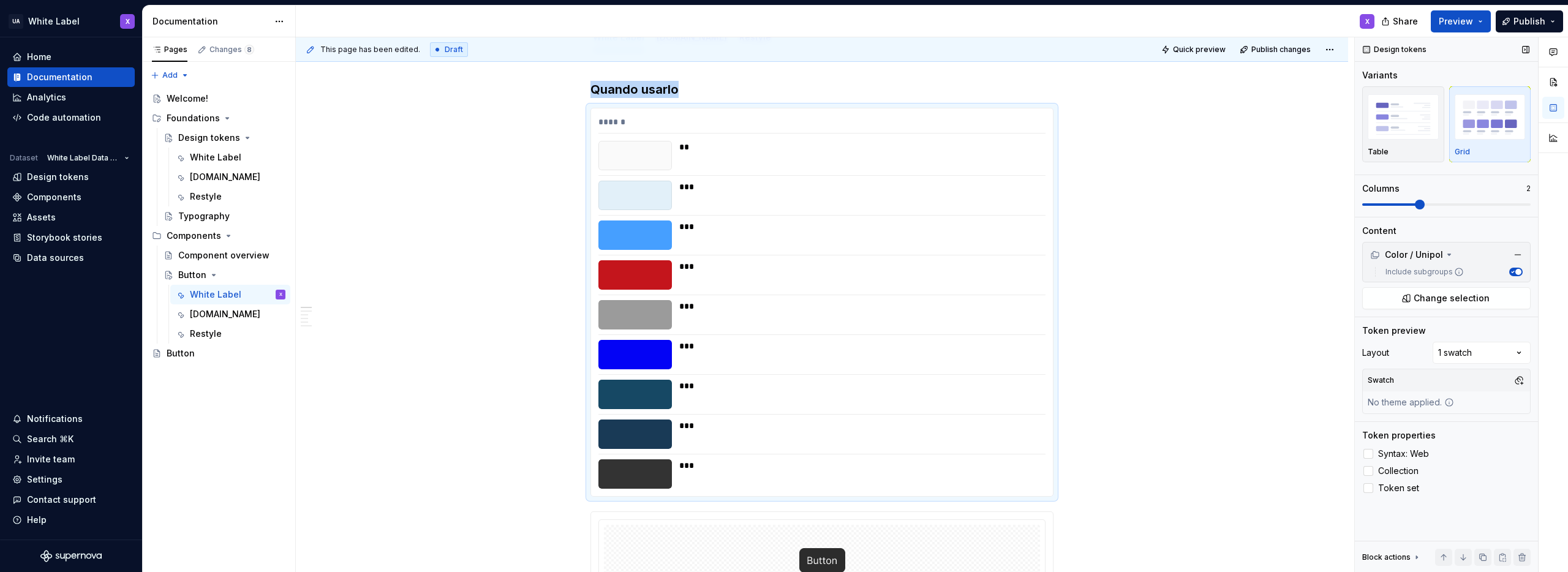
click at [1415, 204] on span at bounding box center [1420, 204] width 10 height 10
click at [1468, 204] on span at bounding box center [1473, 204] width 10 height 10
click at [1527, 208] on span at bounding box center [1525, 204] width 10 height 10
click at [1440, 297] on span "Change selection" at bounding box center [1451, 298] width 76 height 13
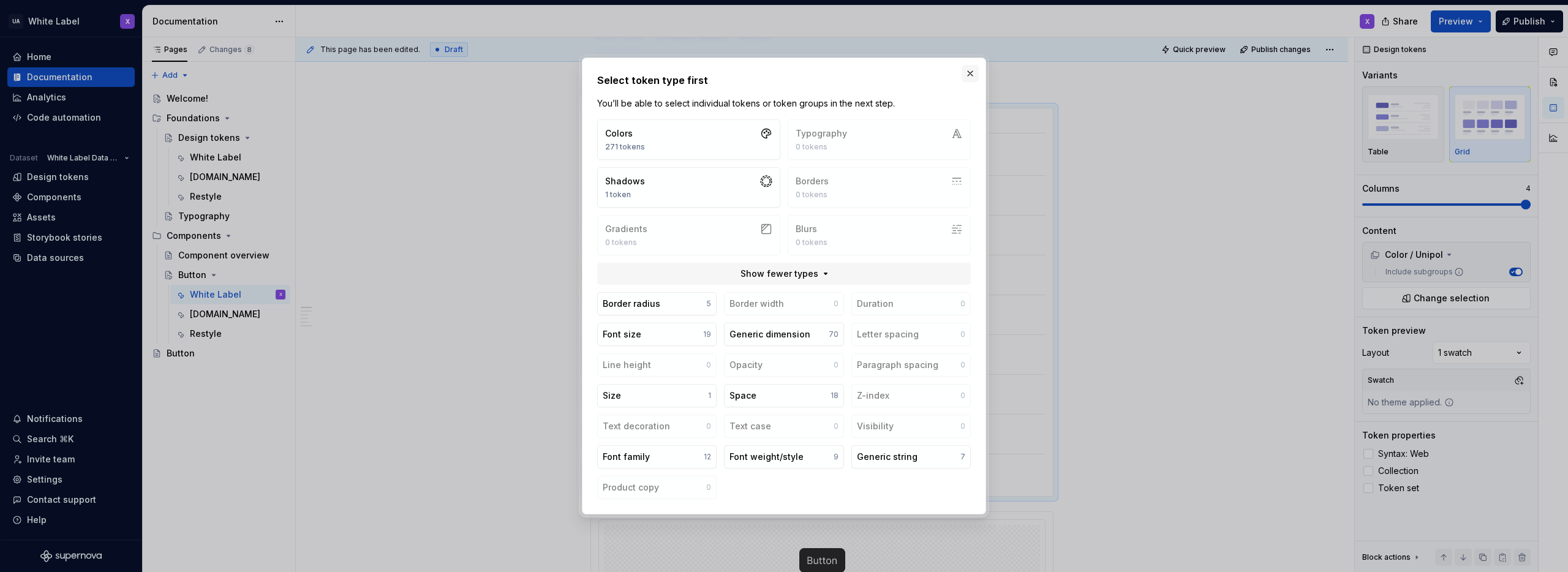
click at [969, 72] on button "button" at bounding box center [970, 73] width 17 height 17
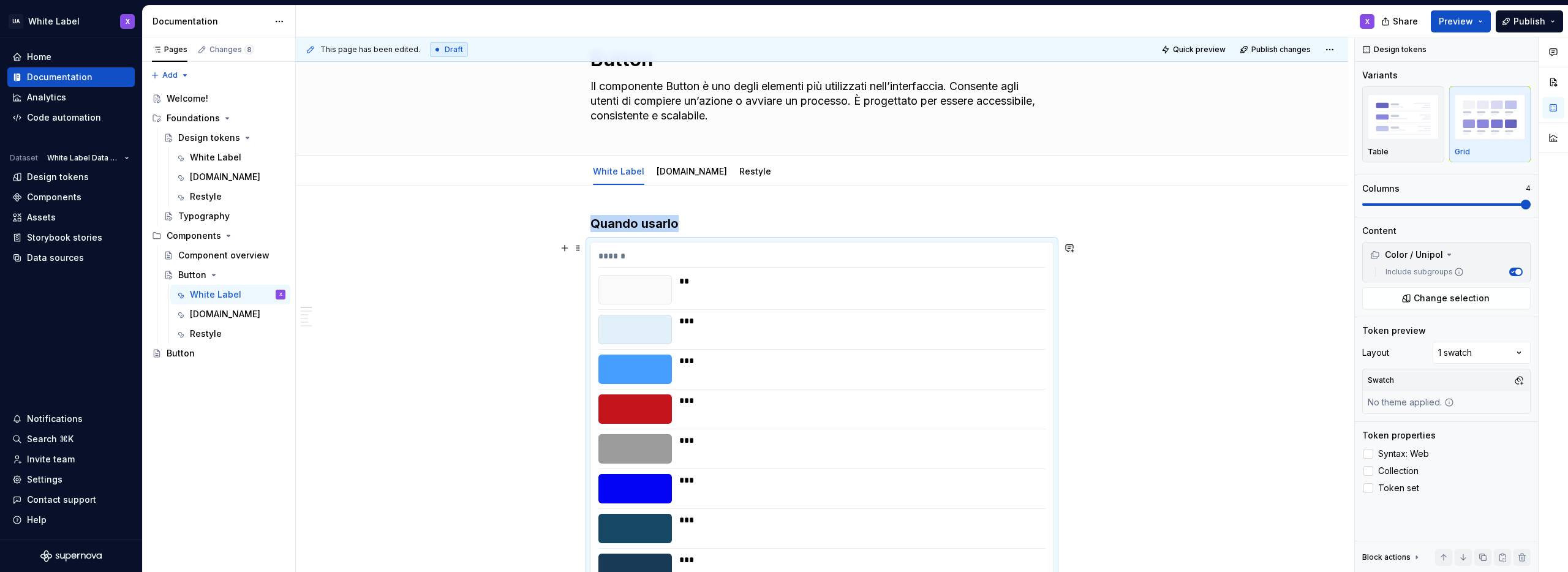
scroll to position [91, 0]
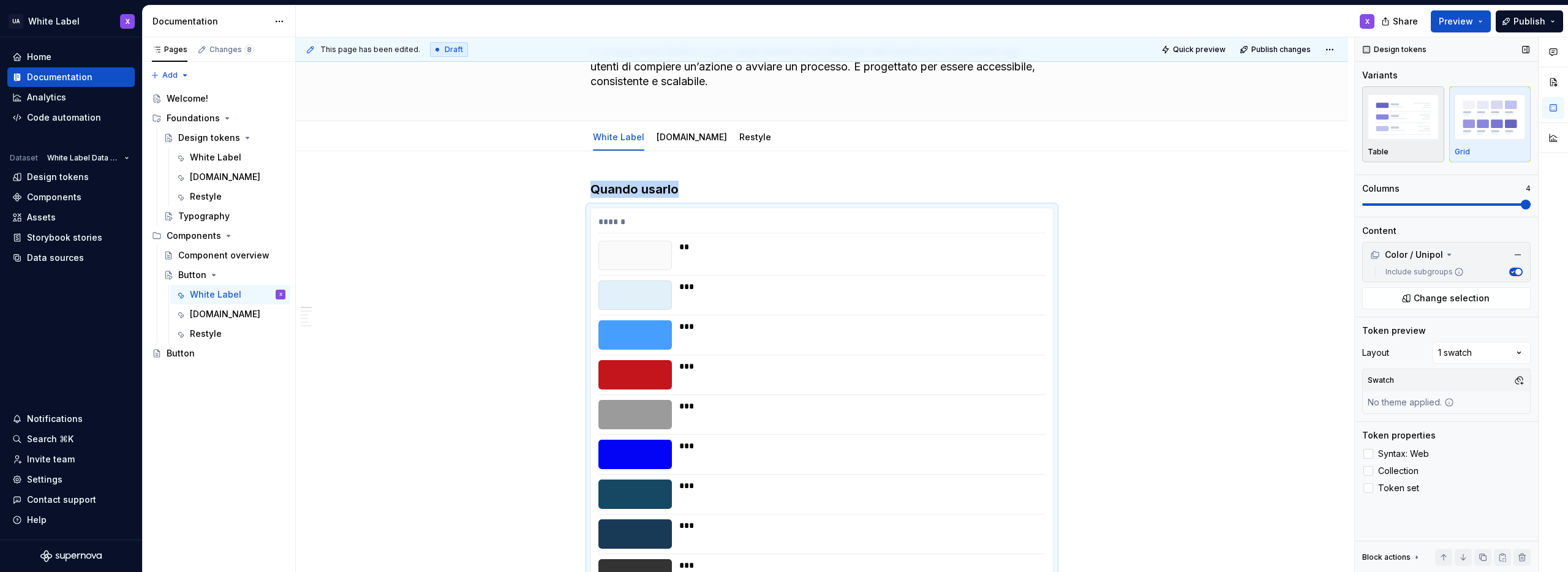
click at [1389, 126] on img "button" at bounding box center [1403, 117] width 71 height 45
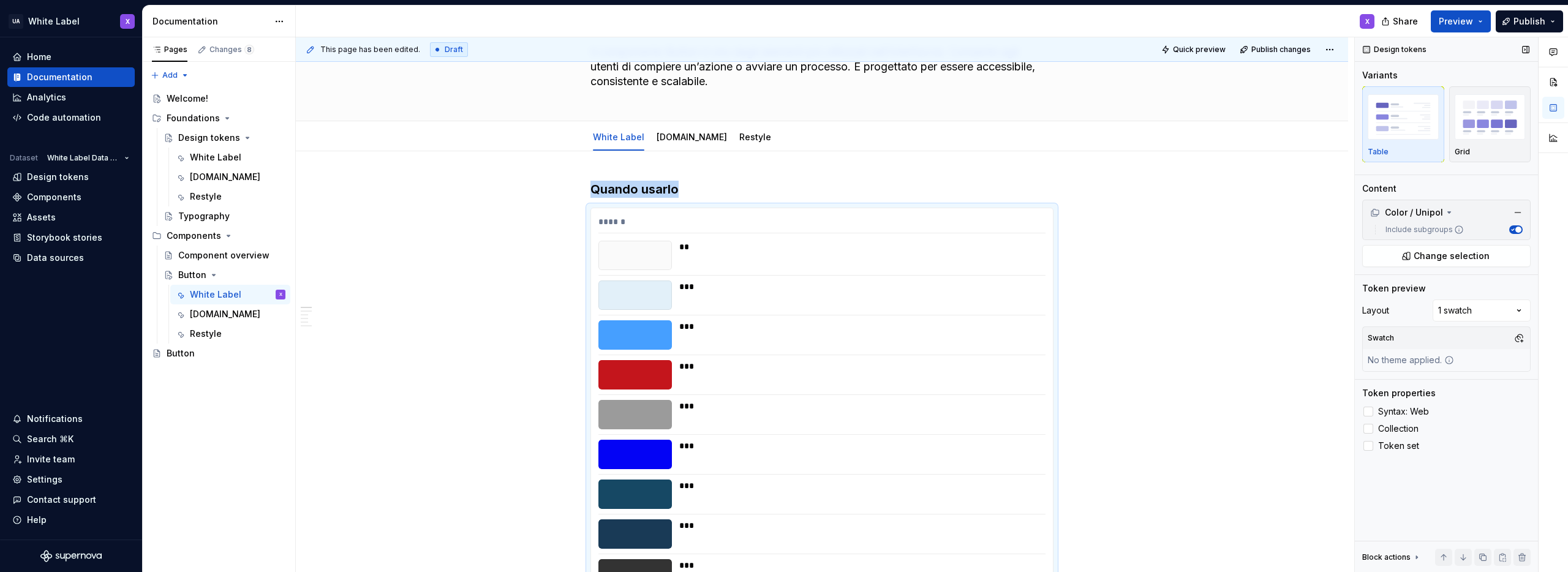
scroll to position [114, 0]
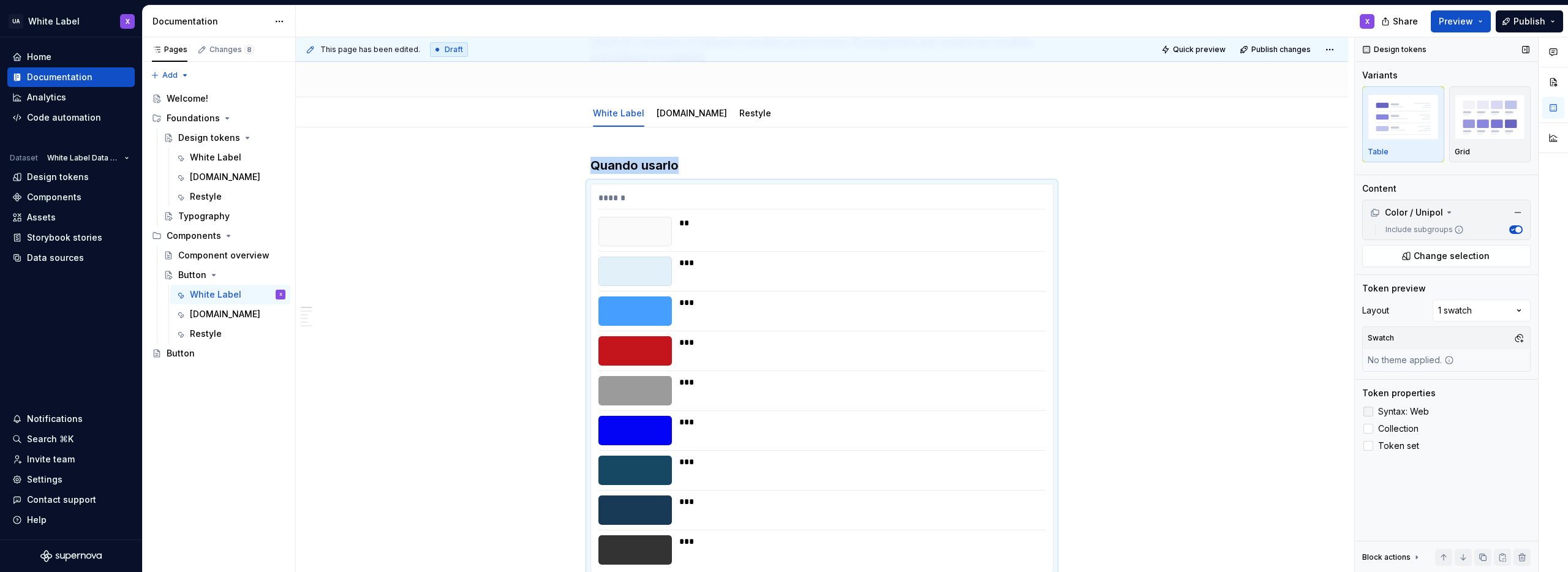
click at [1370, 413] on div at bounding box center [1368, 411] width 10 height 10
click at [1367, 427] on div at bounding box center [1368, 429] width 10 height 10
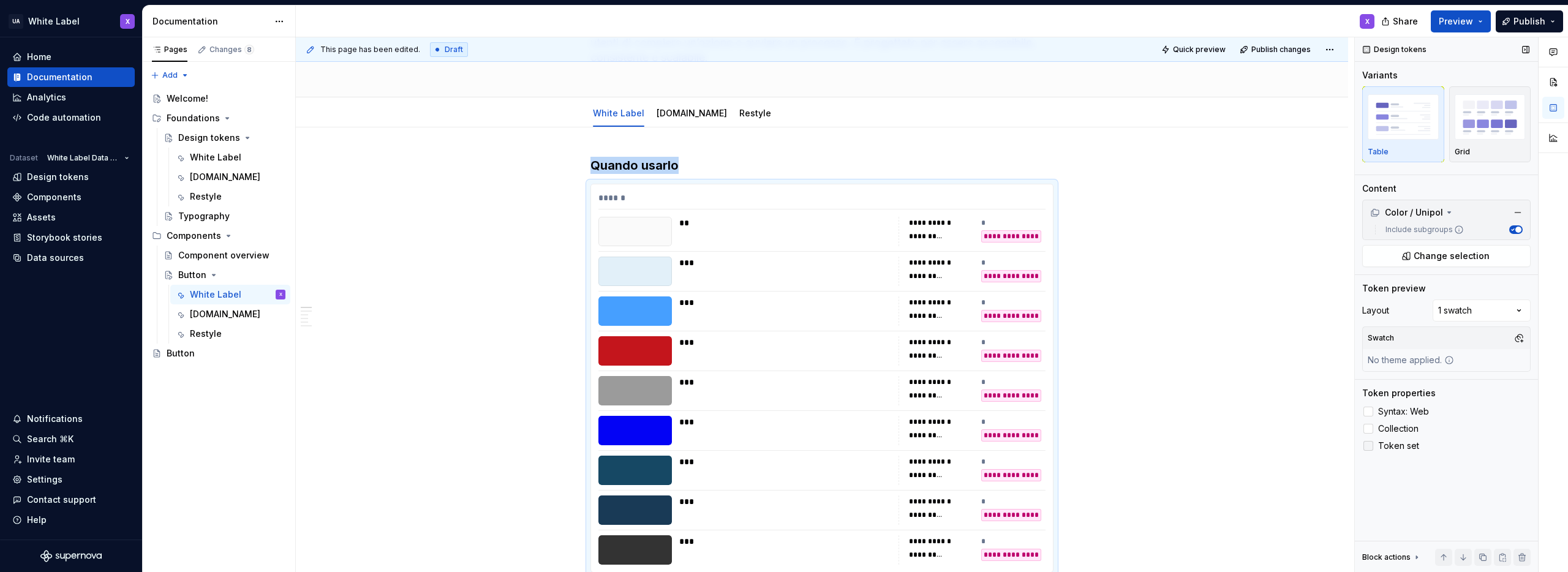
click at [1370, 445] on div at bounding box center [1368, 446] width 10 height 10
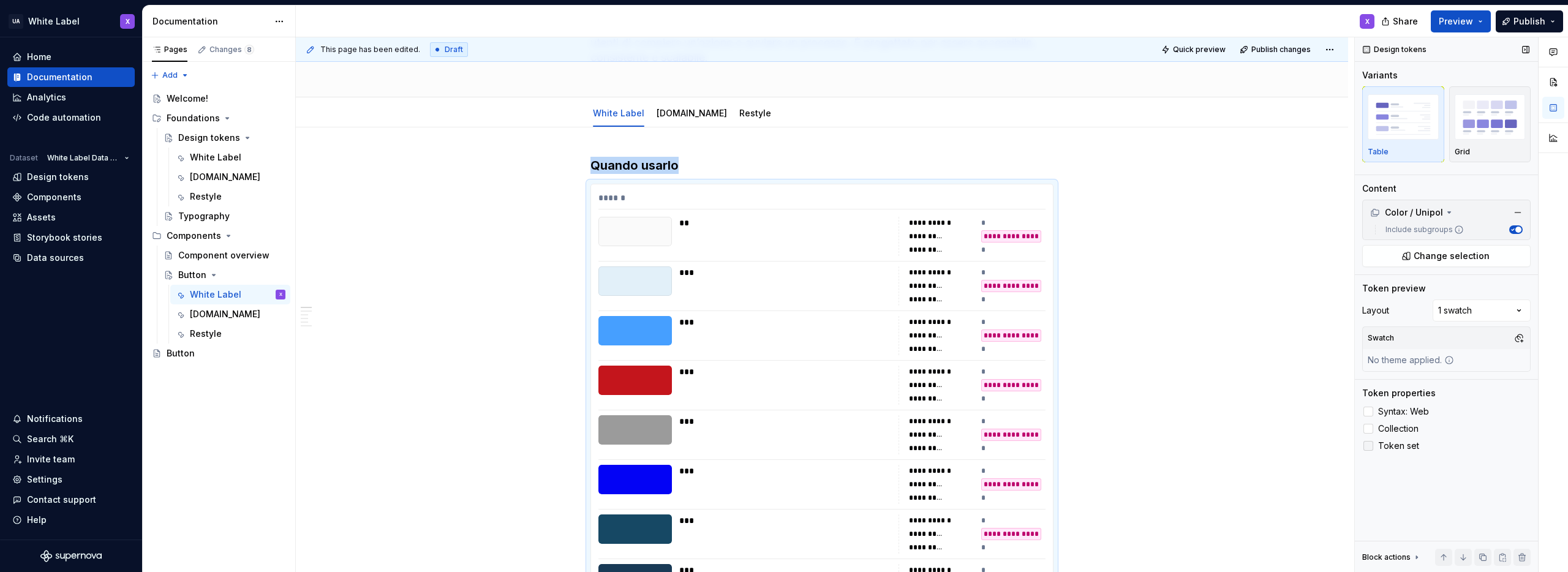
click at [1369, 446] on polyline at bounding box center [1369, 446] width 0 height 0
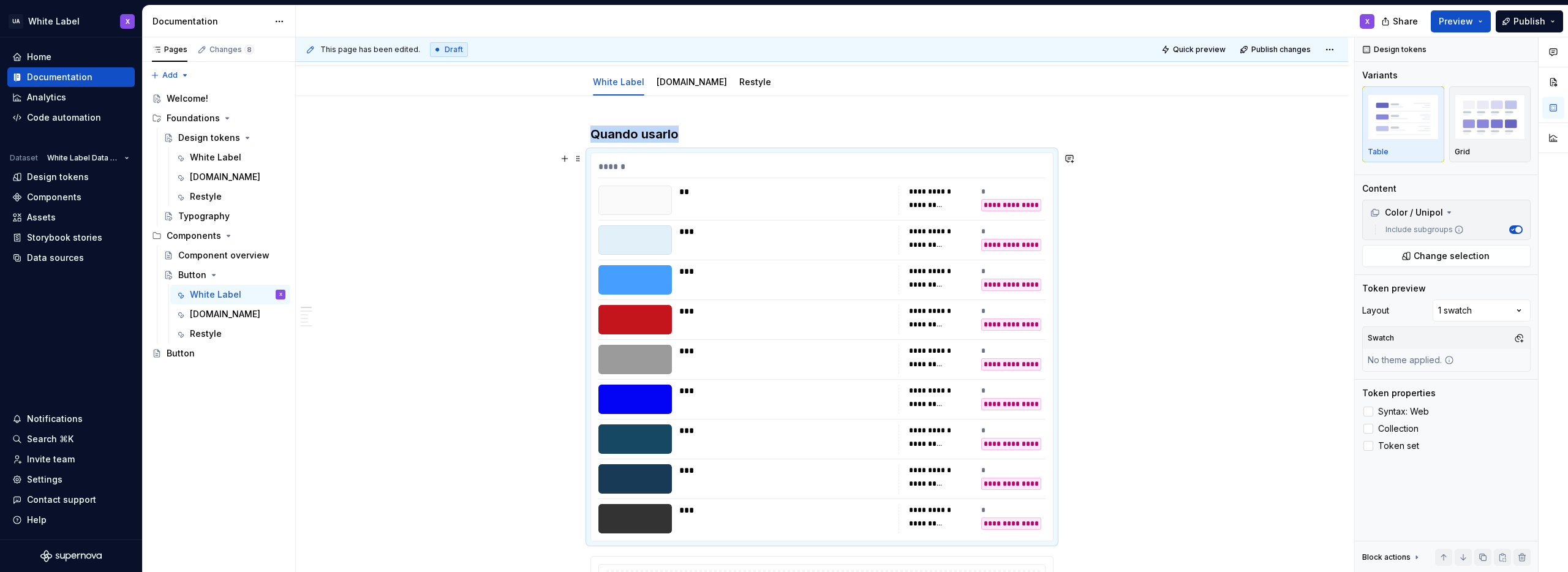
scroll to position [0, 0]
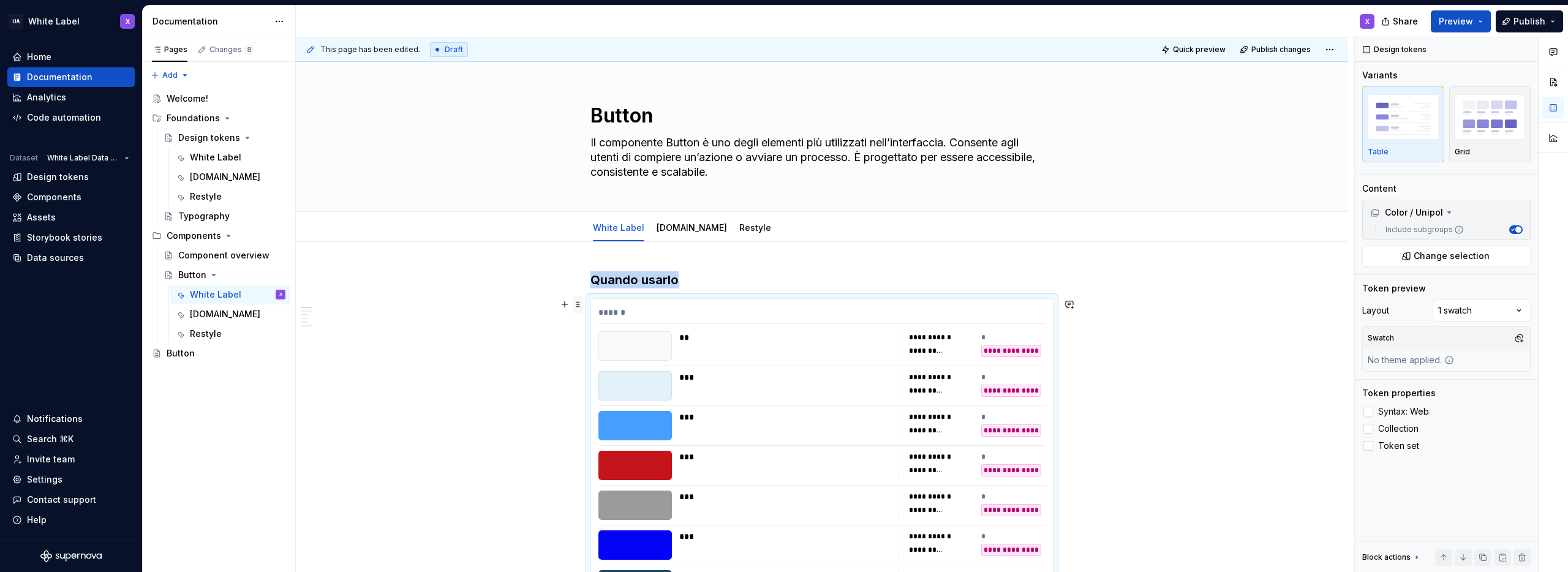
click at [579, 304] on span at bounding box center [578, 304] width 10 height 17
click at [606, 409] on div "Delete" at bounding box center [636, 413] width 80 height 13
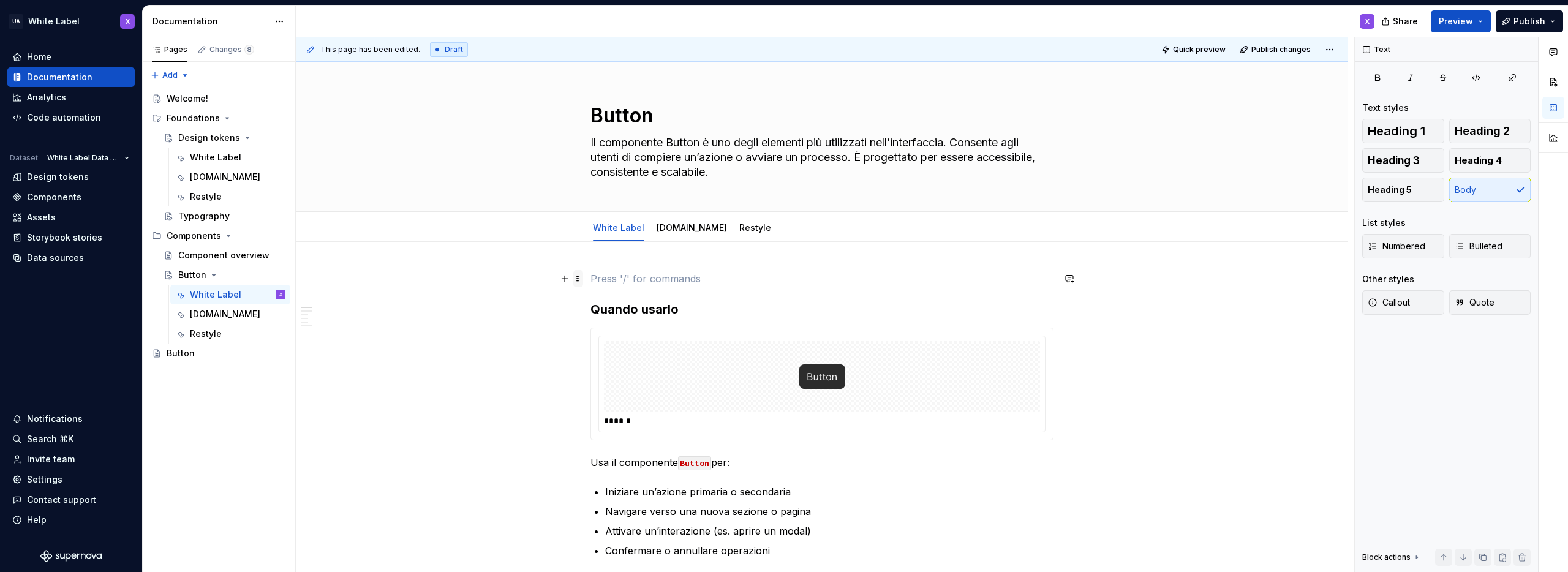
click at [578, 280] on span at bounding box center [578, 278] width 10 height 17
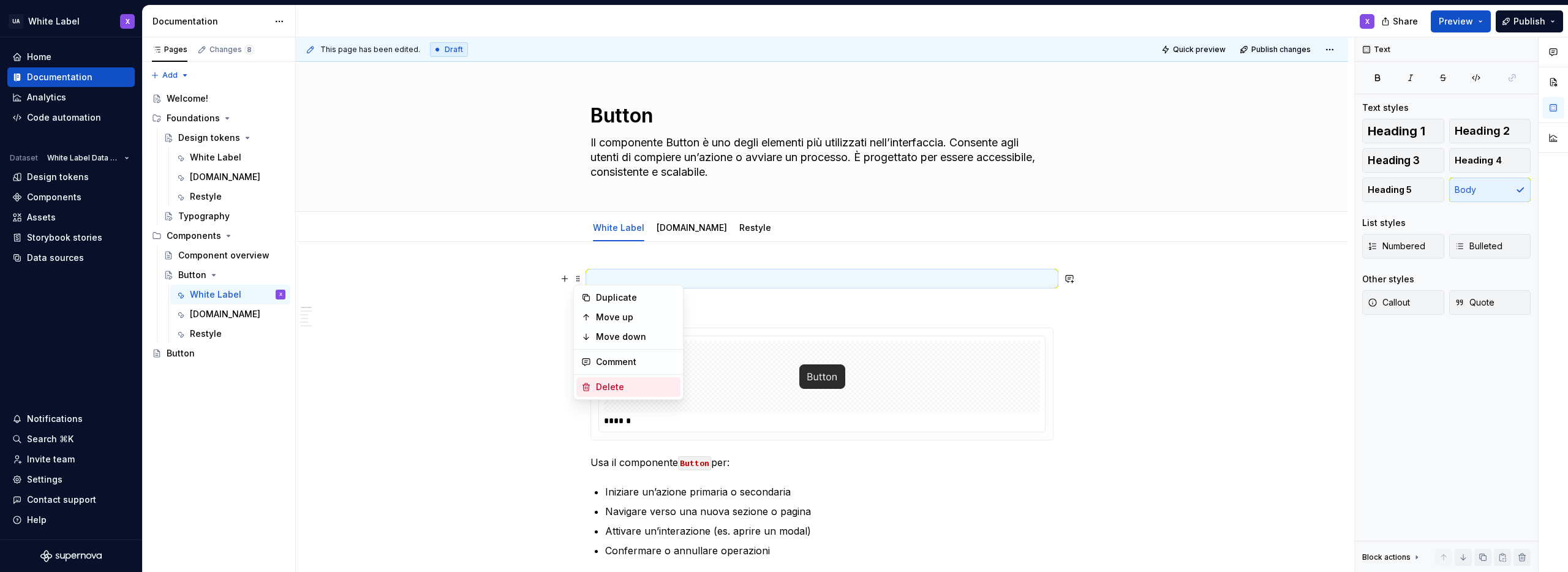
click at [613, 388] on div "Delete" at bounding box center [636, 387] width 80 height 13
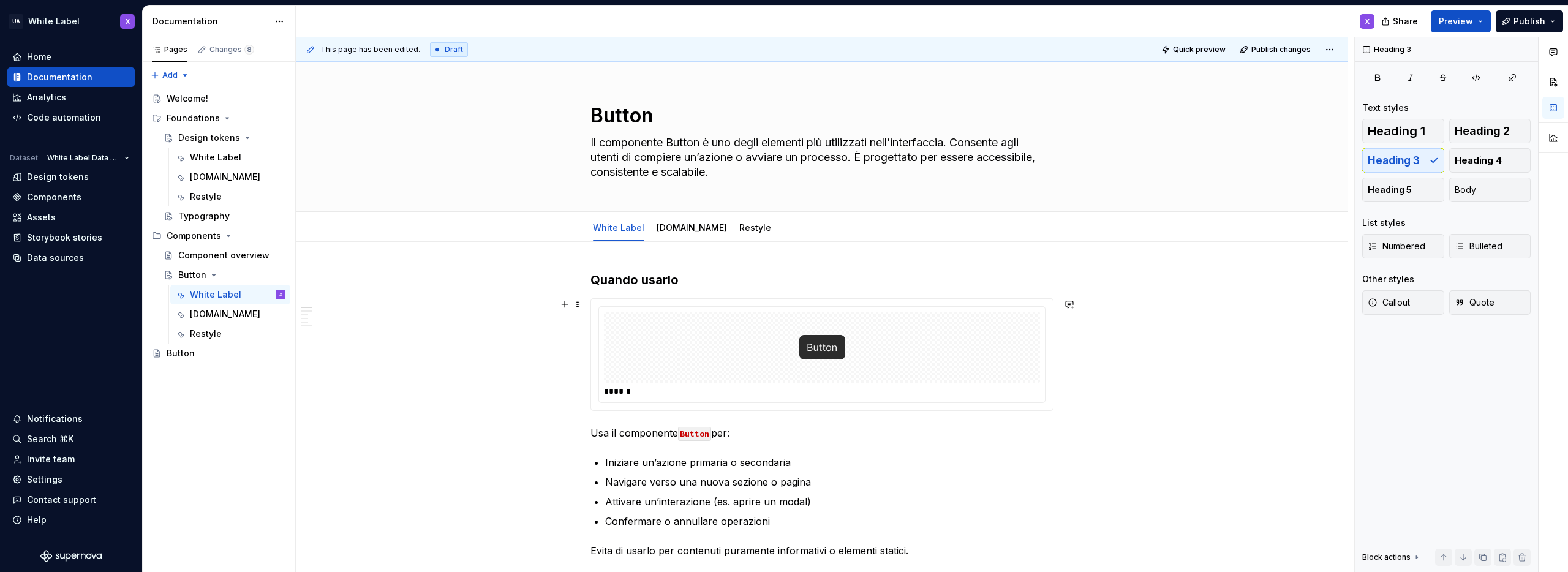
type textarea "*"
